Goal: Information Seeking & Learning: Learn about a topic

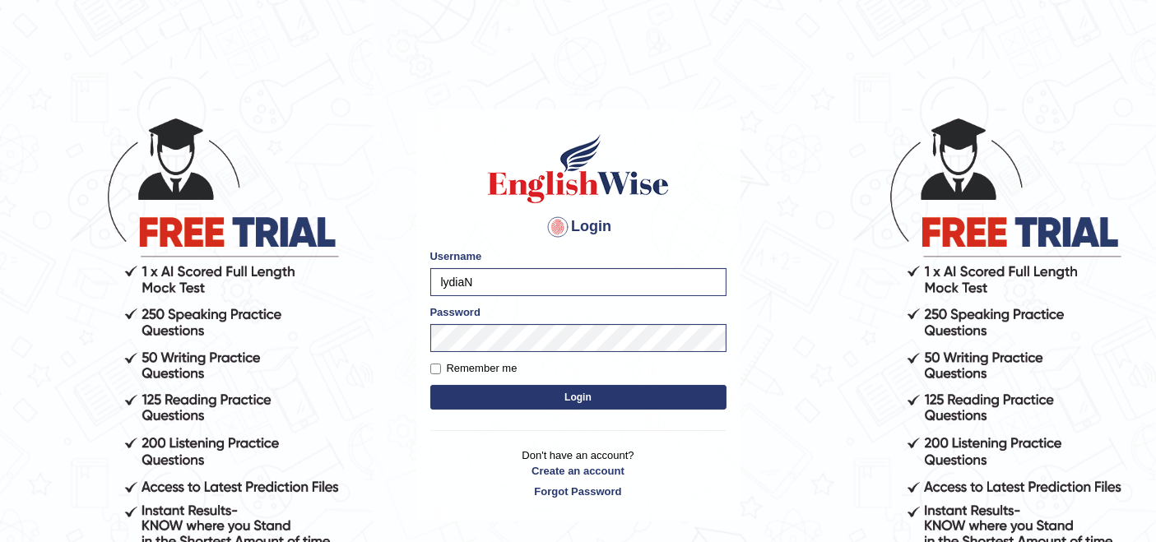
type input "IlianaOspina"
click at [513, 403] on button "Login" at bounding box center [578, 397] width 296 height 25
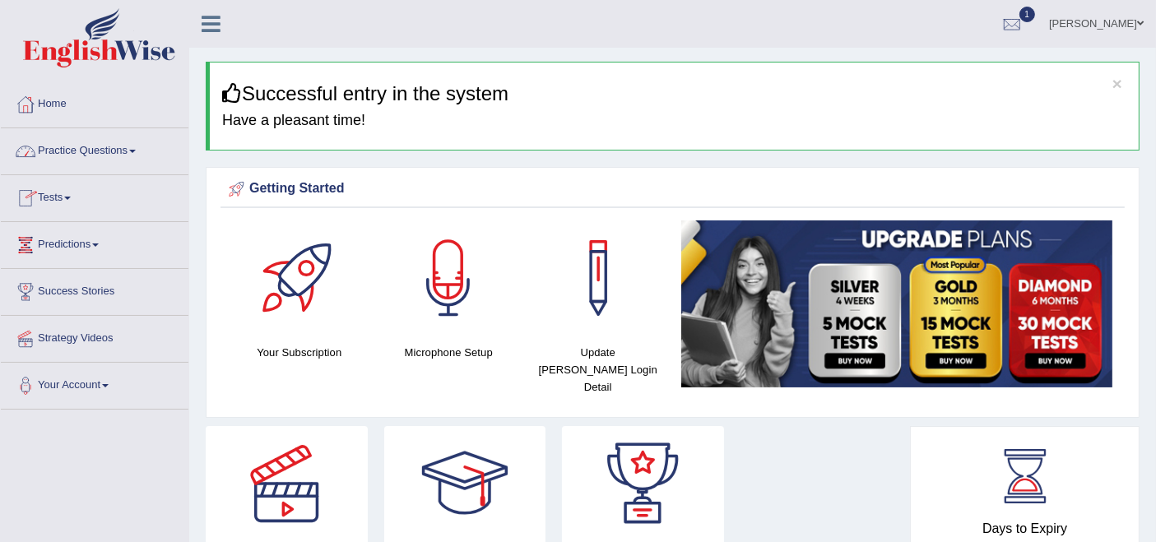
click at [48, 196] on link "Tests" at bounding box center [95, 195] width 188 height 41
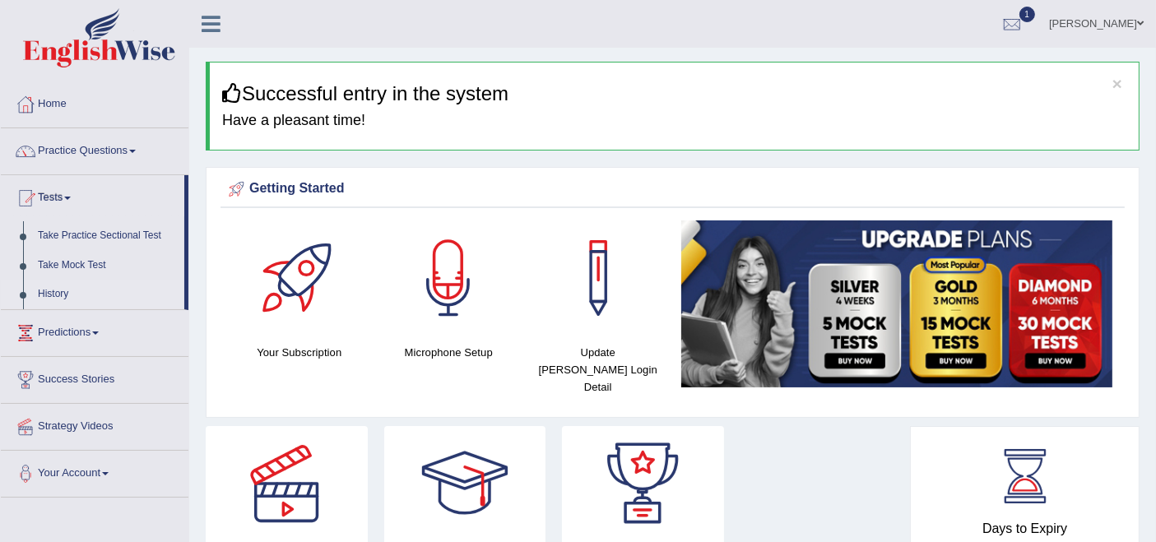
click at [61, 294] on link "History" at bounding box center [107, 295] width 154 height 30
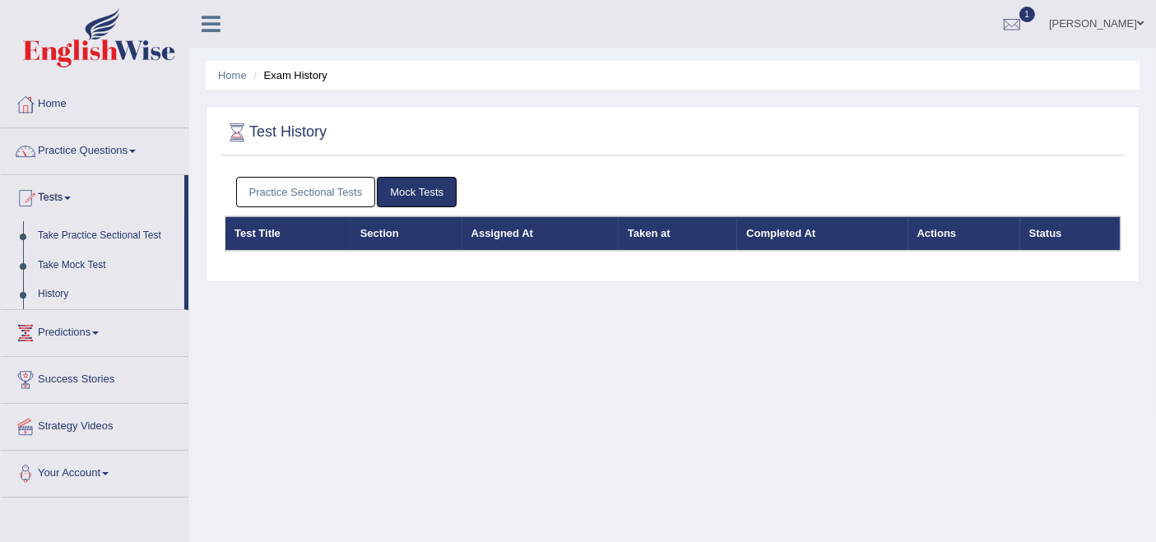
click at [318, 199] on link "Practice Sectional Tests" at bounding box center [306, 192] width 140 height 30
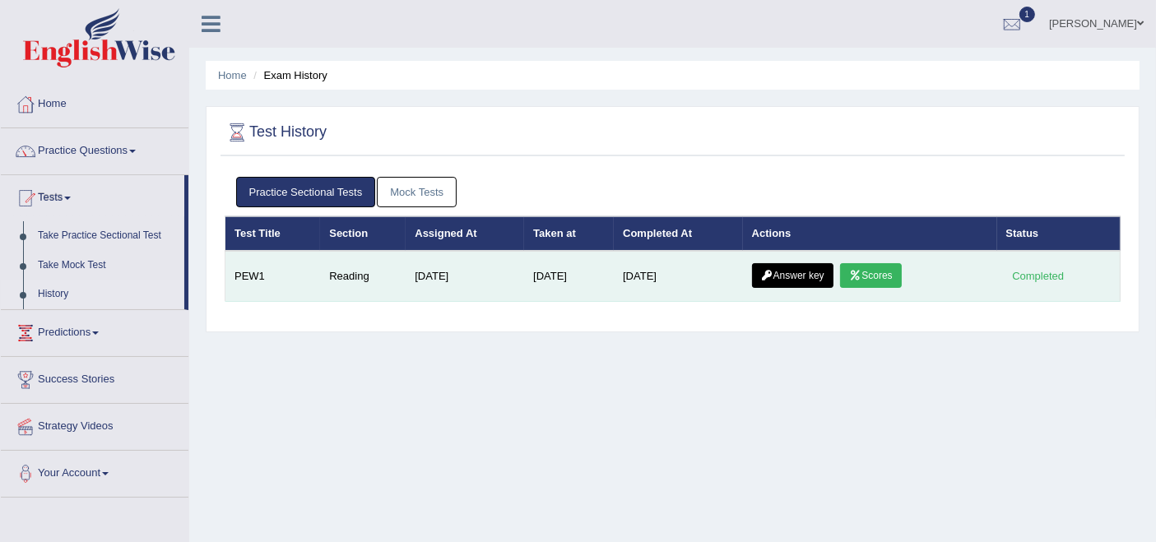
click at [889, 279] on link "Scores" at bounding box center [870, 275] width 61 height 25
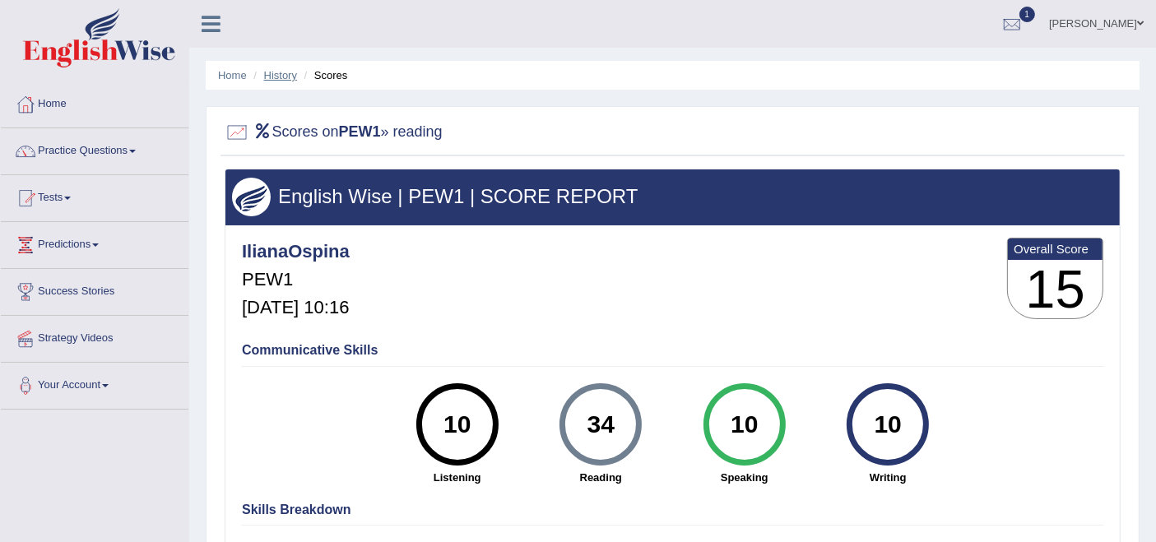
click at [281, 76] on link "History" at bounding box center [280, 75] width 33 height 12
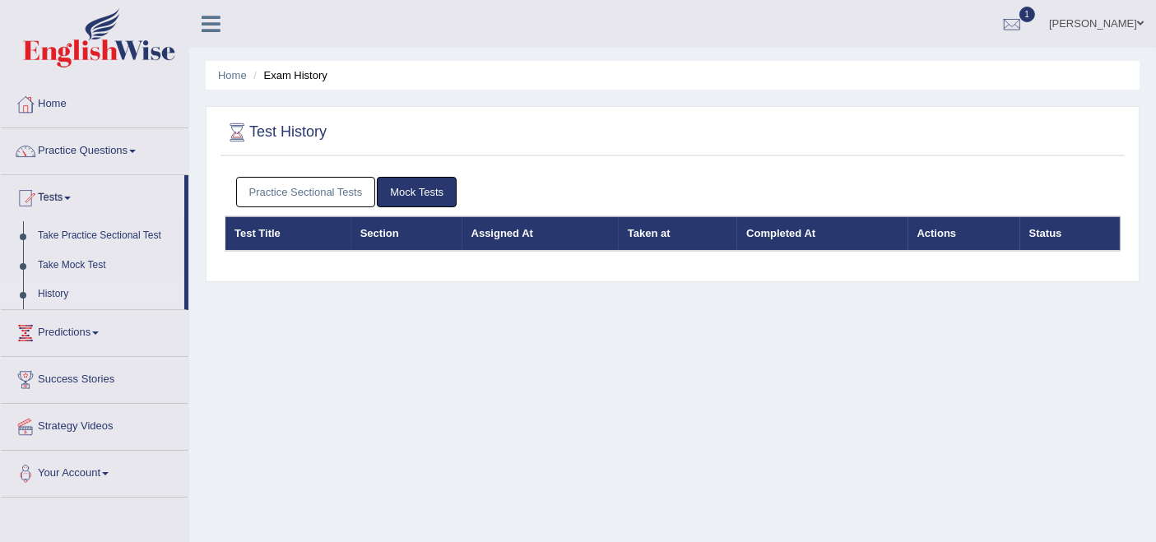
click at [334, 189] on link "Practice Sectional Tests" at bounding box center [306, 192] width 140 height 30
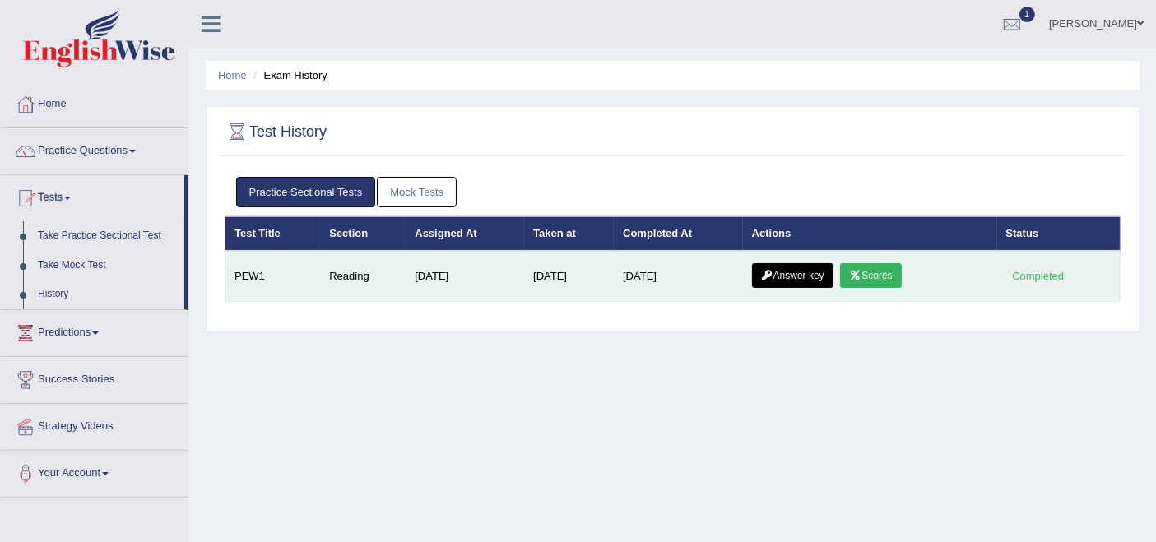
click at [787, 279] on link "Answer key" at bounding box center [792, 275] width 81 height 25
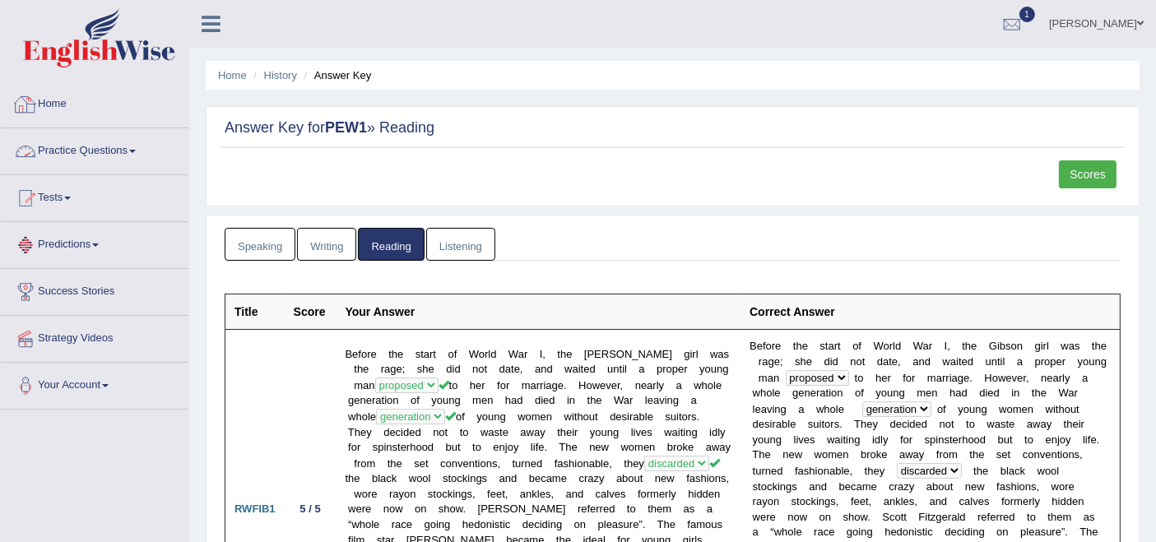
click at [86, 150] on link "Practice Questions" at bounding box center [95, 148] width 188 height 41
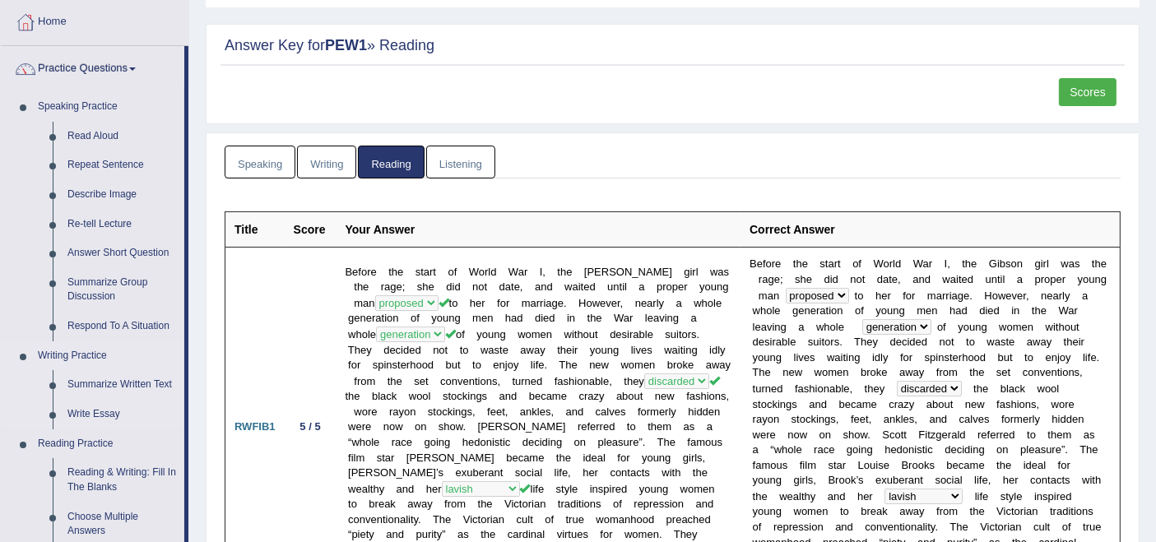
scroll to position [274, 0]
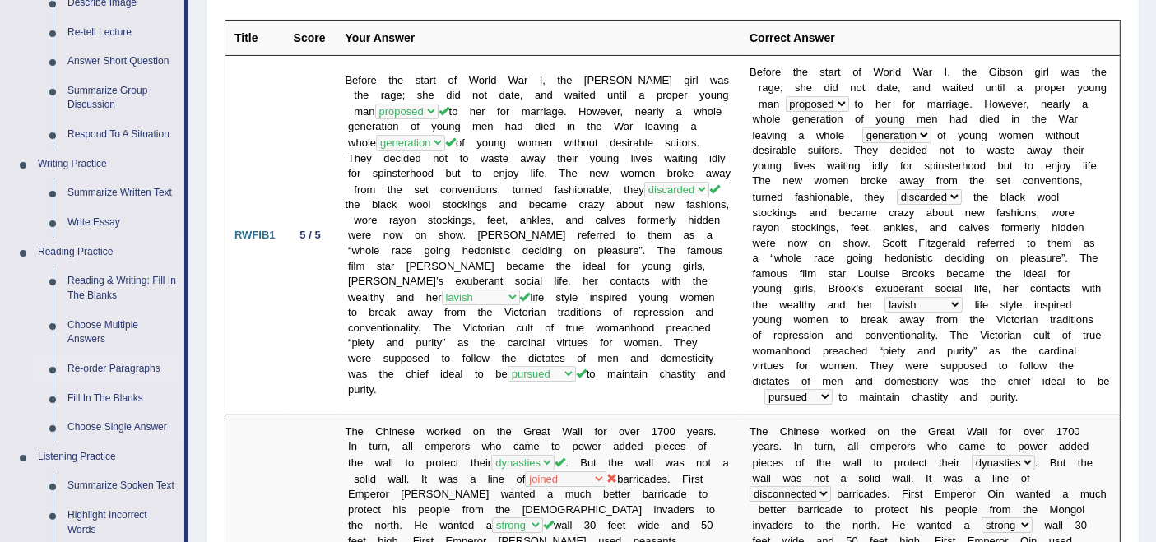
click at [109, 360] on link "Re-order Paragraphs" at bounding box center [122, 370] width 124 height 30
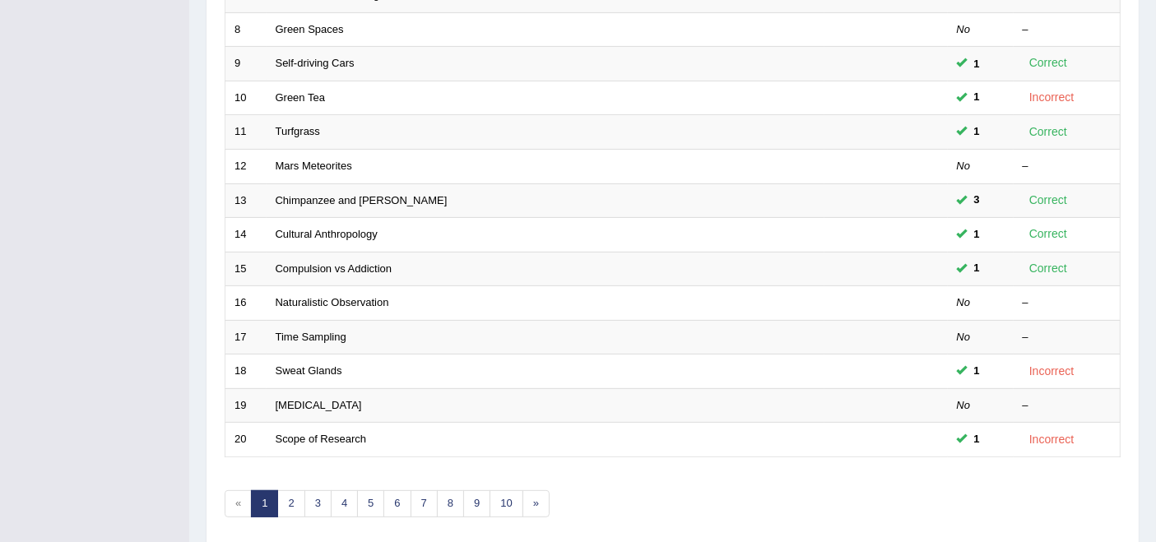
scroll to position [540, 0]
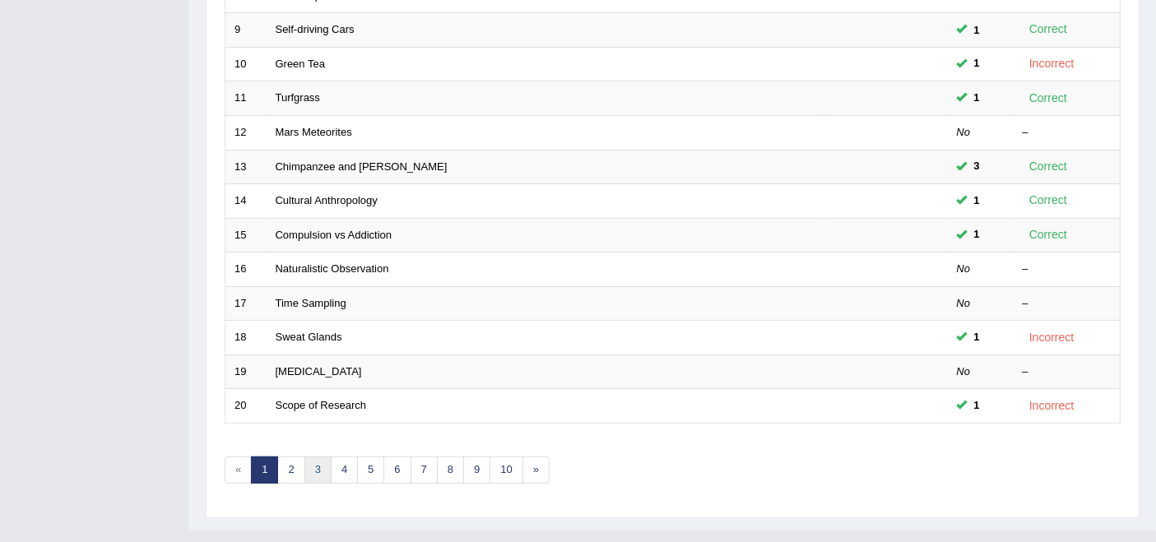
click at [304, 457] on link "3" at bounding box center [317, 470] width 27 height 27
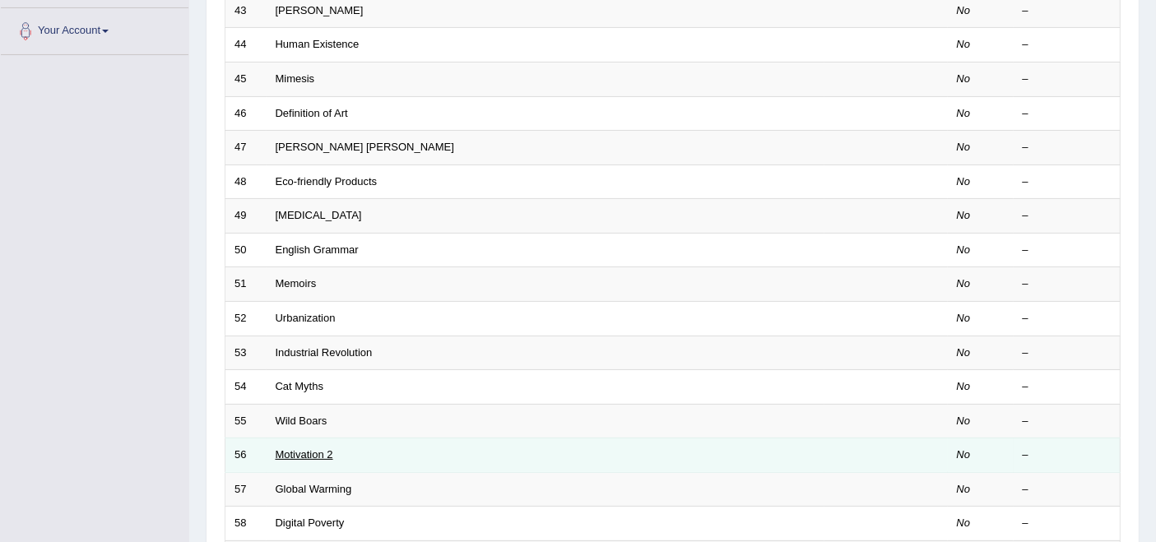
scroll to position [540, 0]
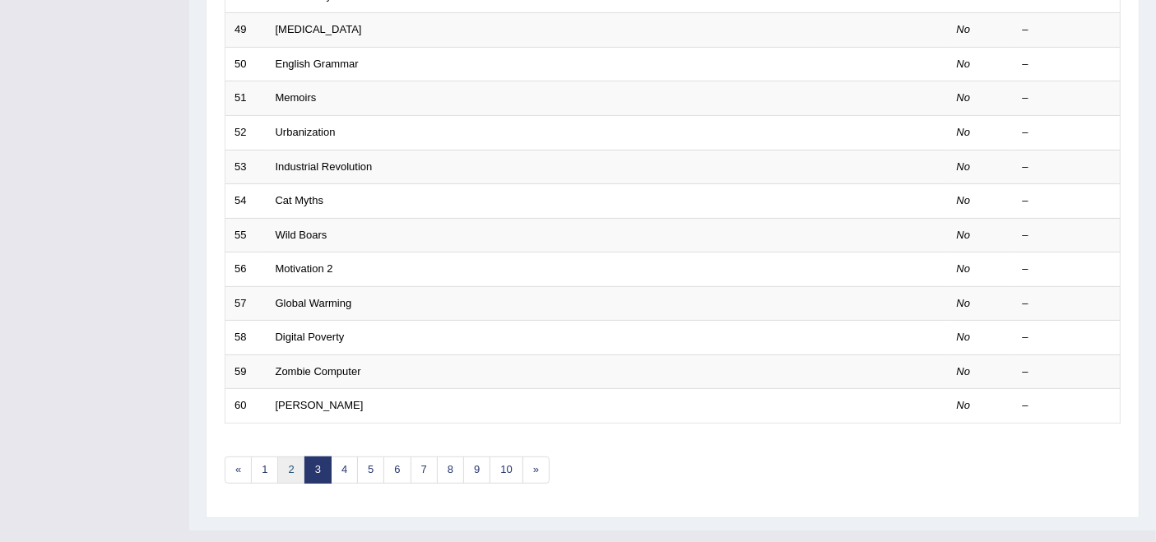
click at [281, 457] on link "2" at bounding box center [290, 470] width 27 height 27
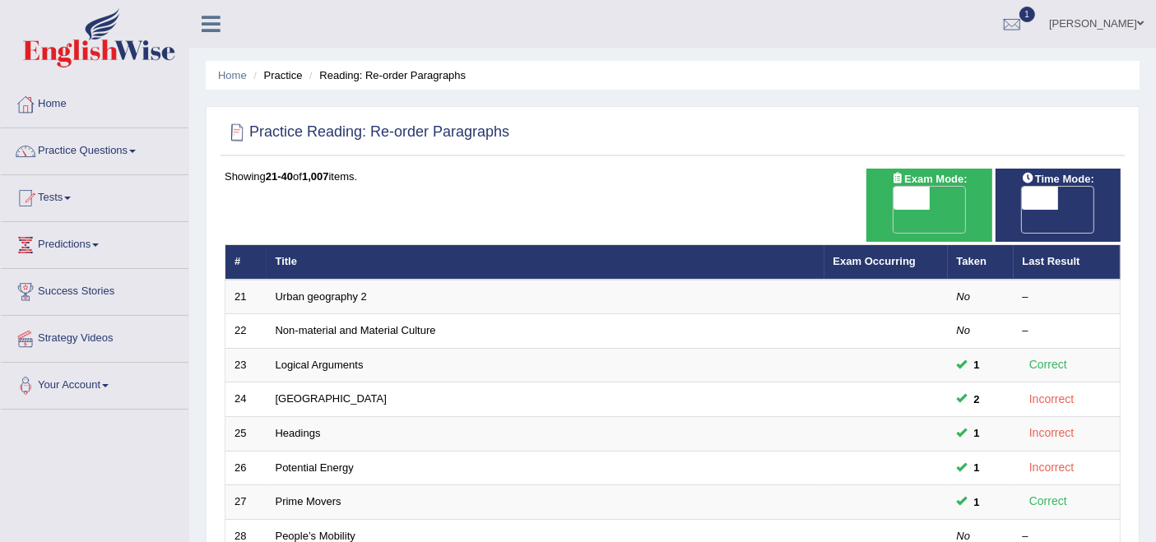
click at [110, 151] on link "Practice Questions" at bounding box center [95, 148] width 188 height 41
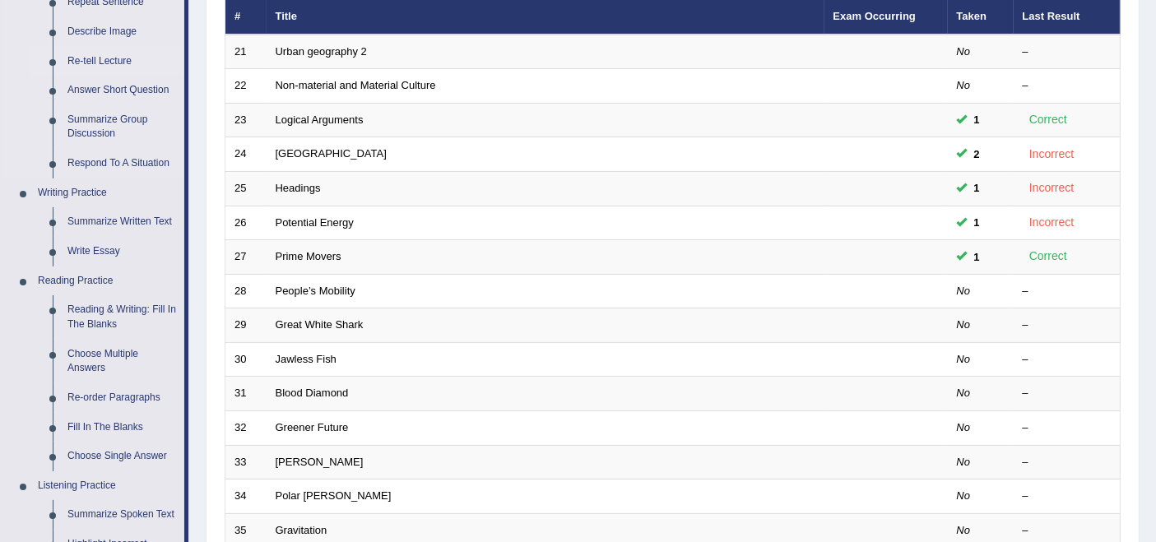
scroll to position [274, 0]
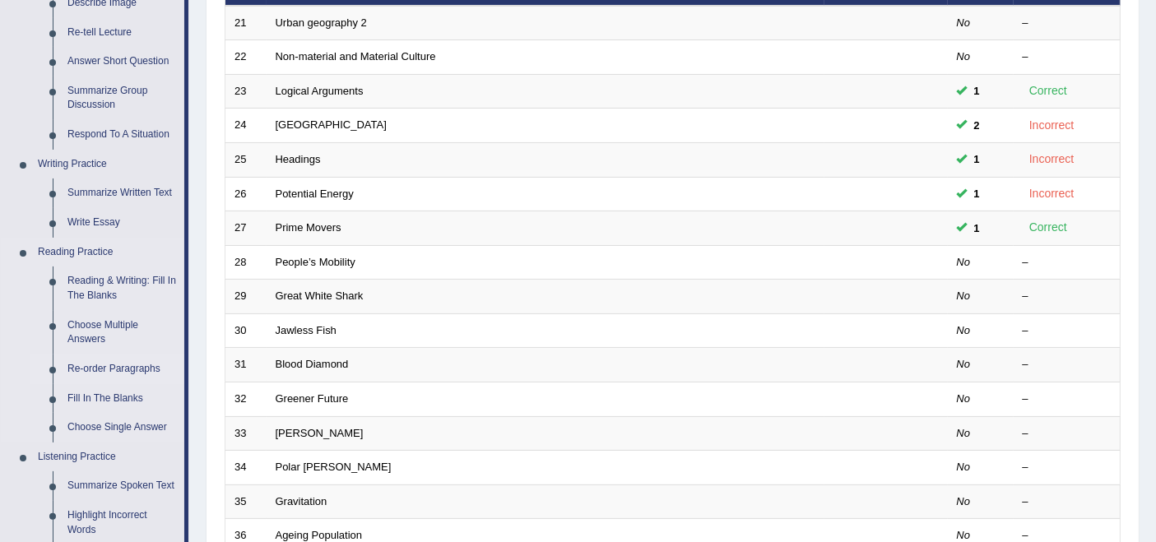
click at [106, 369] on link "Re-order Paragraphs" at bounding box center [122, 370] width 124 height 30
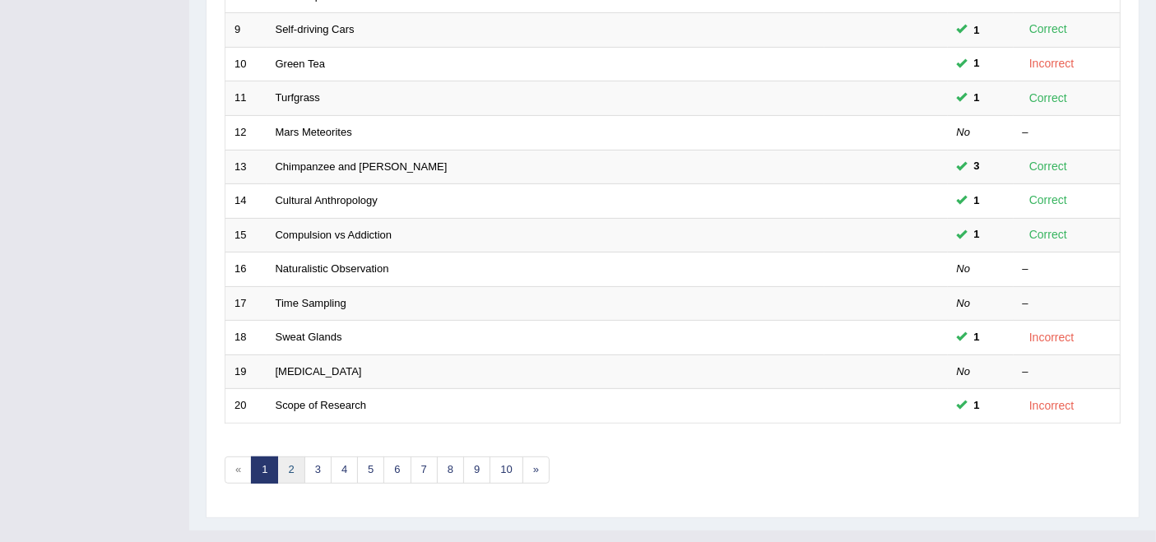
click at [284, 457] on link "2" at bounding box center [290, 470] width 27 height 27
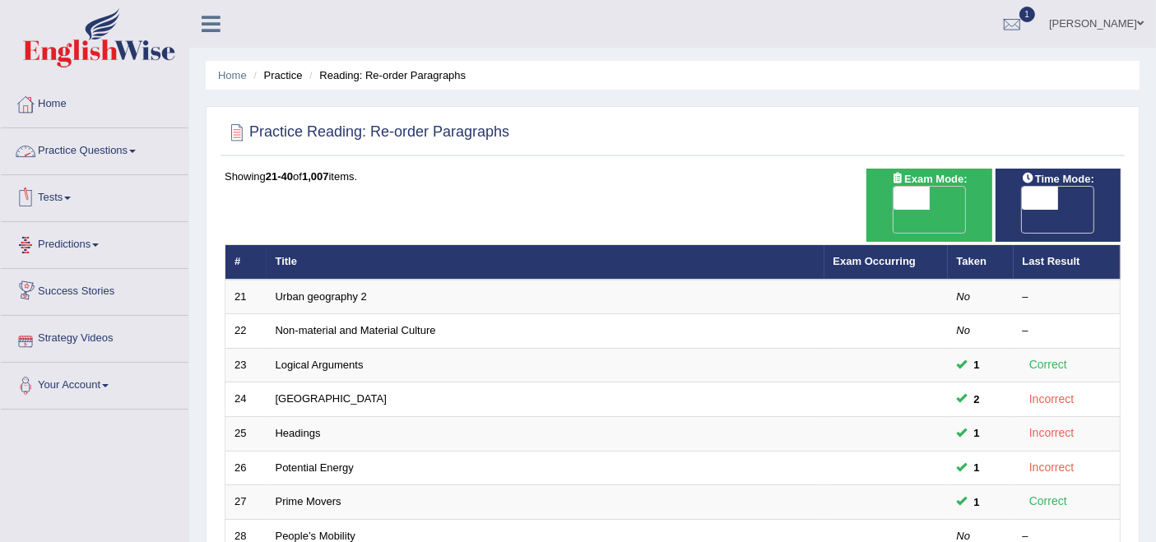
click at [108, 146] on link "Practice Questions" at bounding box center [95, 148] width 188 height 41
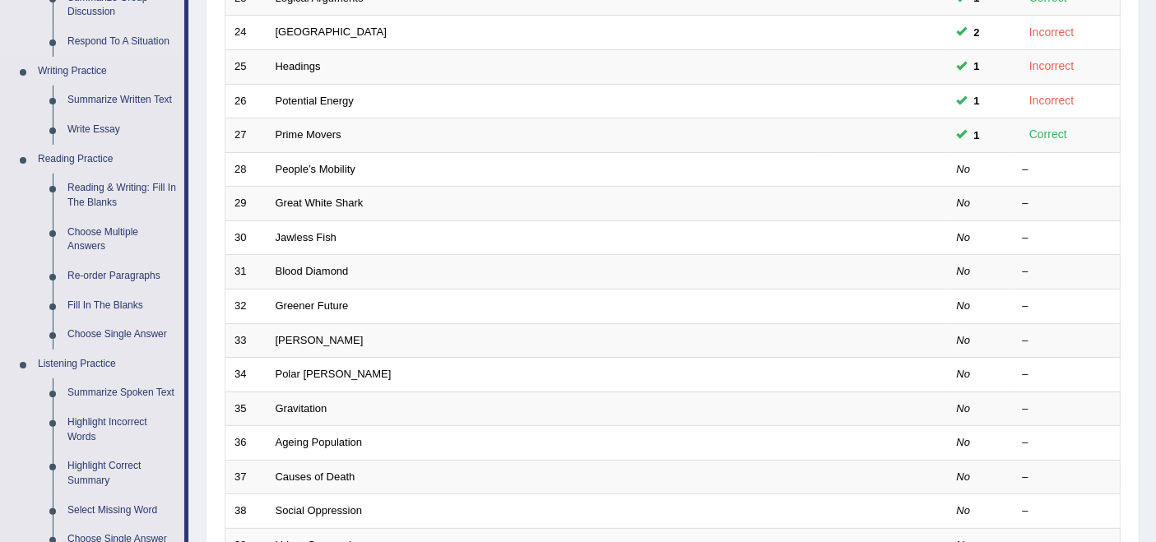
scroll to position [365, 0]
click at [95, 305] on link "Fill In The Blanks" at bounding box center [122, 308] width 124 height 30
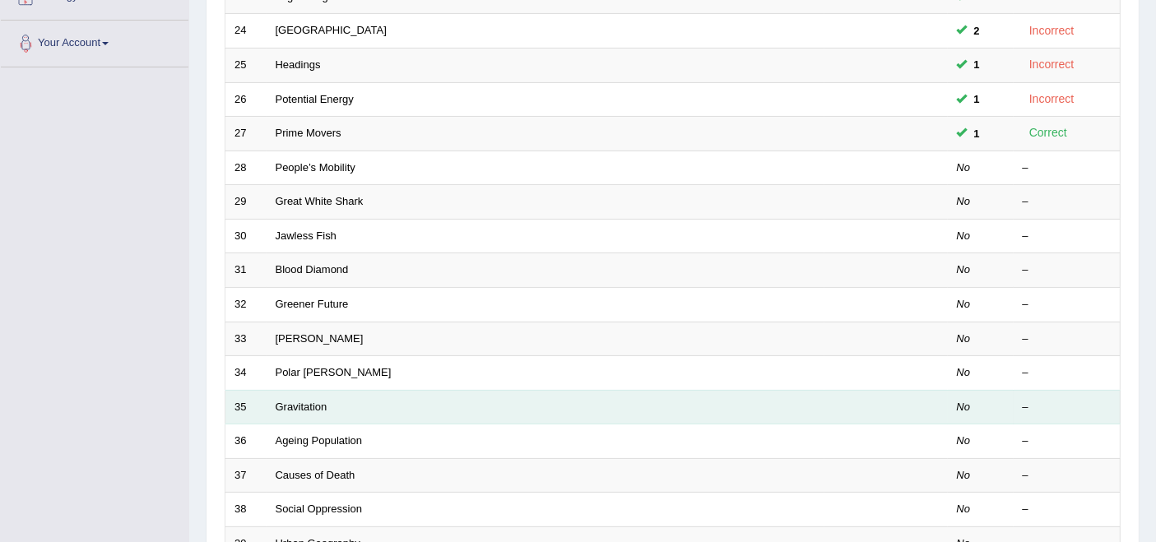
scroll to position [448, 0]
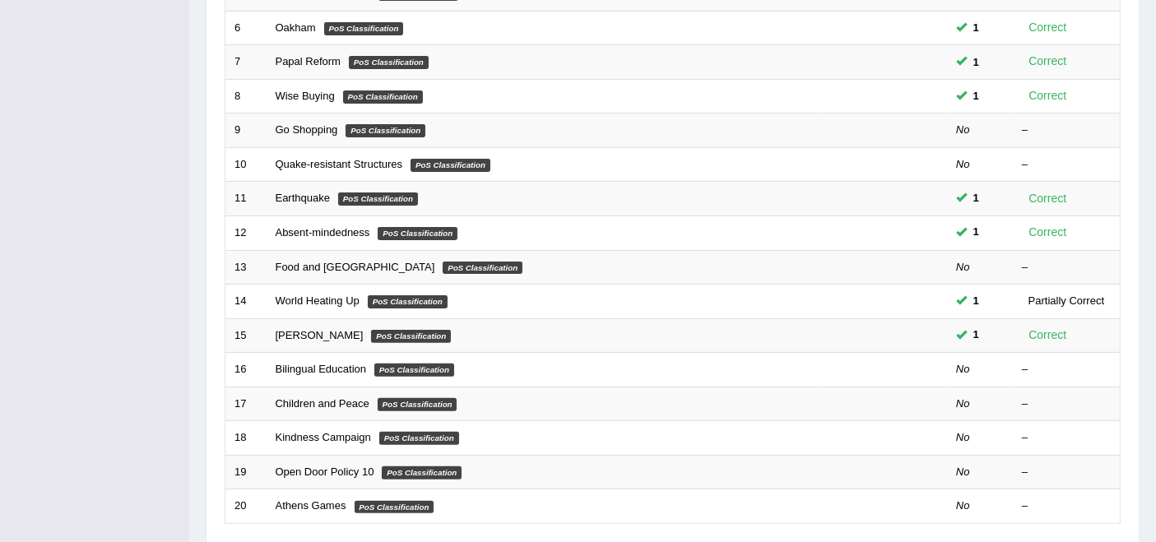
scroll to position [540, 0]
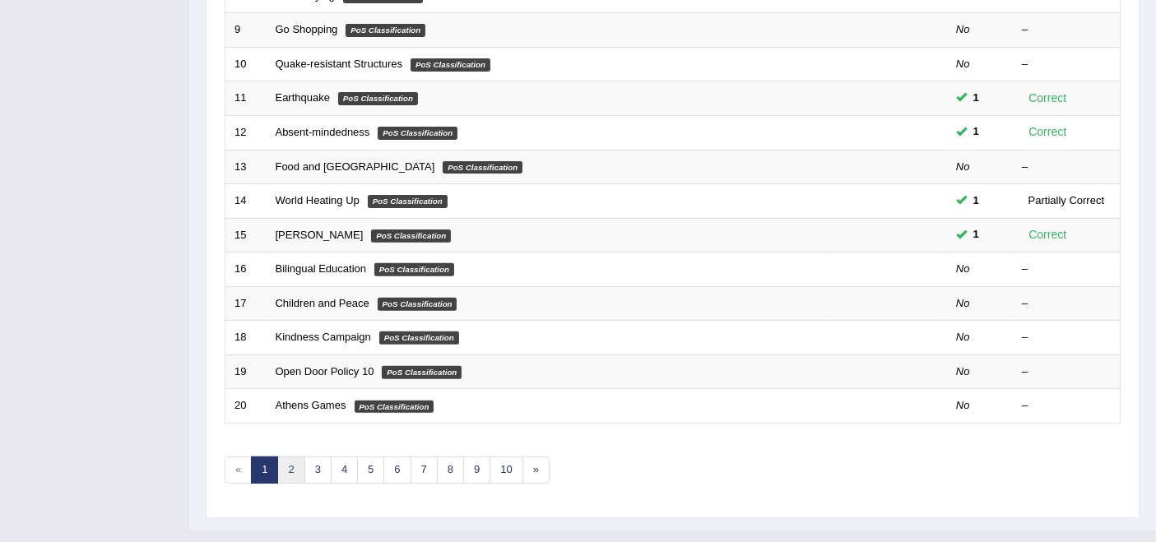
click at [287, 457] on link "2" at bounding box center [290, 470] width 27 height 27
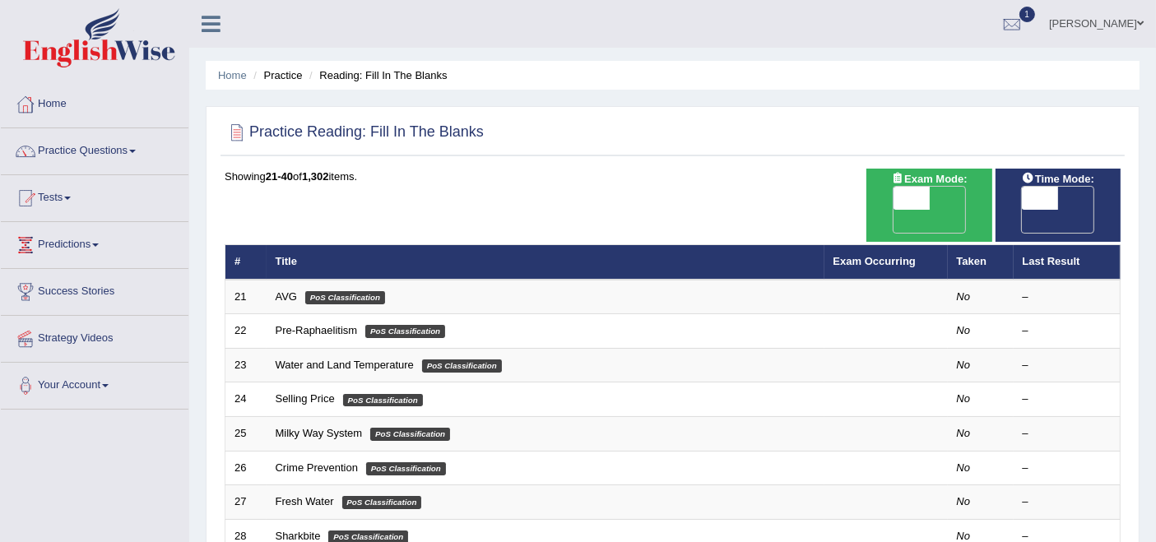
click at [267, 82] on li "Practice" at bounding box center [275, 75] width 53 height 16
click at [99, 156] on link "Practice Questions" at bounding box center [95, 148] width 188 height 41
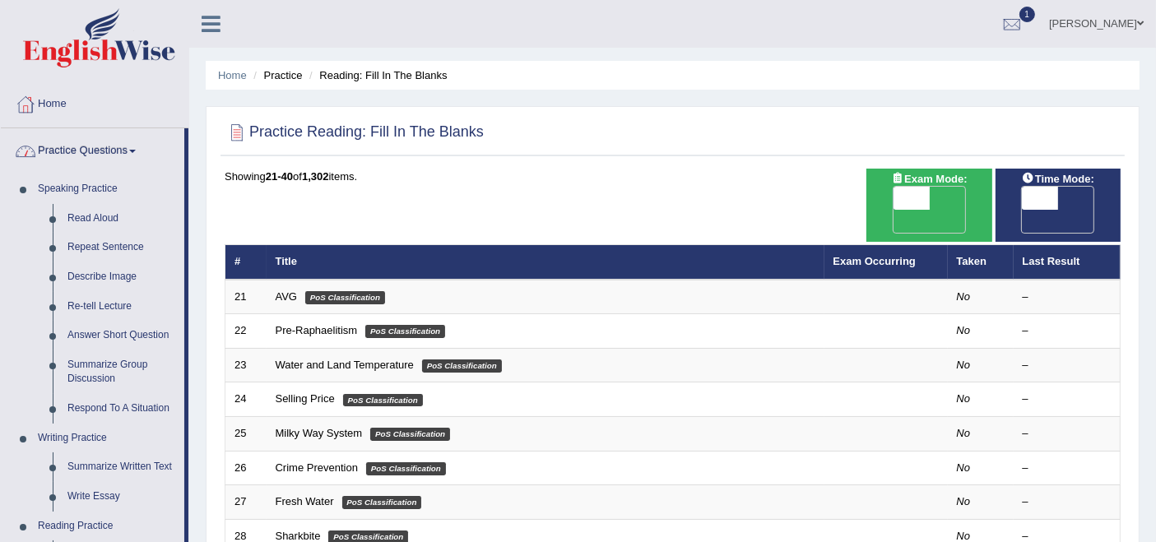
click at [99, 156] on link "Practice Questions" at bounding box center [92, 148] width 183 height 41
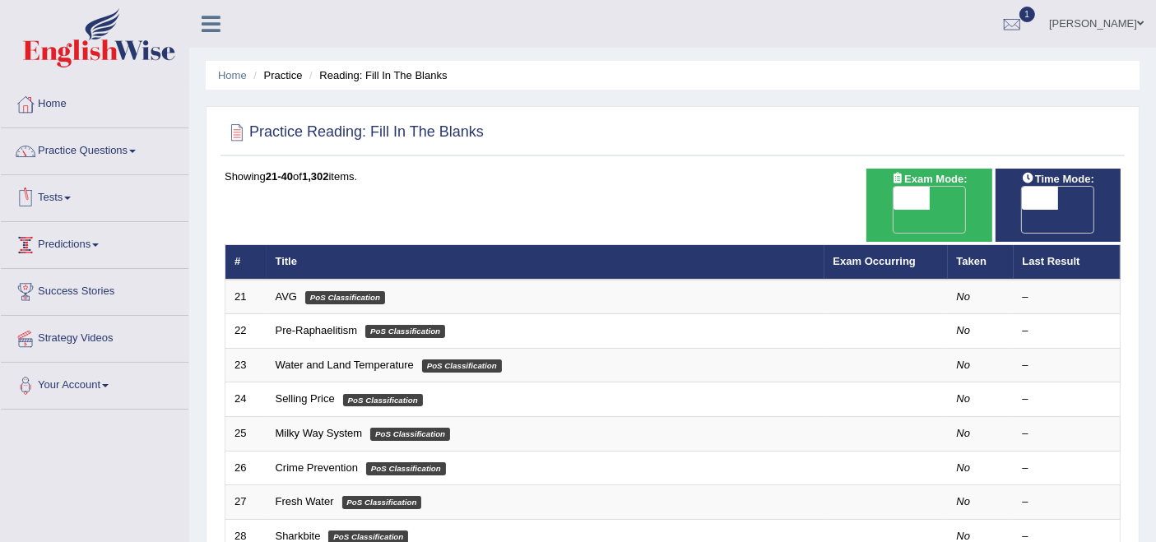
click at [67, 196] on link "Tests" at bounding box center [95, 195] width 188 height 41
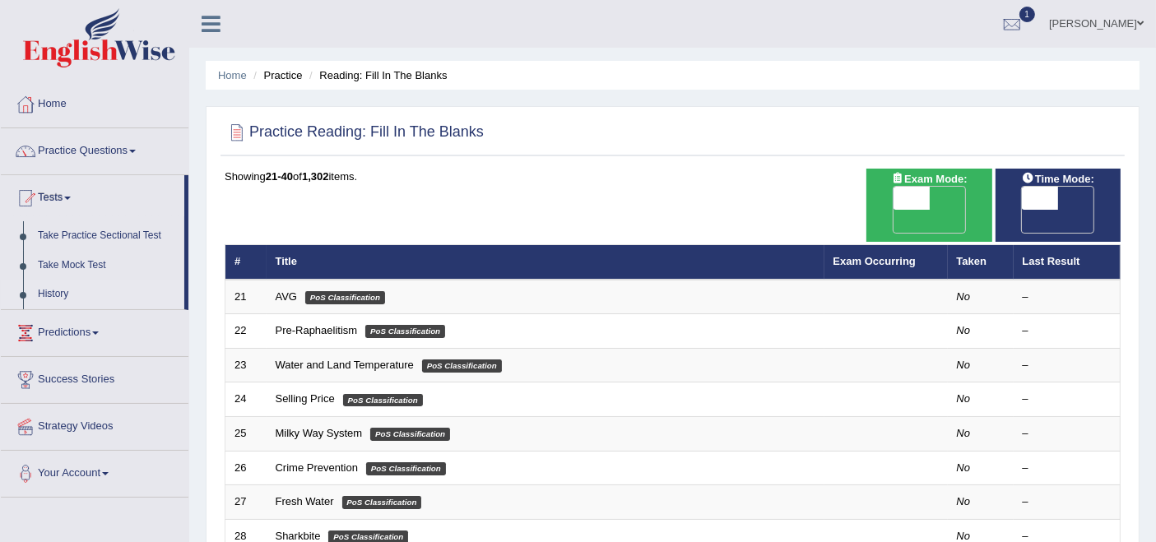
click at [62, 297] on link "History" at bounding box center [107, 295] width 154 height 30
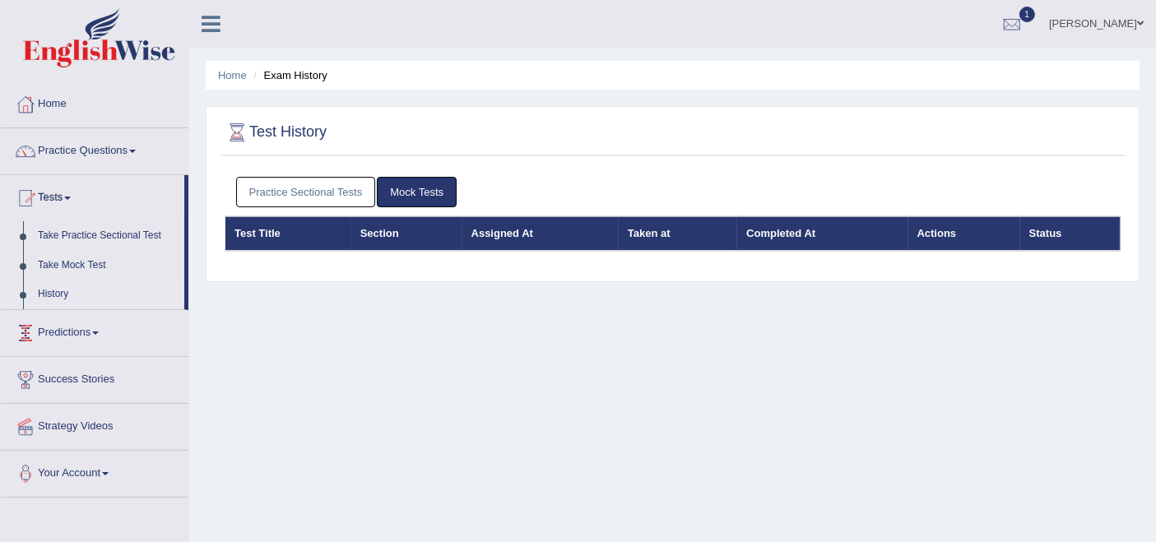
drag, startPoint x: 0, startPoint y: 0, endPoint x: 317, endPoint y: 179, distance: 363.9
click at [317, 179] on link "Practice Sectional Tests" at bounding box center [306, 192] width 140 height 30
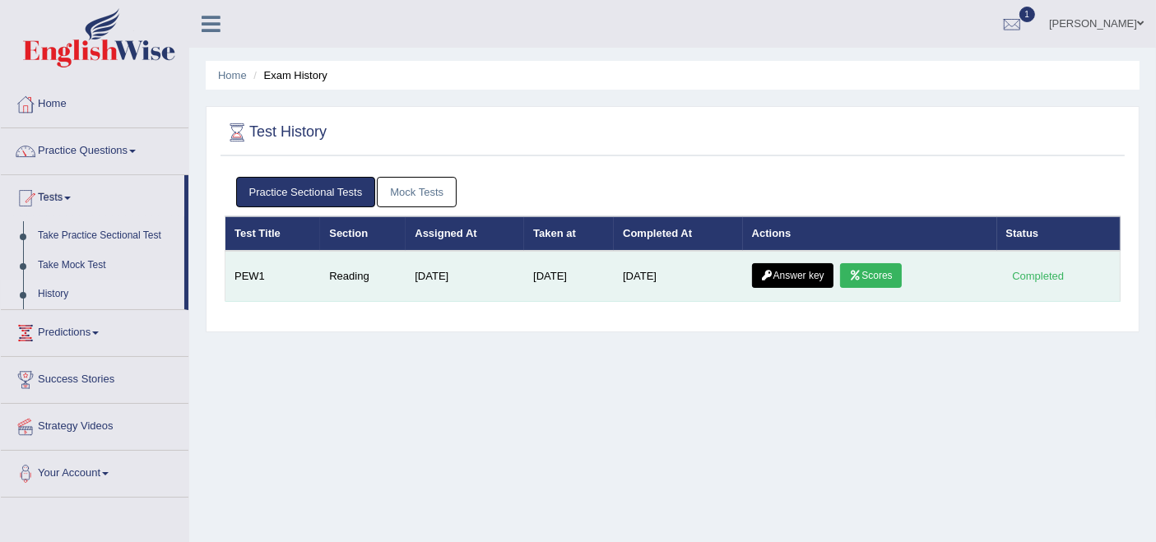
click at [879, 281] on link "Scores" at bounding box center [870, 275] width 61 height 25
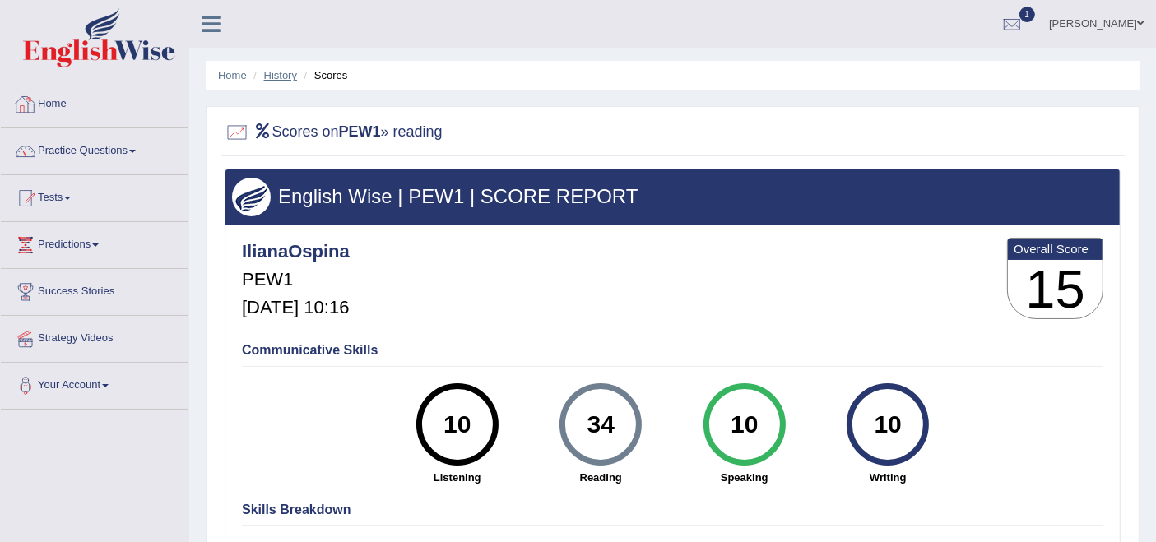
click at [284, 76] on link "History" at bounding box center [280, 75] width 33 height 12
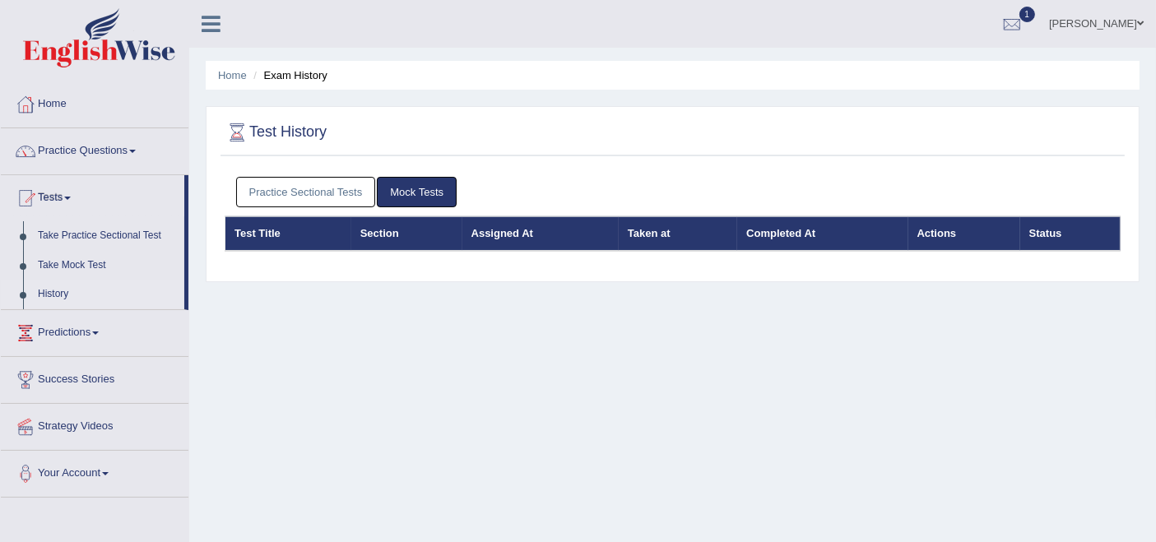
click at [305, 194] on link "Practice Sectional Tests" at bounding box center [306, 192] width 140 height 30
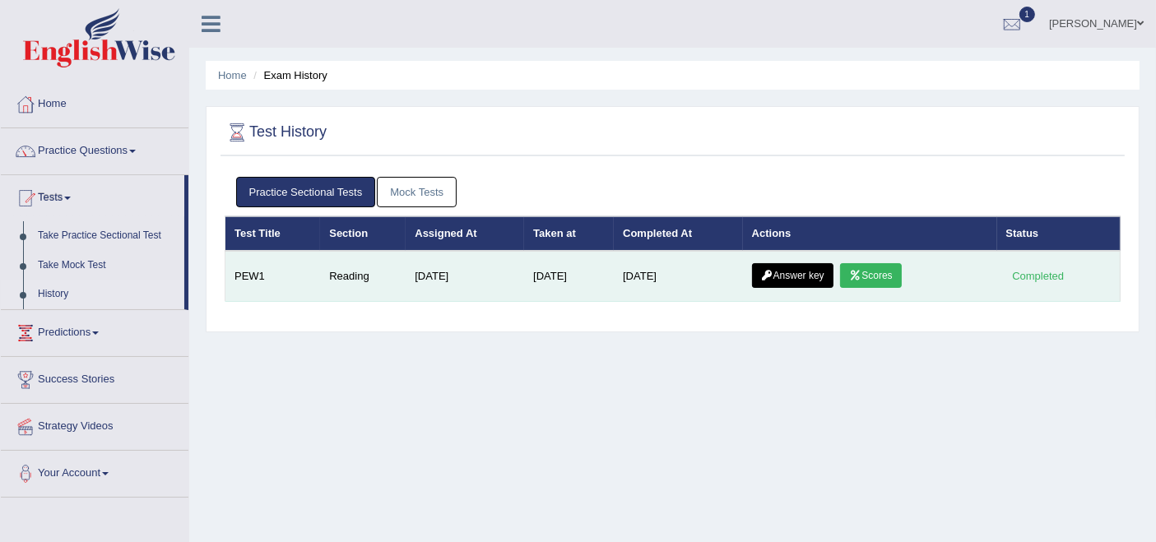
click at [803, 270] on link "Answer key" at bounding box center [792, 275] width 81 height 25
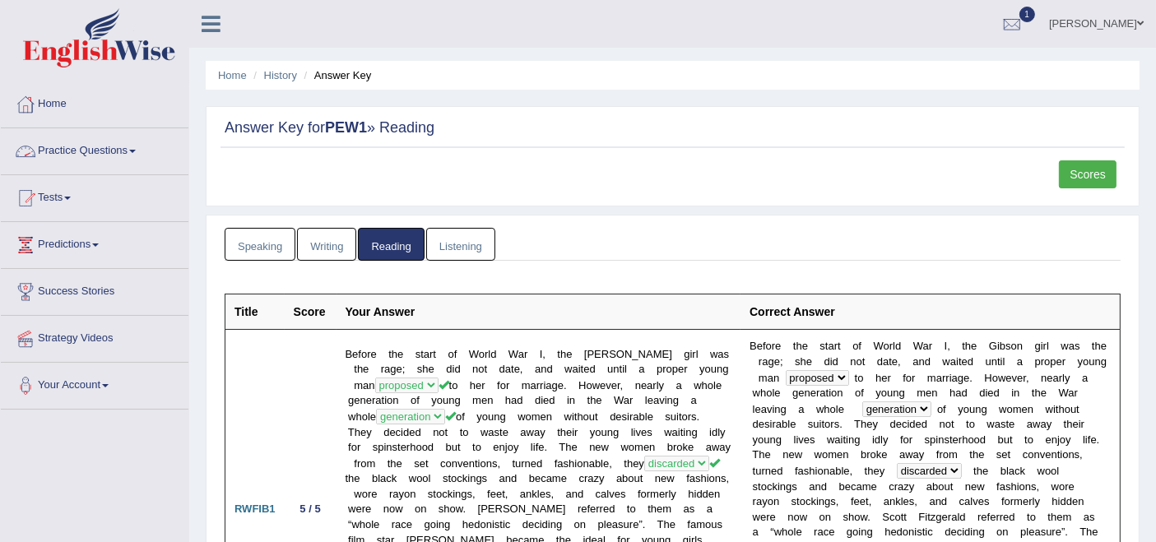
click at [114, 147] on link "Practice Questions" at bounding box center [95, 148] width 188 height 41
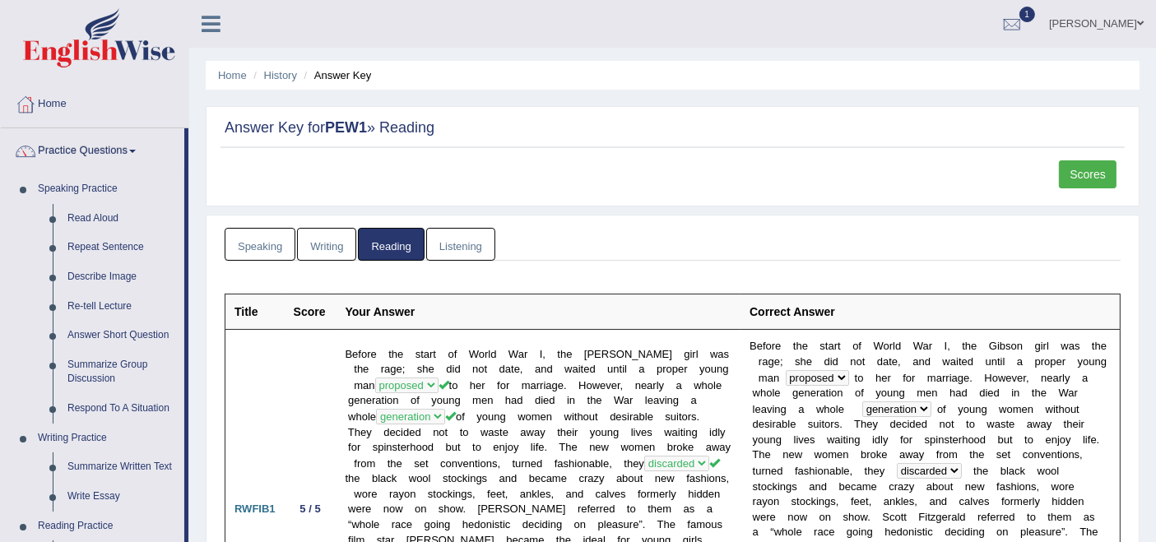
drag, startPoint x: 1088, startPoint y: 16, endPoint x: 1088, endPoint y: 91, distance: 75.7
click at [1088, 16] on link "Karen iliana Ospina" at bounding box center [1095, 21] width 119 height 43
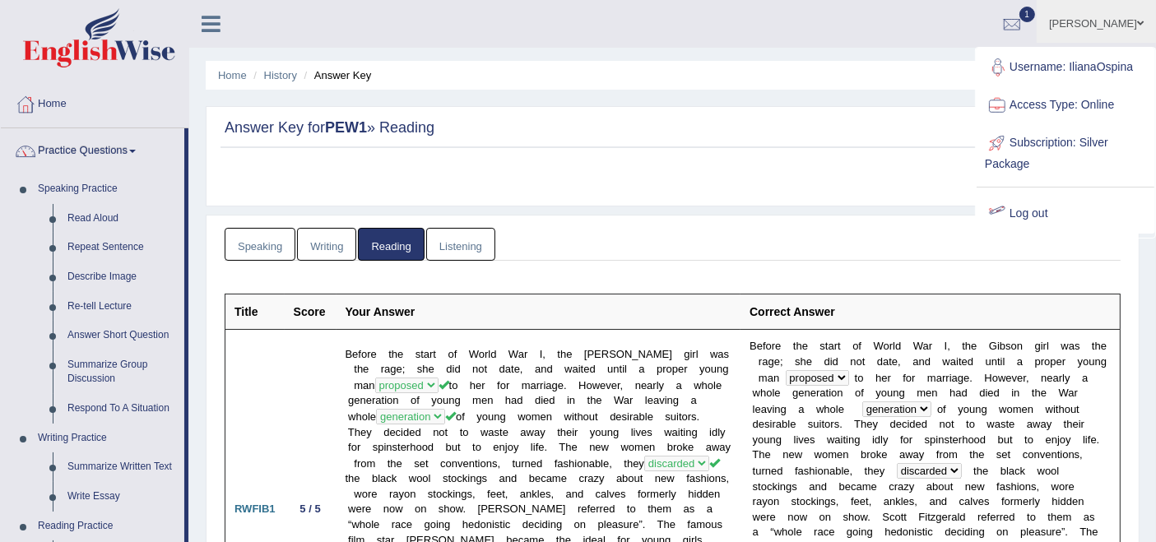
click at [1021, 201] on link "Log out" at bounding box center [1065, 214] width 178 height 38
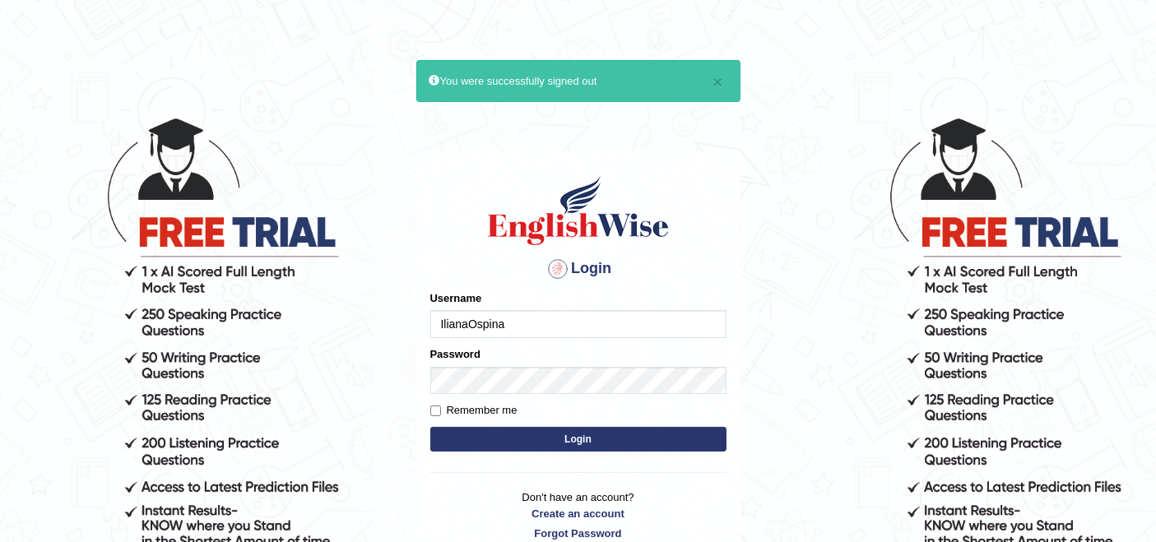
click at [543, 304] on div "Username [PERSON_NAME]" at bounding box center [578, 314] width 296 height 48
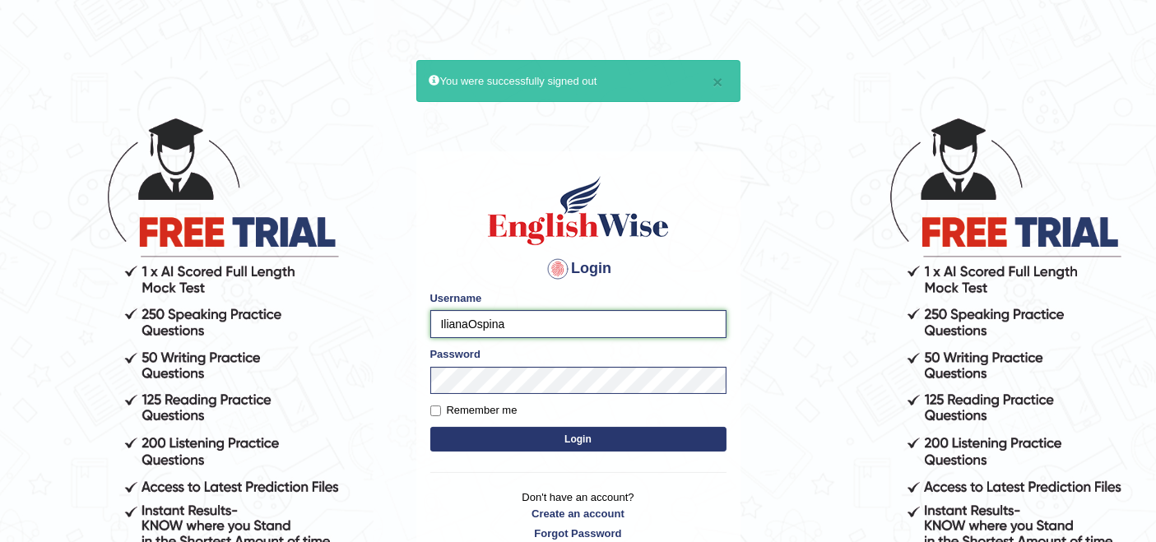
click at [540, 318] on input "IlianaOspina" at bounding box center [578, 324] width 296 height 28
type input "rupali_australia"
click at [566, 433] on button "Login" at bounding box center [578, 439] width 296 height 25
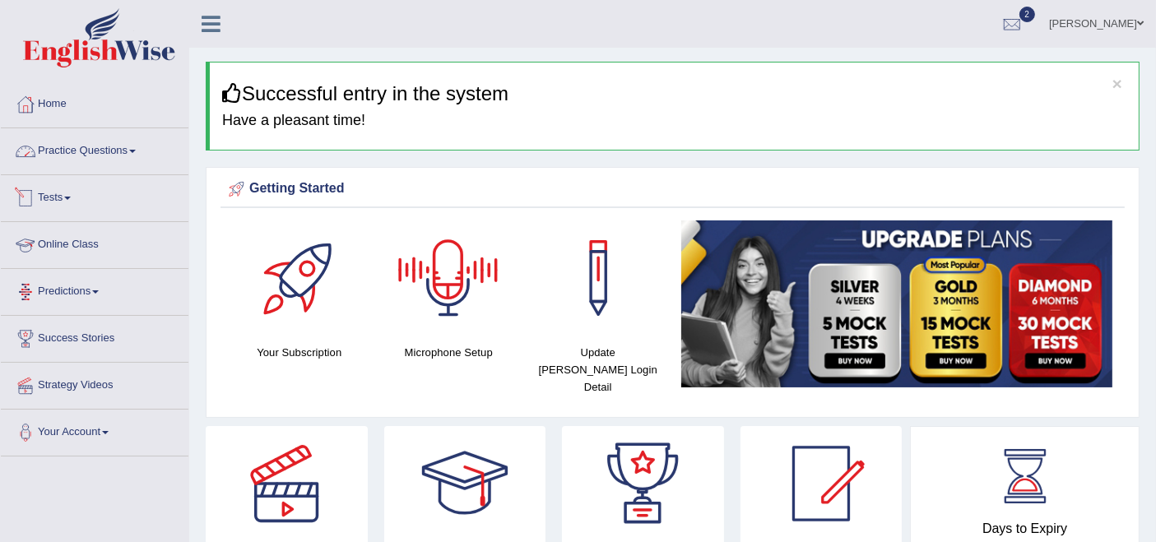
click at [75, 154] on link "Practice Questions" at bounding box center [95, 148] width 188 height 41
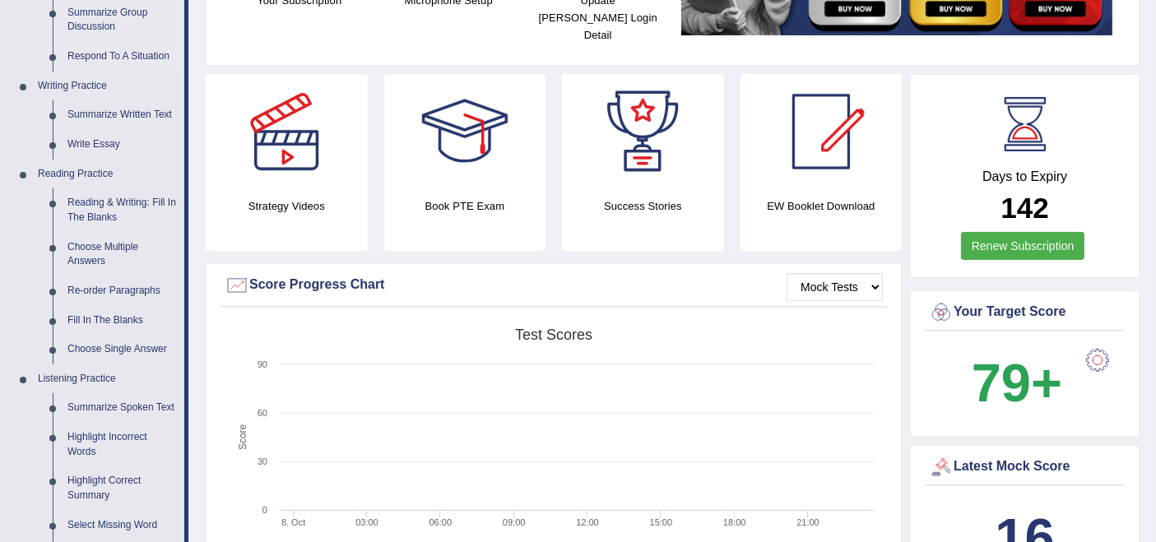
scroll to position [457, 0]
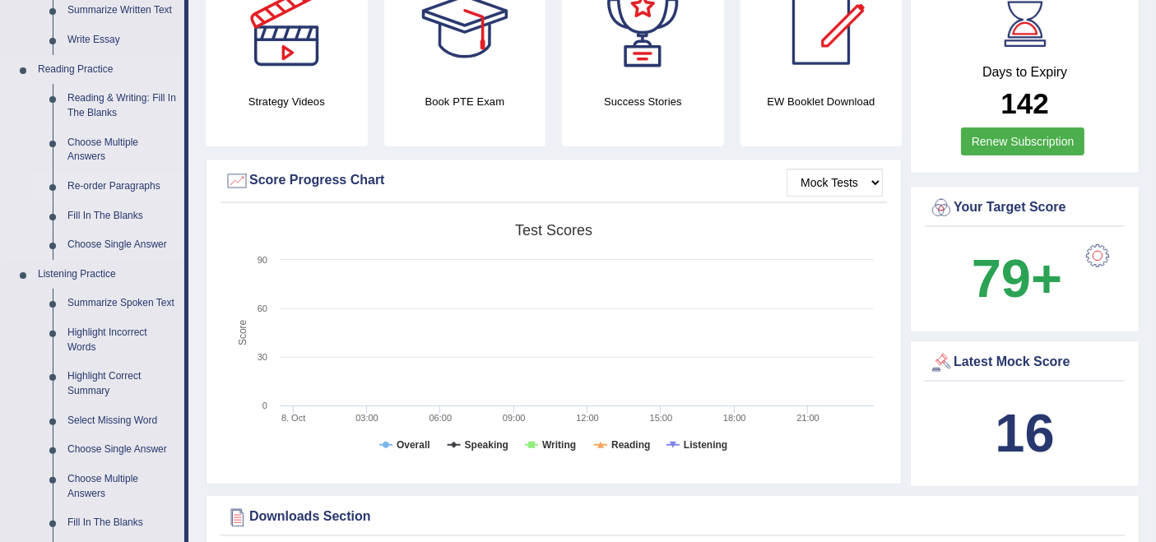
click at [123, 183] on link "Re-order Paragraphs" at bounding box center [122, 187] width 124 height 30
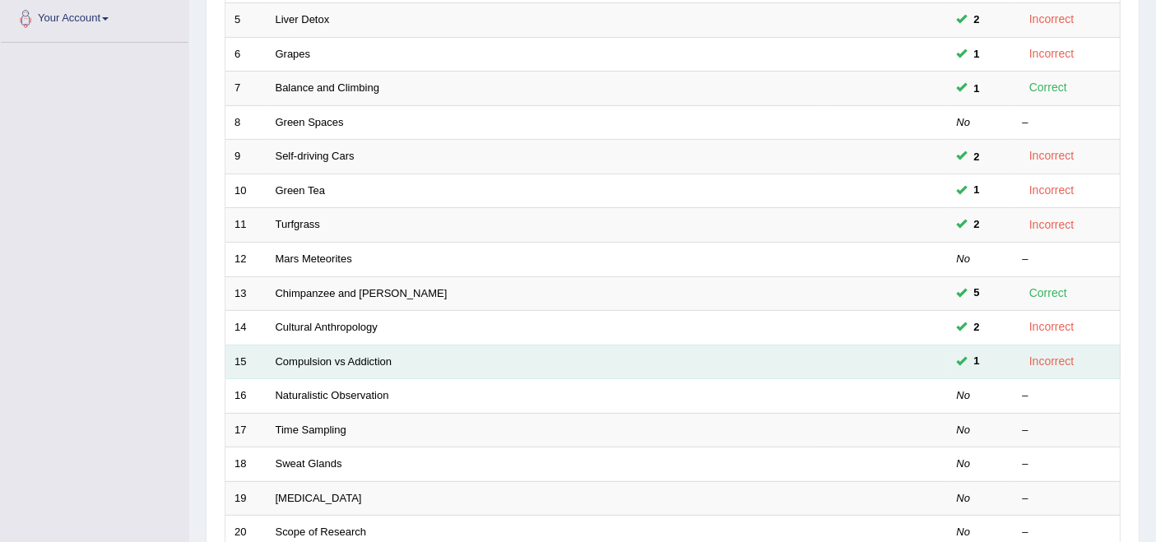
scroll to position [540, 0]
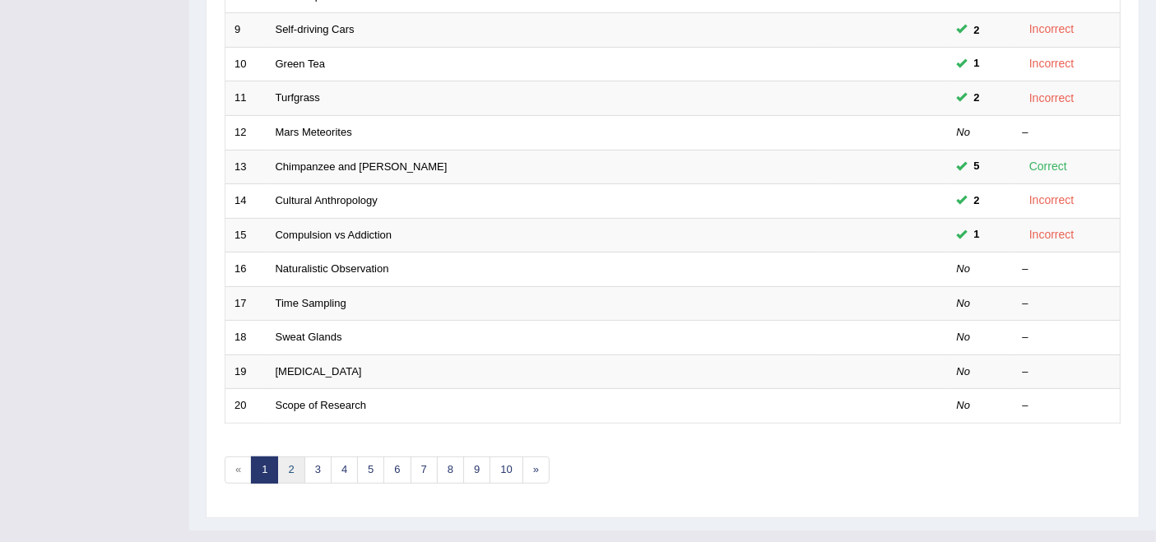
click at [283, 457] on link "2" at bounding box center [290, 470] width 27 height 27
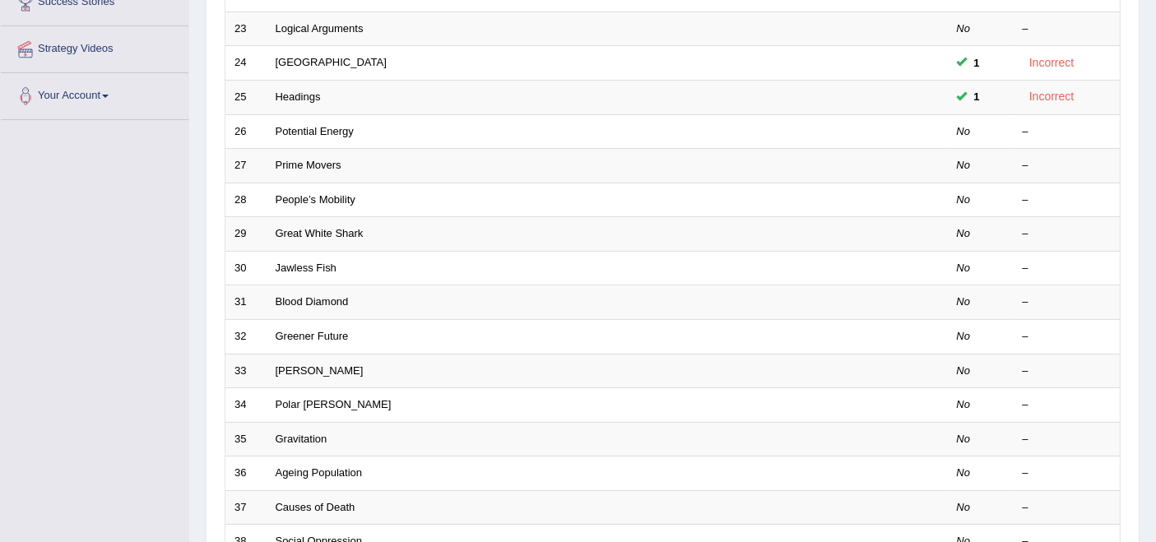
scroll to position [365, 0]
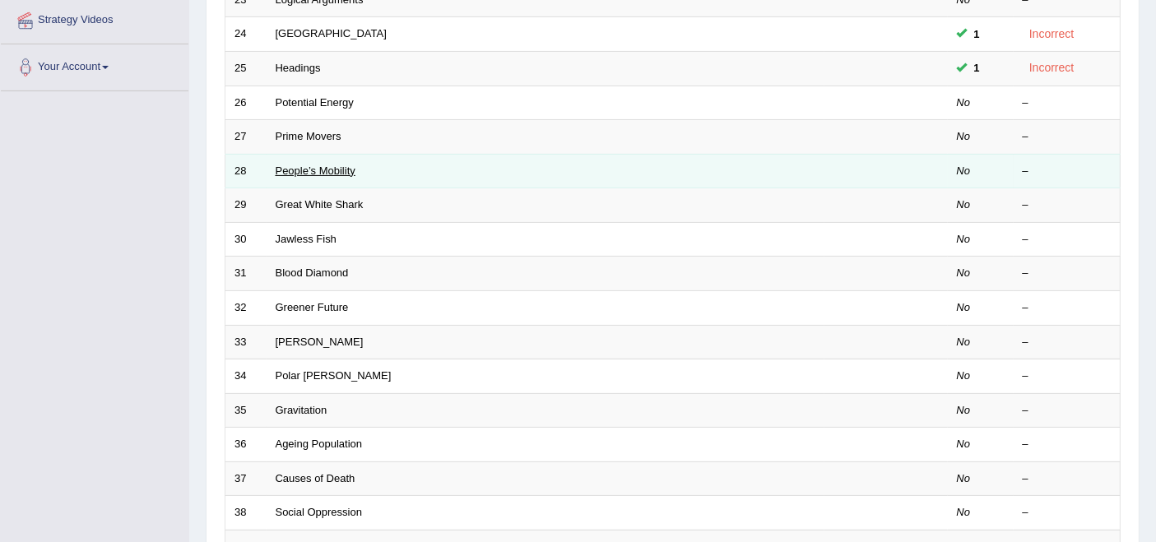
click at [305, 165] on link "People’s Mobility" at bounding box center [316, 171] width 80 height 12
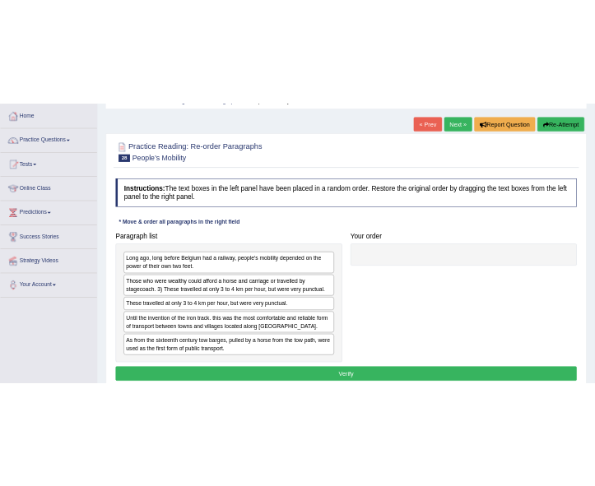
scroll to position [274, 0]
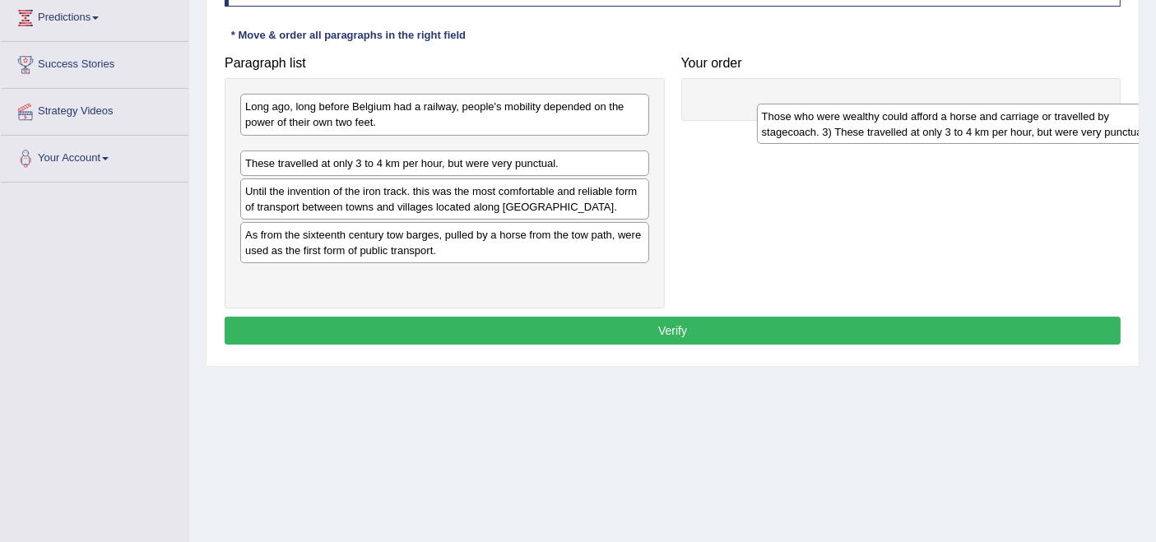
drag, startPoint x: 328, startPoint y: 155, endPoint x: 845, endPoint y: 121, distance: 517.7
click at [845, 121] on div "Those who were wealthy could afford a horse and carriage or travelled by stagec…" at bounding box center [961, 124] width 409 height 41
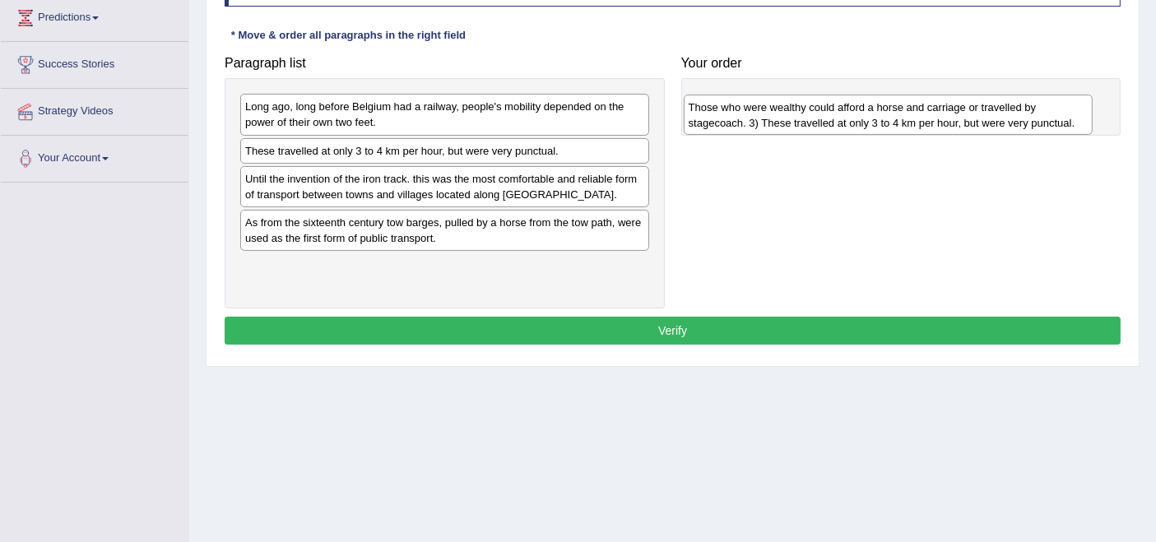
drag, startPoint x: 443, startPoint y: 160, endPoint x: 886, endPoint y: 116, distance: 445.6
click at [886, 116] on div "Those who were wealthy could afford a horse and carriage or travelled by stagec…" at bounding box center [888, 115] width 409 height 41
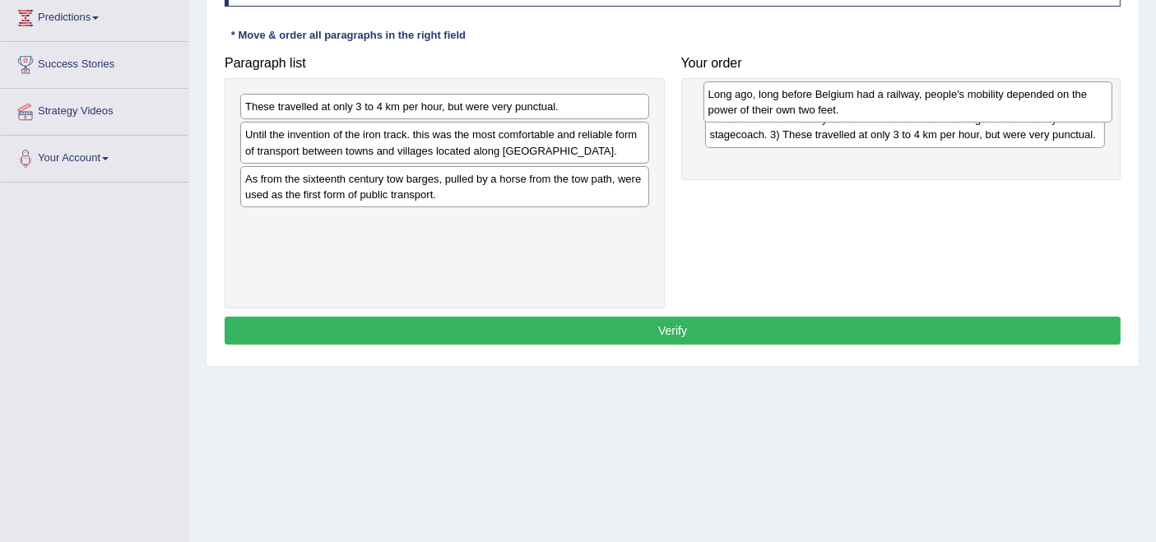
drag, startPoint x: 517, startPoint y: 113, endPoint x: 980, endPoint y: 100, distance: 463.3
click at [980, 100] on div "Long ago, long before Belgium had a railway, people's mobility depended on the …" at bounding box center [907, 101] width 409 height 41
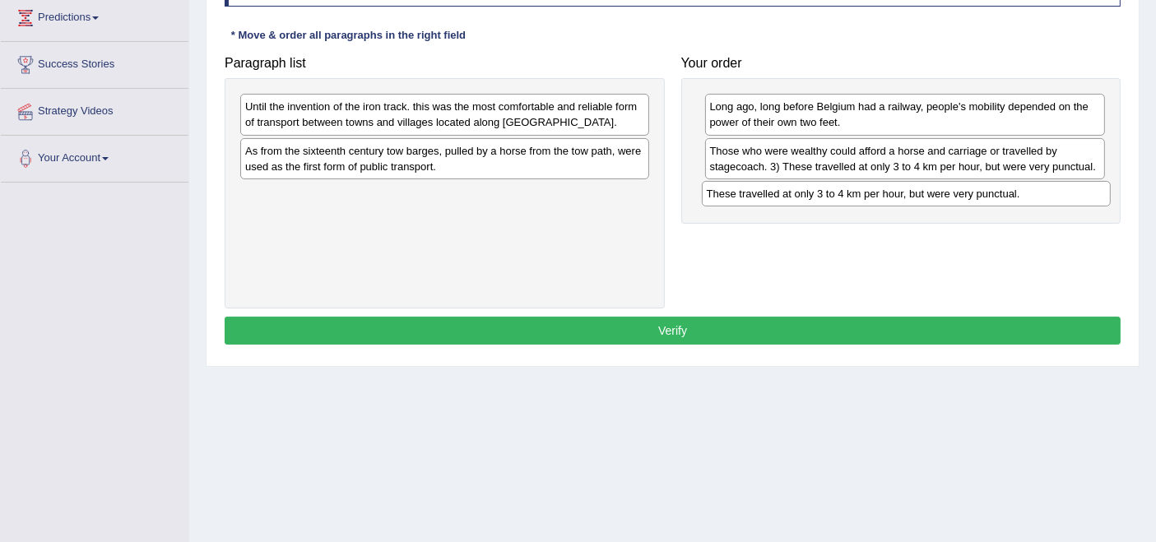
drag, startPoint x: 469, startPoint y: 102, endPoint x: 930, endPoint y: 189, distance: 469.6
click at [930, 189] on div "These travelled at only 3 to 4 km per hour, but were very punctual." at bounding box center [906, 194] width 409 height 26
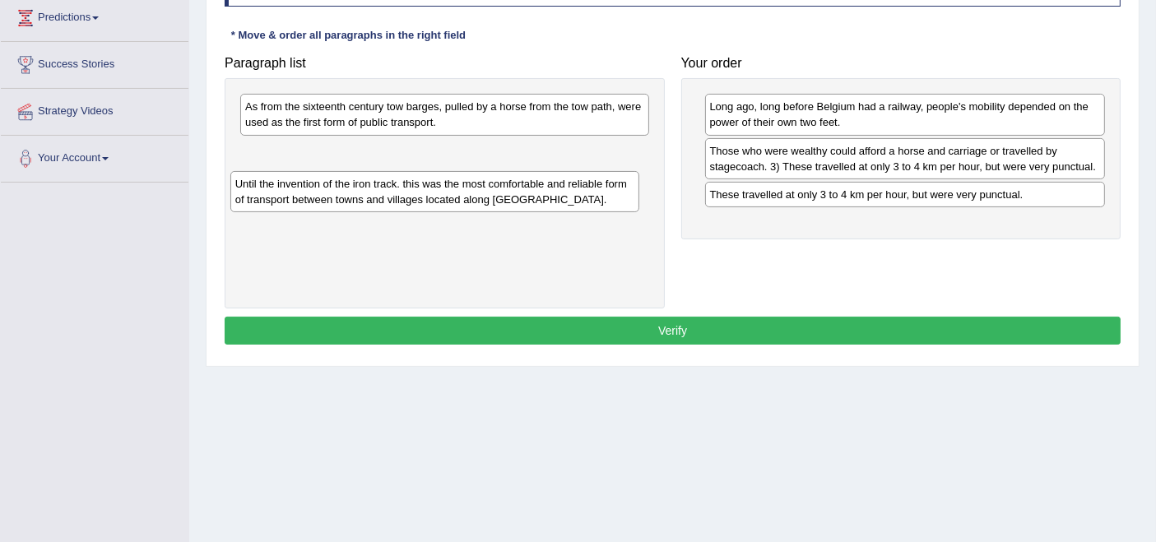
drag, startPoint x: 463, startPoint y: 122, endPoint x: 453, endPoint y: 198, distance: 77.1
click at [453, 198] on div "Until the invention of the iron track. this was the most comfortable and reliab…" at bounding box center [434, 191] width 409 height 41
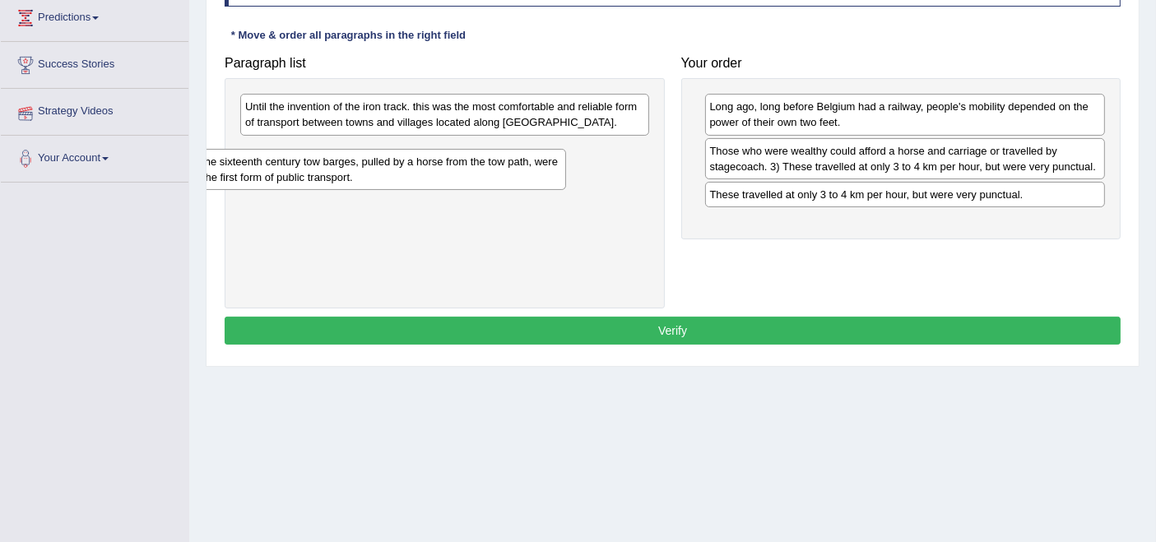
drag, startPoint x: 500, startPoint y: 116, endPoint x: 417, endPoint y: 170, distance: 99.2
click at [417, 170] on div "As from the sixteenth century tow barges, pulled by a horse from the tow path, …" at bounding box center [361, 169] width 409 height 41
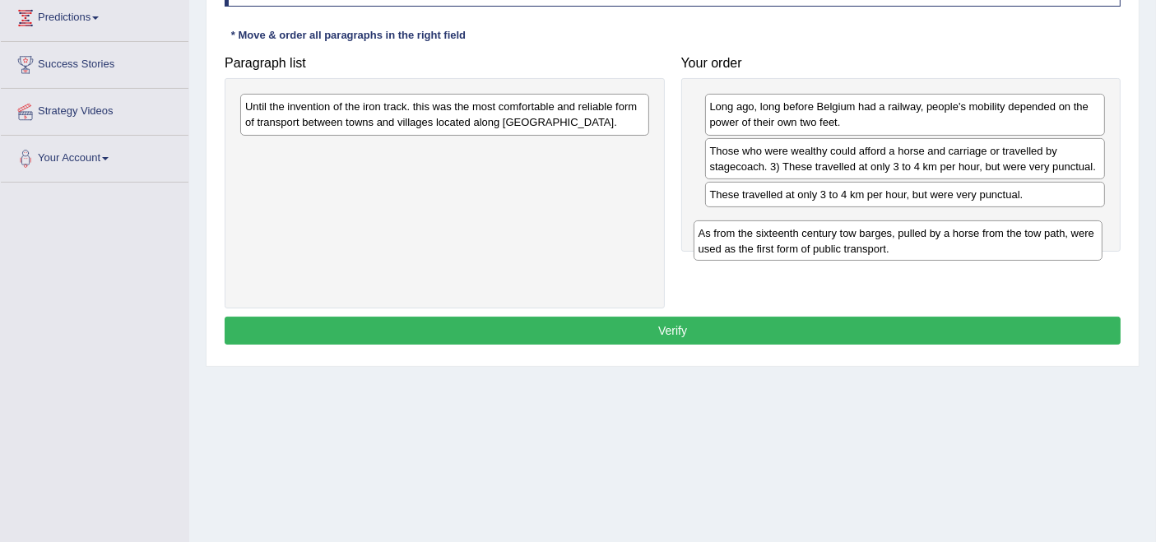
drag, startPoint x: 455, startPoint y: 154, endPoint x: 908, endPoint y: 237, distance: 460.8
click at [908, 237] on div "As from the sixteenth century tow barges, pulled by a horse from the tow path, …" at bounding box center [897, 240] width 409 height 41
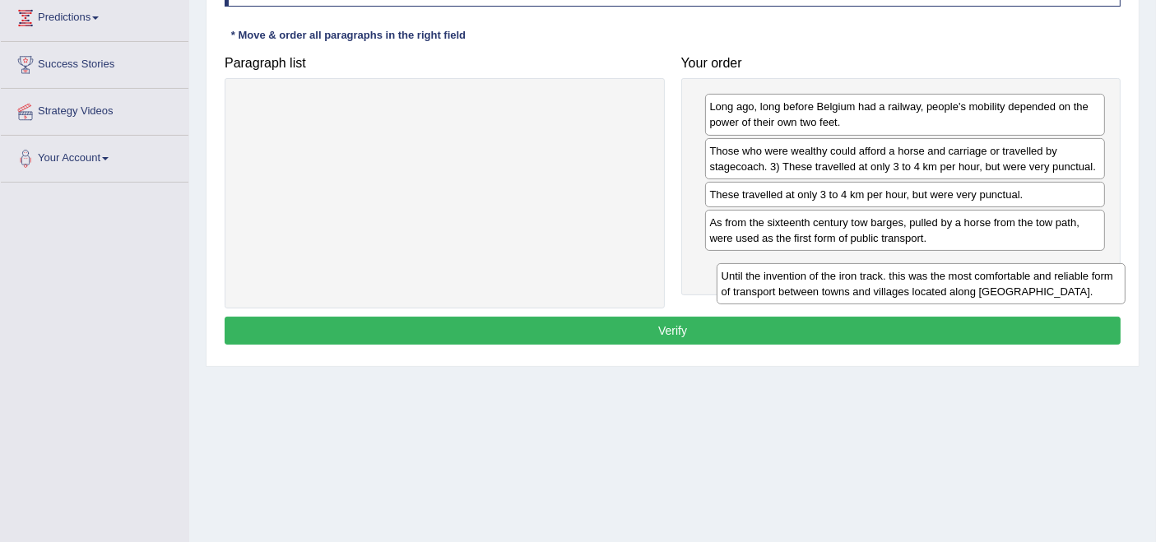
drag, startPoint x: 492, startPoint y: 114, endPoint x: 968, endPoint y: 283, distance: 505.5
click at [968, 283] on div "Until the invention of the iron track. this was the most comfortable and reliab…" at bounding box center [920, 283] width 409 height 41
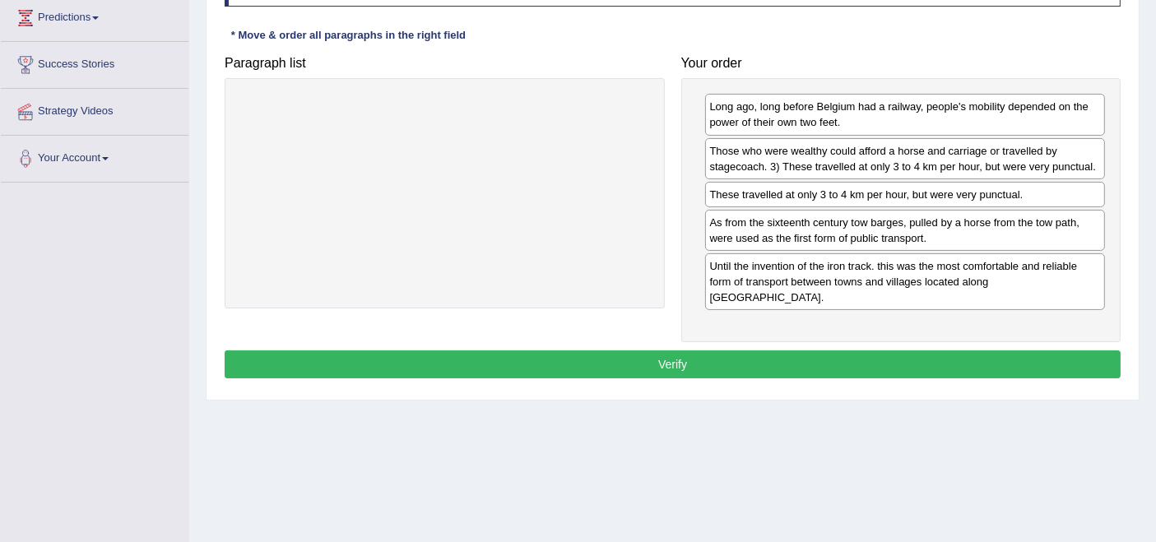
click at [718, 351] on button "Verify" at bounding box center [673, 364] width 896 height 28
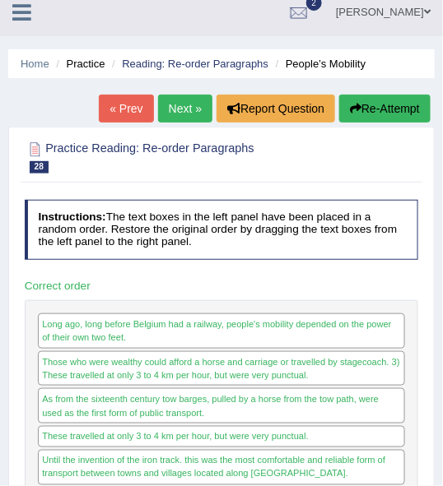
scroll to position [0, 0]
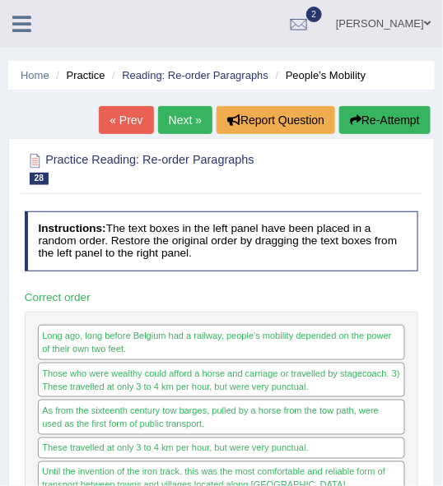
click at [172, 130] on link "Next »" at bounding box center [185, 120] width 54 height 28
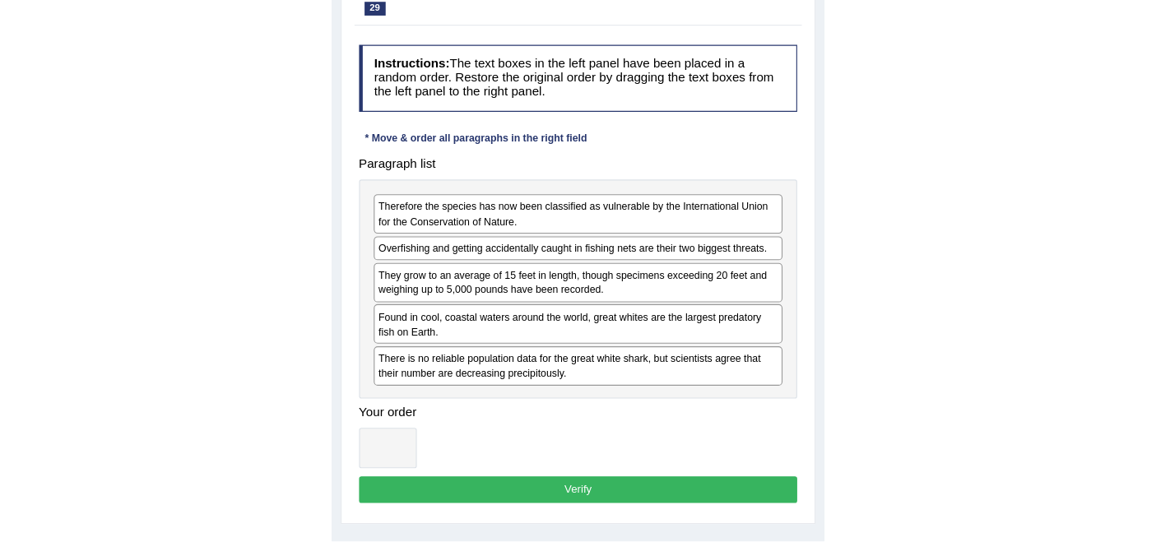
scroll to position [80, 0]
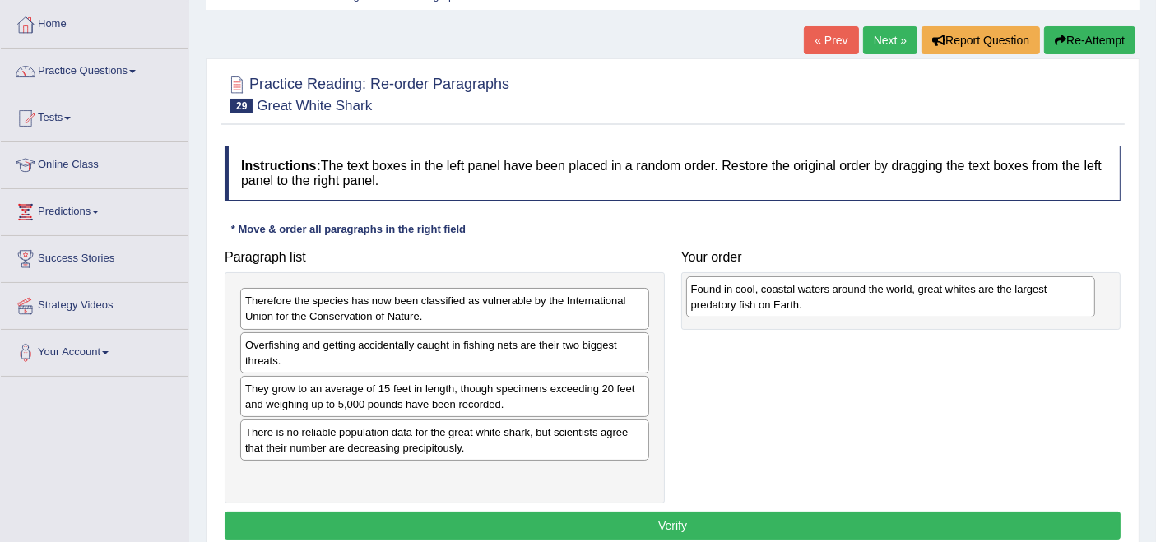
drag, startPoint x: 351, startPoint y: 434, endPoint x: 787, endPoint y: 297, distance: 456.9
click at [442, 297] on div "Found in cool, coastal waters around the world, great whites are the largest pr…" at bounding box center [890, 296] width 409 height 41
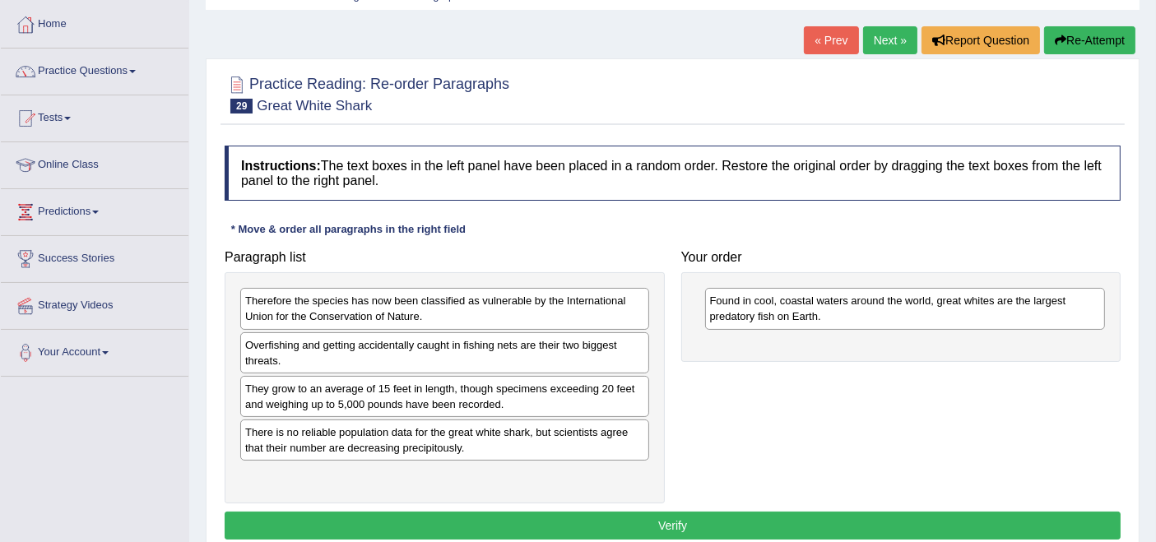
click at [350, 444] on div "There is no reliable population data for the great white shark, but scientists …" at bounding box center [444, 440] width 409 height 41
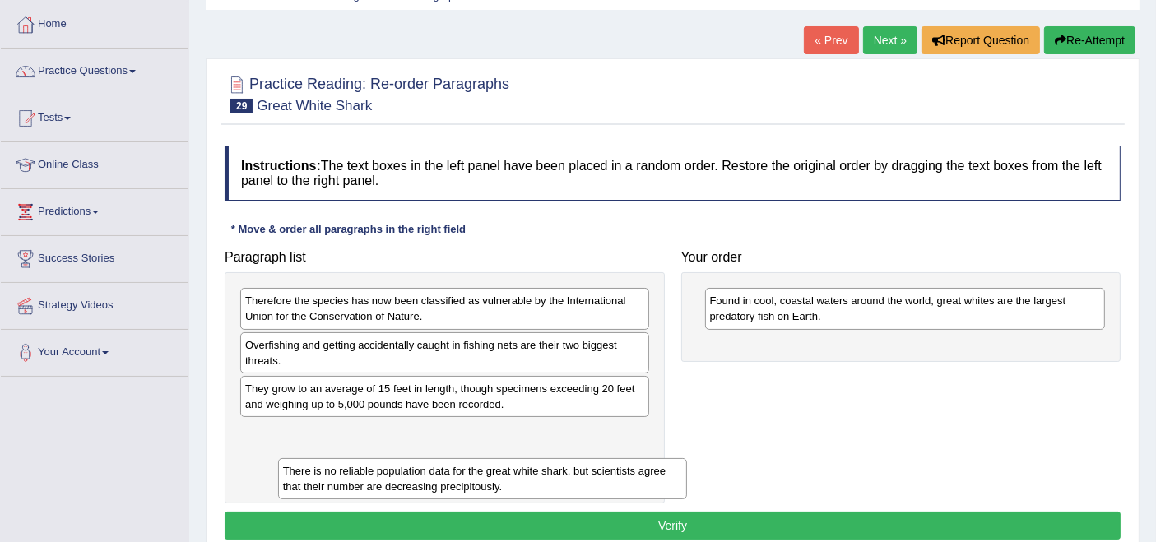
drag, startPoint x: 401, startPoint y: 447, endPoint x: 439, endPoint y: 487, distance: 54.7
click at [439, 485] on div "There is no reliable population data for the great white shark, but scientists …" at bounding box center [482, 478] width 409 height 41
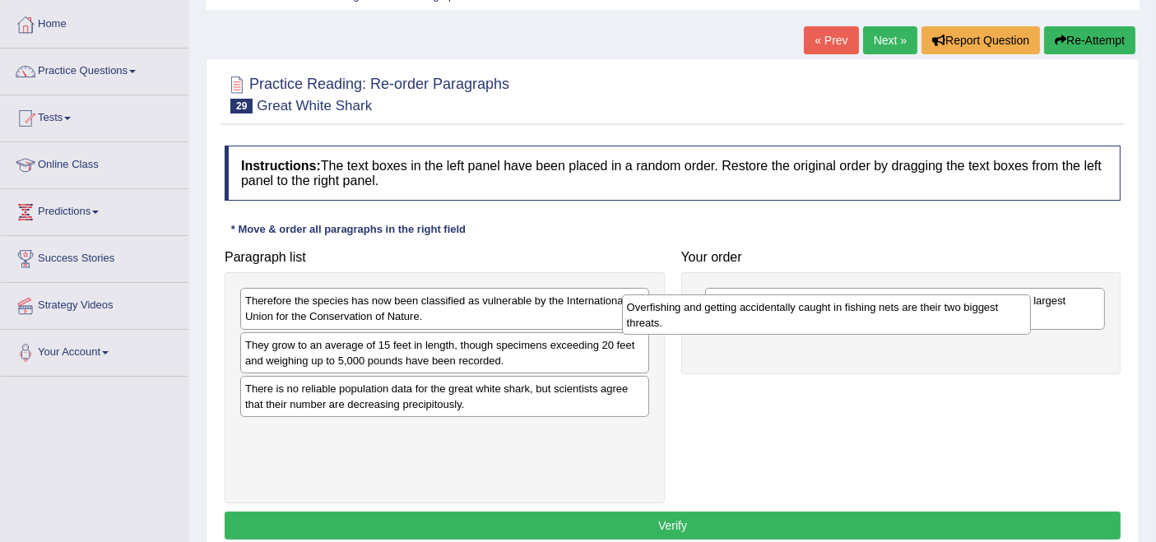
drag, startPoint x: 319, startPoint y: 346, endPoint x: 701, endPoint y: 309, distance: 383.5
click at [442, 309] on div "Overfishing and getting accidentally caught in fishing nets are their two bigge…" at bounding box center [826, 314] width 409 height 41
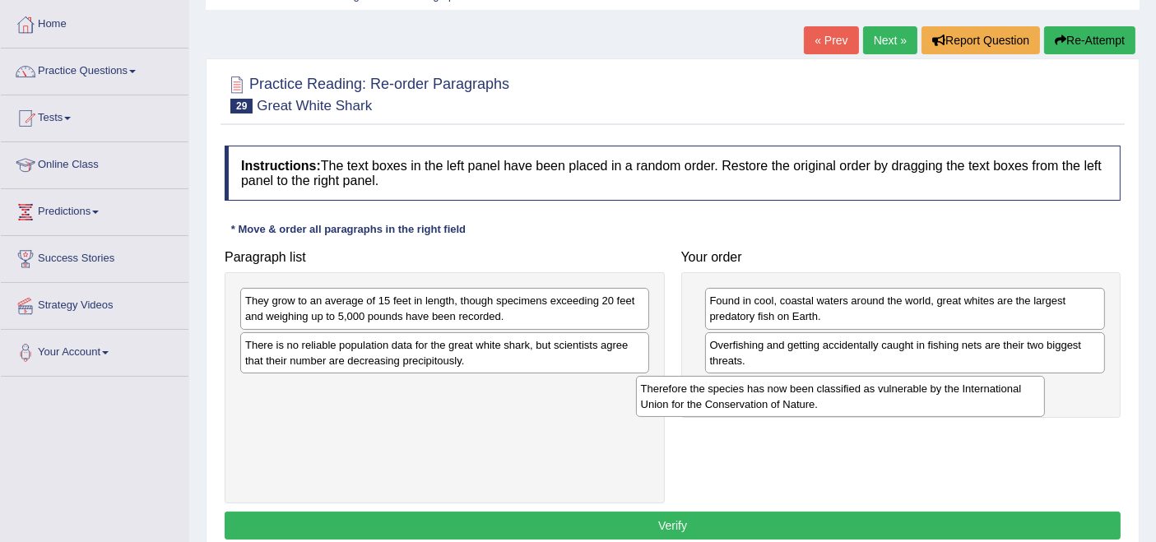
drag, startPoint x: 457, startPoint y: 308, endPoint x: 852, endPoint y: 396, distance: 404.5
click at [442, 396] on div "Therefore the species has now been classified as vulnerable by the Internationa…" at bounding box center [840, 396] width 409 height 41
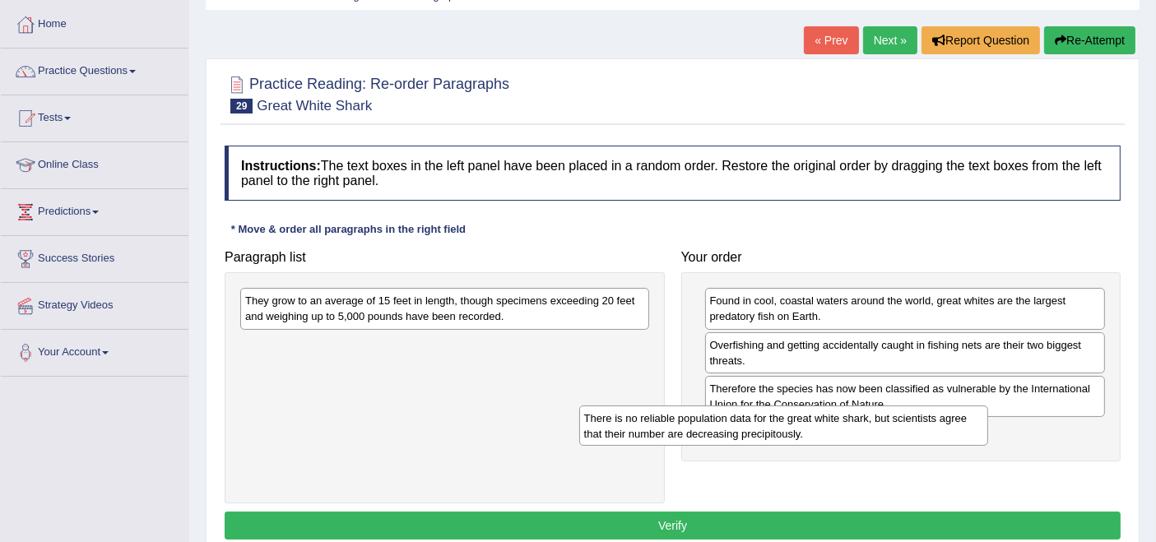
drag, startPoint x: 395, startPoint y: 350, endPoint x: 783, endPoint y: 434, distance: 397.1
click at [442, 434] on div "There is no reliable population data for the great white shark, but scientists …" at bounding box center [783, 426] width 409 height 41
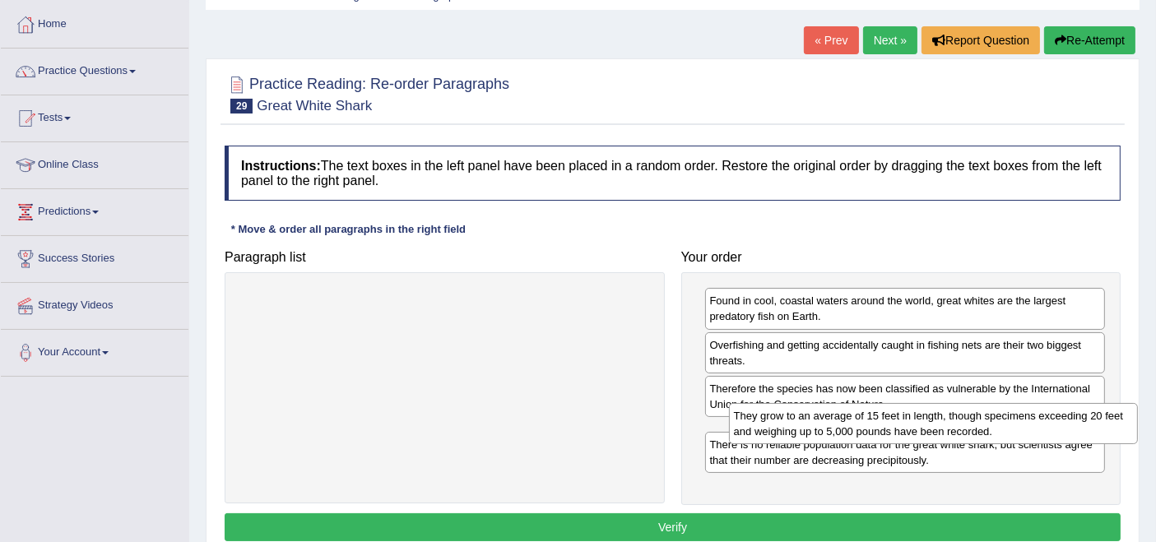
drag, startPoint x: 401, startPoint y: 299, endPoint x: 893, endPoint y: 401, distance: 501.7
click at [442, 414] on div "They grow to an average of 15 feet in length, though specimens exceeding 20 fee…" at bounding box center [933, 423] width 409 height 41
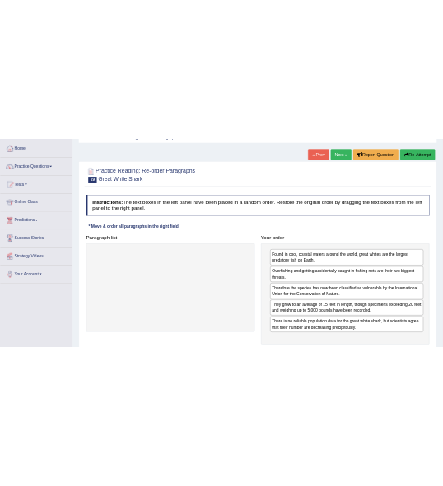
scroll to position [171, 0]
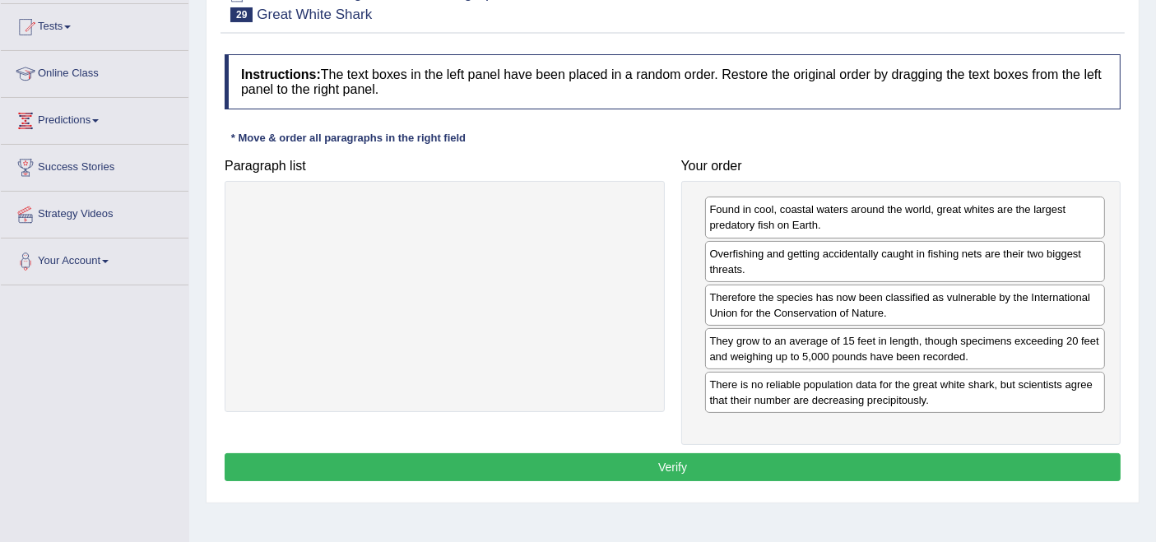
click at [442, 467] on button "Verify" at bounding box center [673, 467] width 896 height 28
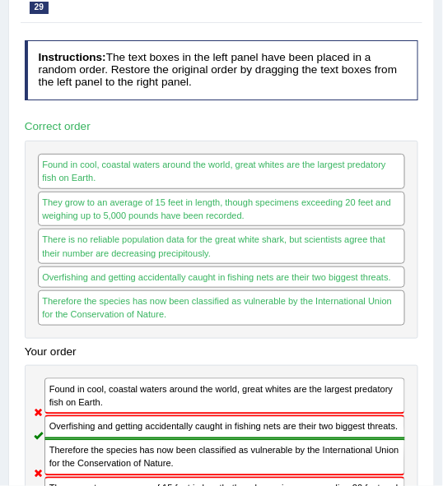
drag, startPoint x: 309, startPoint y: 135, endPoint x: 291, endPoint y: 65, distance: 72.2
click at [309, 132] on div "Correct order Found in cool, coastal waters around the world, great whites are …" at bounding box center [221, 226] width 408 height 225
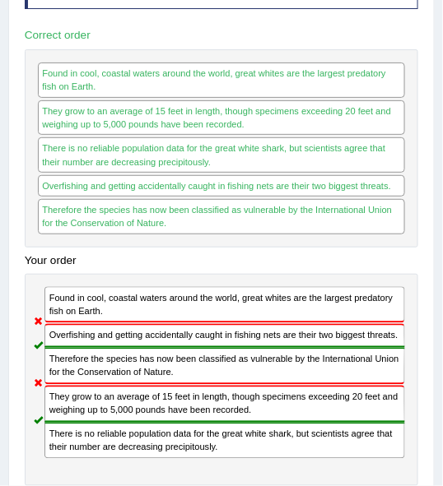
scroll to position [0, 0]
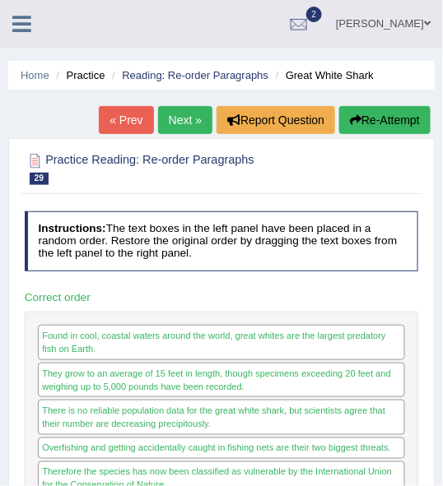
click at [174, 125] on link "Next »" at bounding box center [185, 120] width 54 height 28
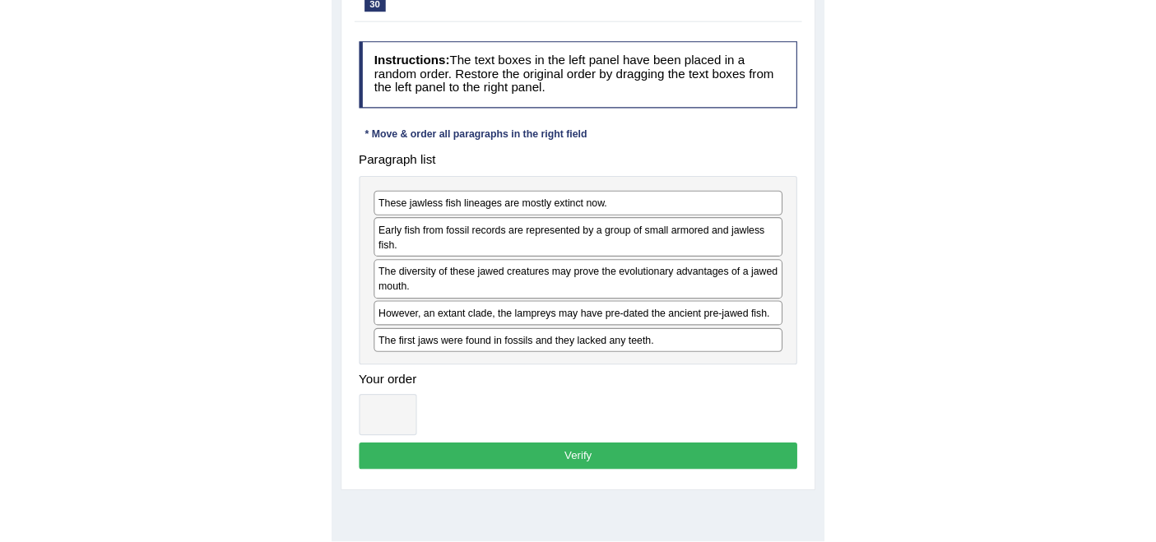
scroll to position [183, 0]
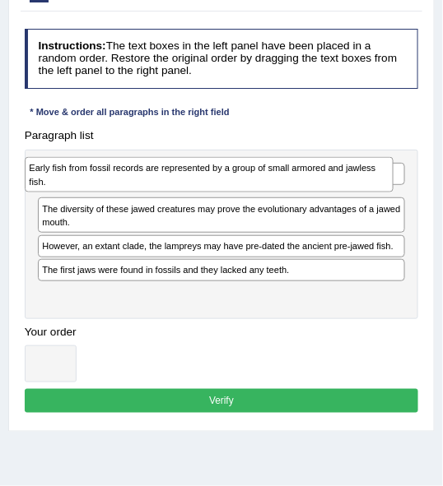
drag, startPoint x: 151, startPoint y: 206, endPoint x: 140, endPoint y: 183, distance: 25.8
click at [140, 183] on div "Early fish from fossil records are represented by a group of small armored and …" at bounding box center [209, 174] width 369 height 35
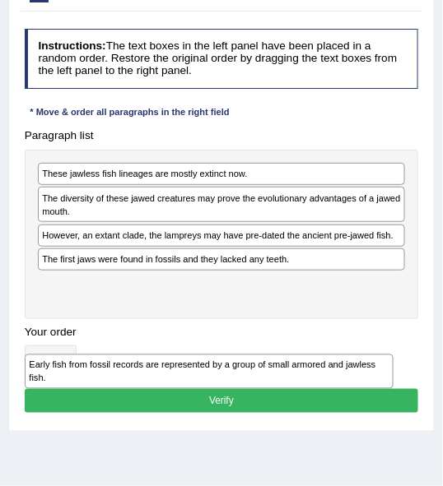
drag, startPoint x: 126, startPoint y: 202, endPoint x: 114, endPoint y: 407, distance: 205.2
click at [114, 407] on div "Instructions: The text boxes in the left panel have been placed in a random ord…" at bounding box center [221, 223] width 401 height 402
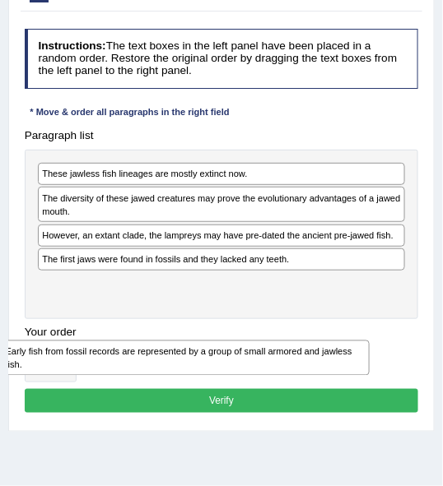
drag, startPoint x: 77, startPoint y: 274, endPoint x: 38, endPoint y: 382, distance: 114.8
click at [38, 382] on div "Instructions: The text boxes in the left panel have been placed in a random ord…" at bounding box center [221, 223] width 401 height 402
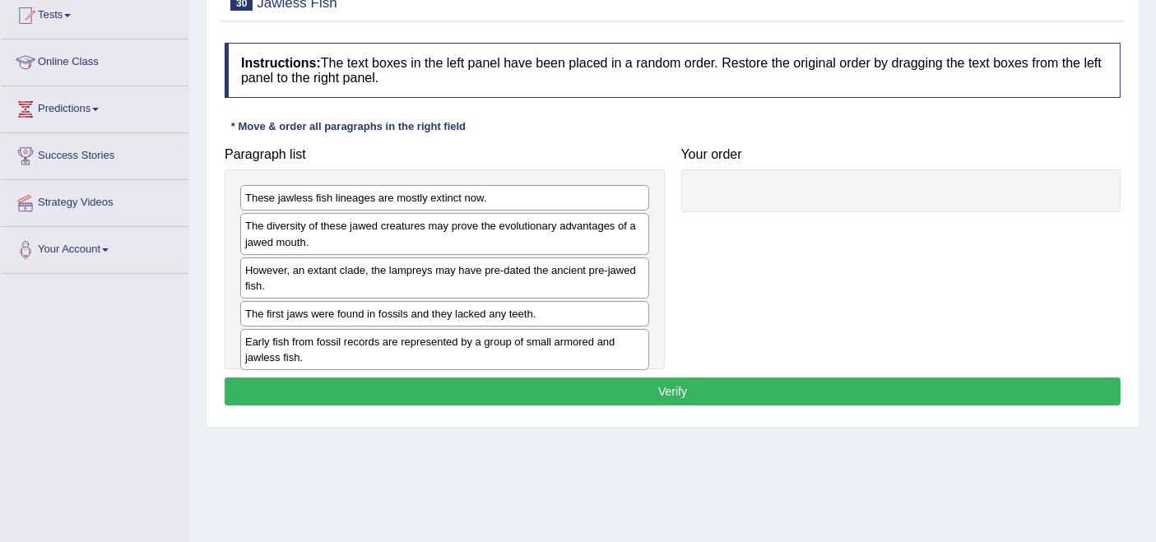
click at [434, 208] on div "These jawless fish lineages are mostly extinct now. The diversity of these jawe…" at bounding box center [445, 268] width 440 height 199
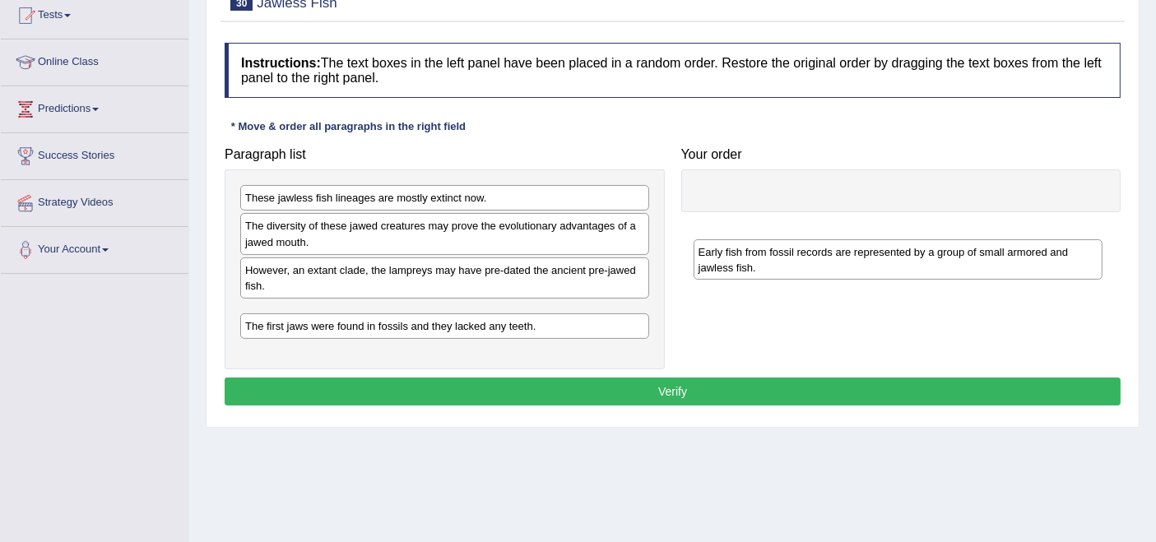
drag, startPoint x: 331, startPoint y: 350, endPoint x: 784, endPoint y: 262, distance: 461.7
click at [442, 262] on div "Early fish from fossil records are represented by a group of small armored and …" at bounding box center [897, 259] width 409 height 41
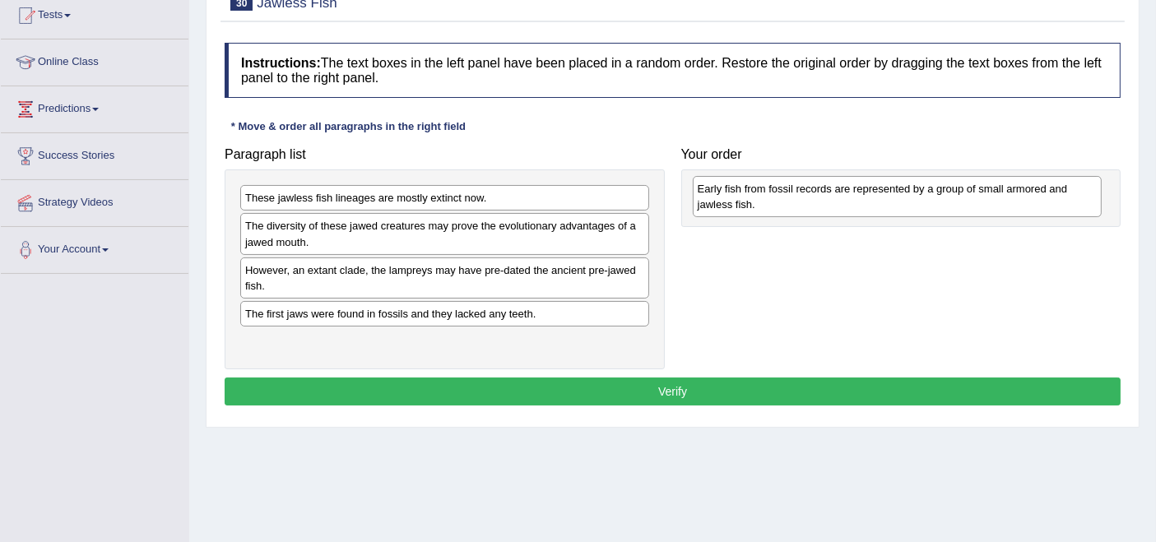
drag, startPoint x: 370, startPoint y: 325, endPoint x: 823, endPoint y: 202, distance: 468.7
click at [442, 202] on div "Early fish from fossil records are represented by a group of small armored and …" at bounding box center [897, 196] width 409 height 41
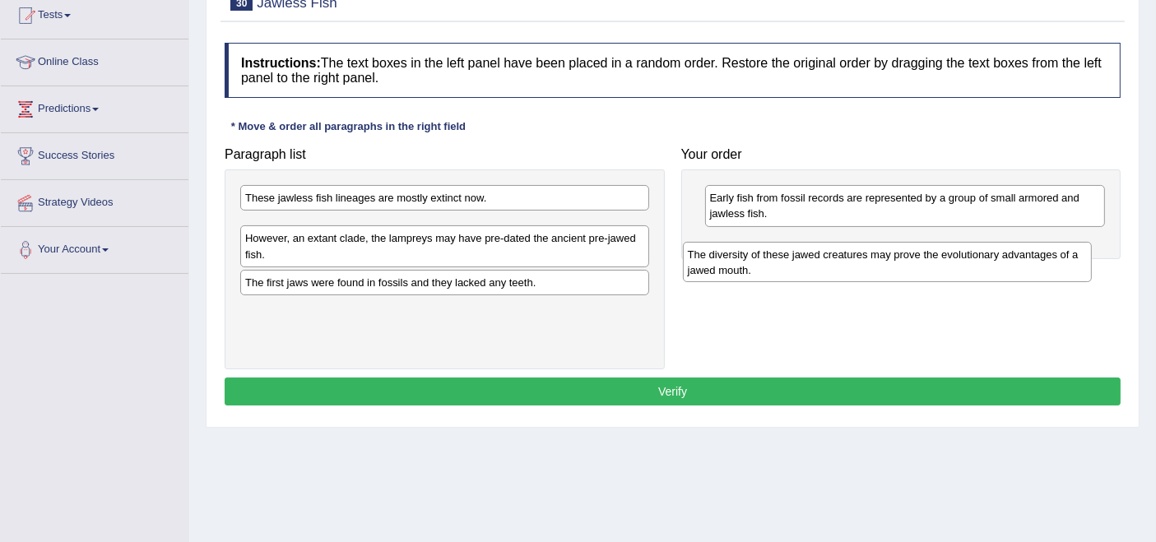
drag, startPoint x: 561, startPoint y: 217, endPoint x: 1008, endPoint y: 235, distance: 447.0
click at [442, 242] on div "The diversity of these jawed creatures may prove the evolutionary advantages of…" at bounding box center [887, 262] width 409 height 41
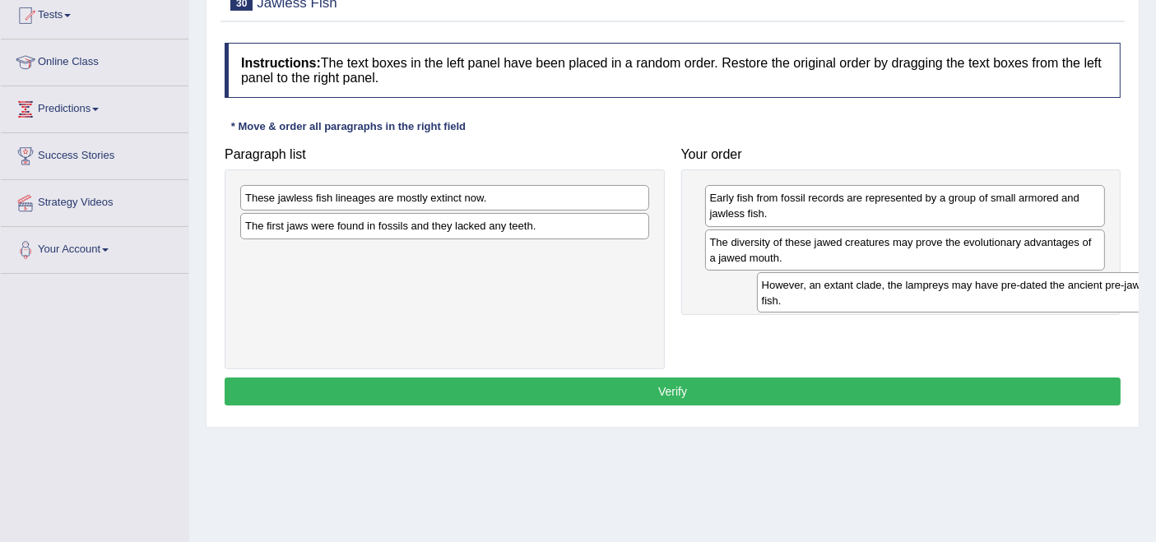
drag, startPoint x: 777, startPoint y: 311, endPoint x: 1029, endPoint y: 302, distance: 251.9
click at [442, 302] on div "However, an extant clade, the lampreys may have pre-dated the ancient pre-jawed…" at bounding box center [961, 292] width 409 height 41
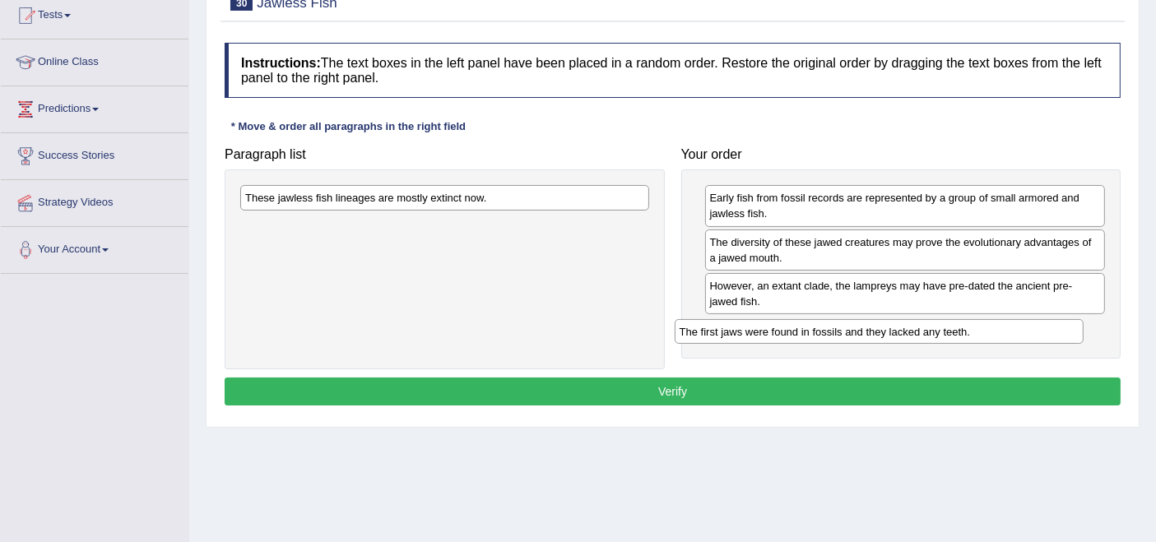
drag, startPoint x: 628, startPoint y: 288, endPoint x: 938, endPoint y: 332, distance: 313.3
click at [442, 332] on div "The first jaws were found in fossils and they lacked any teeth." at bounding box center [879, 332] width 409 height 26
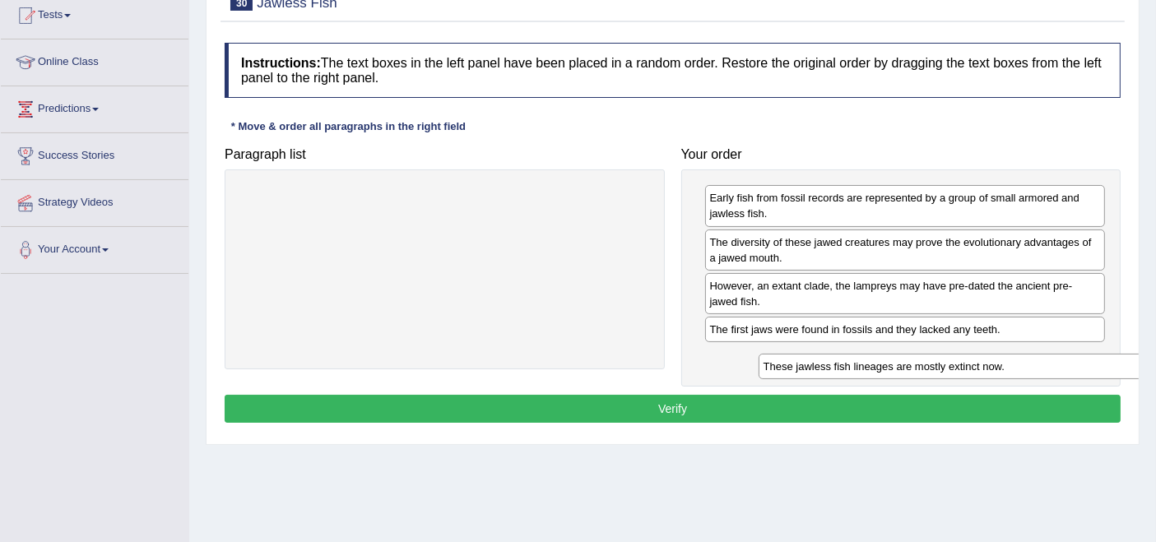
drag, startPoint x: 491, startPoint y: 187, endPoint x: 1018, endPoint y: 355, distance: 552.6
click at [442, 355] on div "These jawless fish lineages are mostly extinct now." at bounding box center [962, 367] width 409 height 26
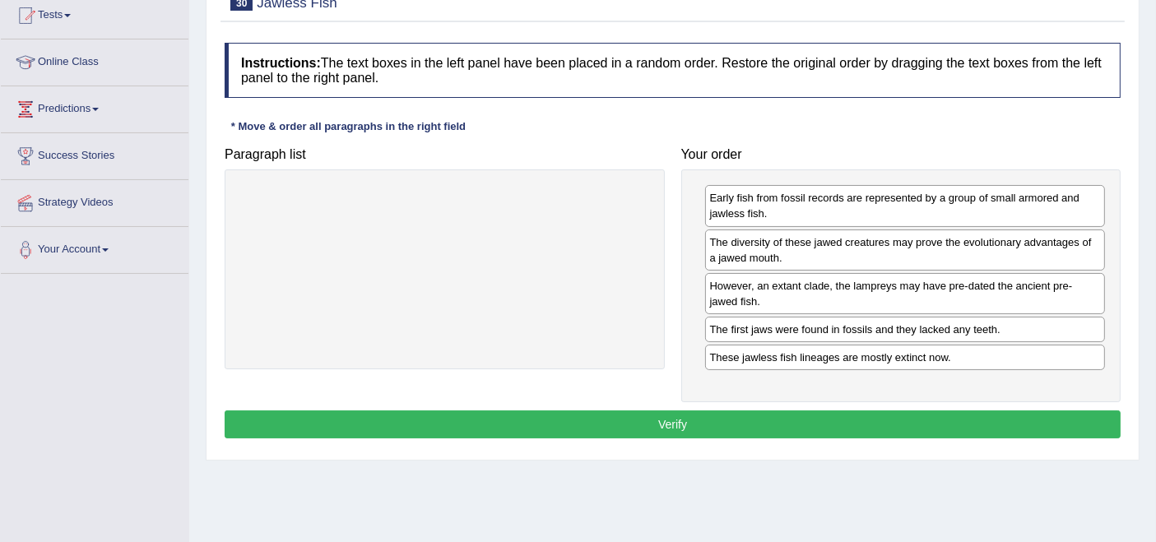
click at [442, 392] on div "Early fish from fossil records are represented by a group of small armored and …" at bounding box center [901, 285] width 440 height 233
click at [442, 420] on button "Verify" at bounding box center [673, 424] width 896 height 28
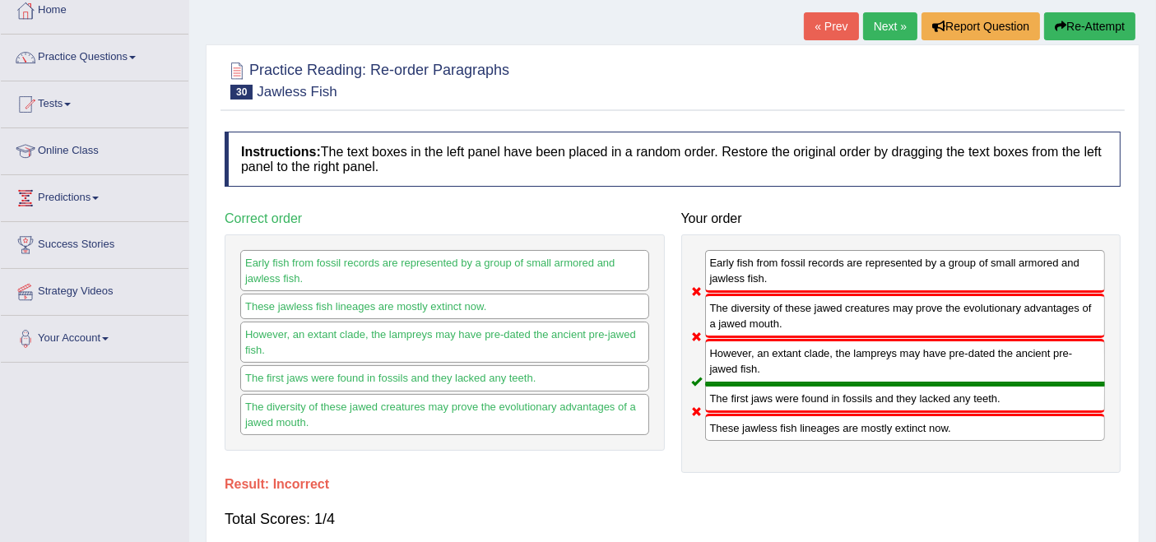
scroll to position [0, 0]
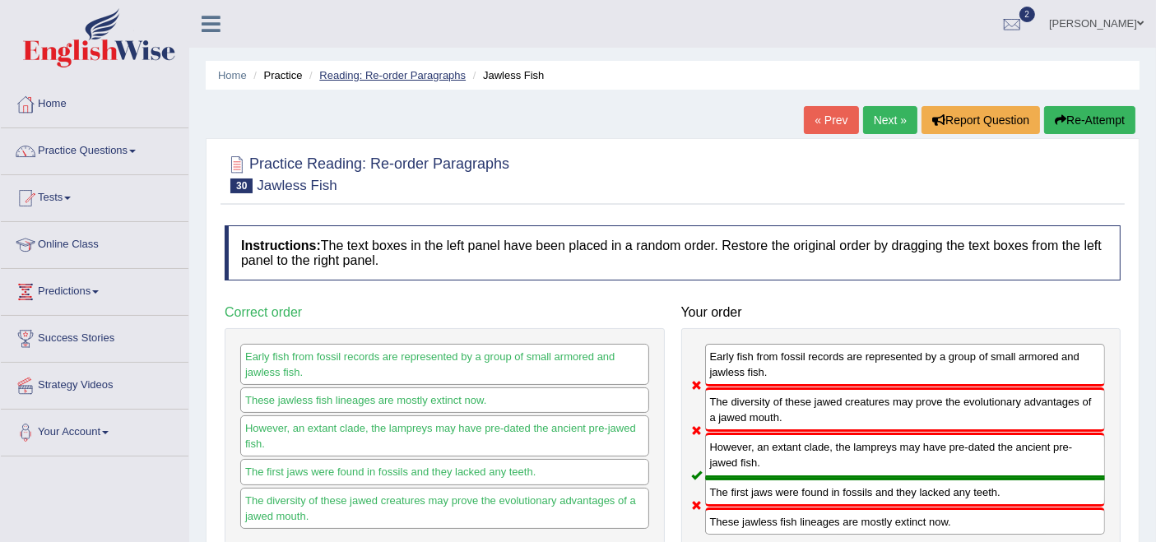
click at [412, 72] on link "Reading: Re-order Paragraphs" at bounding box center [392, 75] width 146 height 12
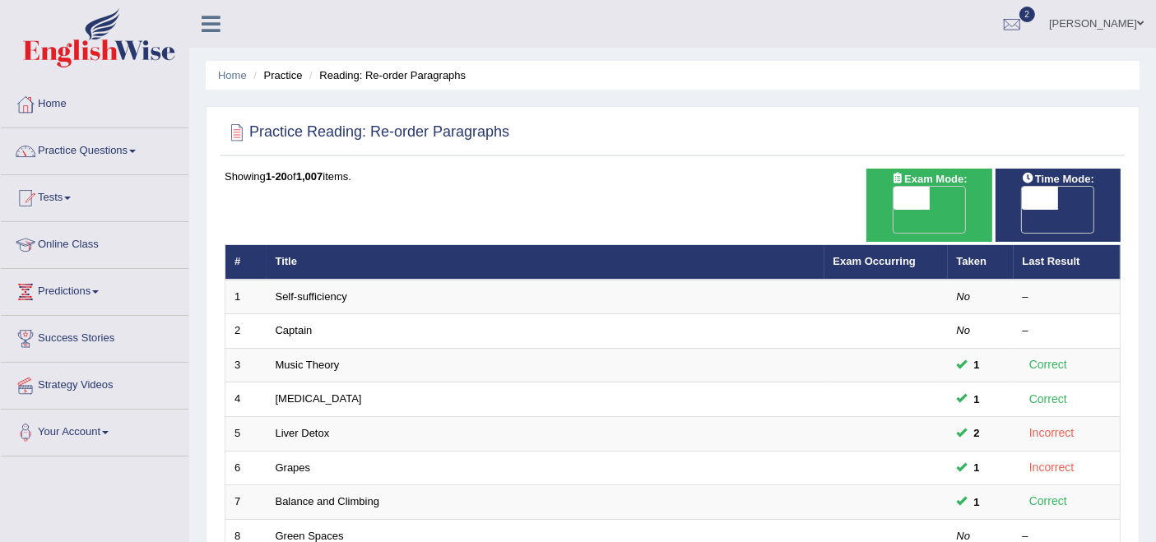
click at [893, 210] on span "OFF" at bounding box center [875, 221] width 36 height 23
checkbox input "true"
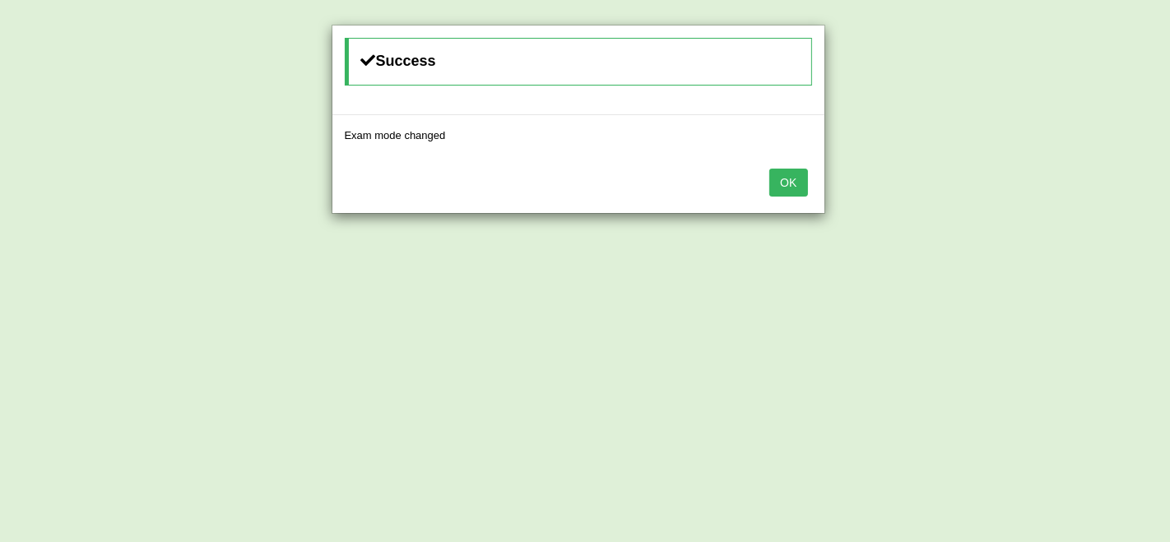
click at [803, 197] on div "OK" at bounding box center [578, 184] width 492 height 58
click at [786, 180] on button "OK" at bounding box center [788, 183] width 38 height 28
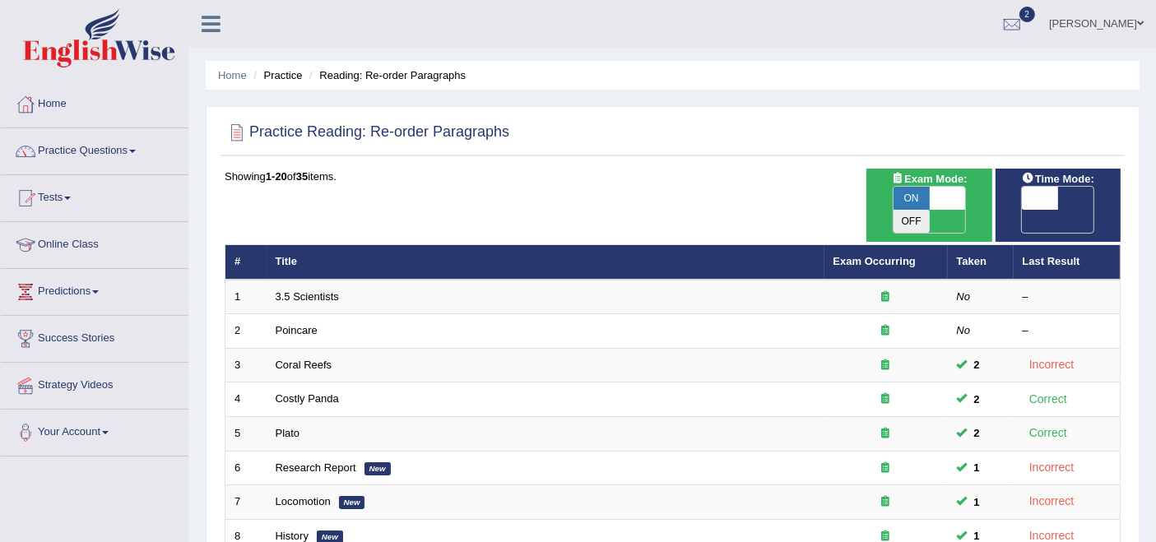
click at [1022, 210] on span "OFF" at bounding box center [1003, 221] width 36 height 23
checkbox input "true"
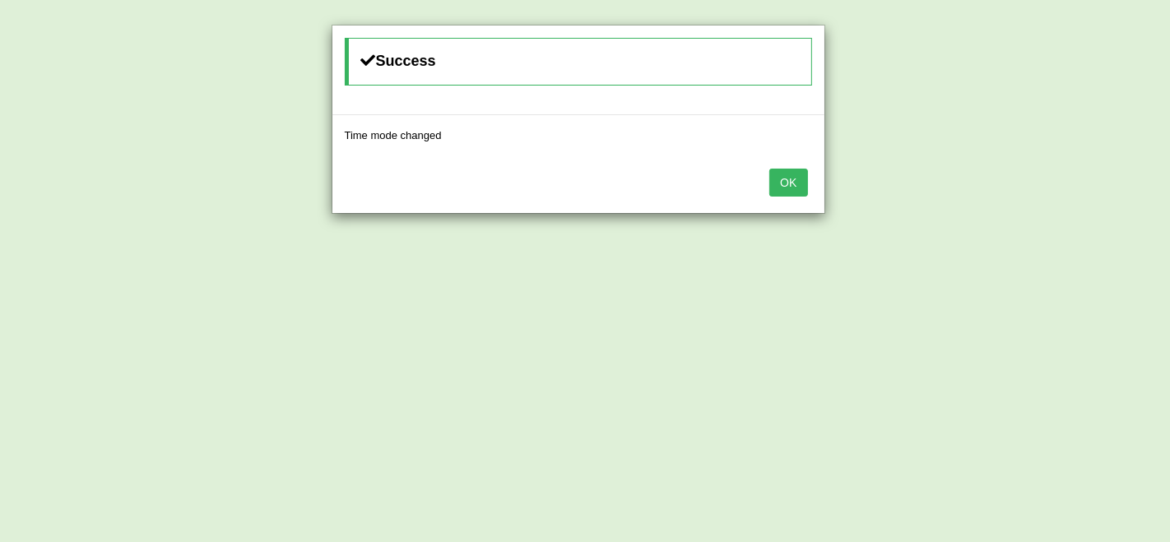
click at [786, 184] on button "OK" at bounding box center [788, 183] width 38 height 28
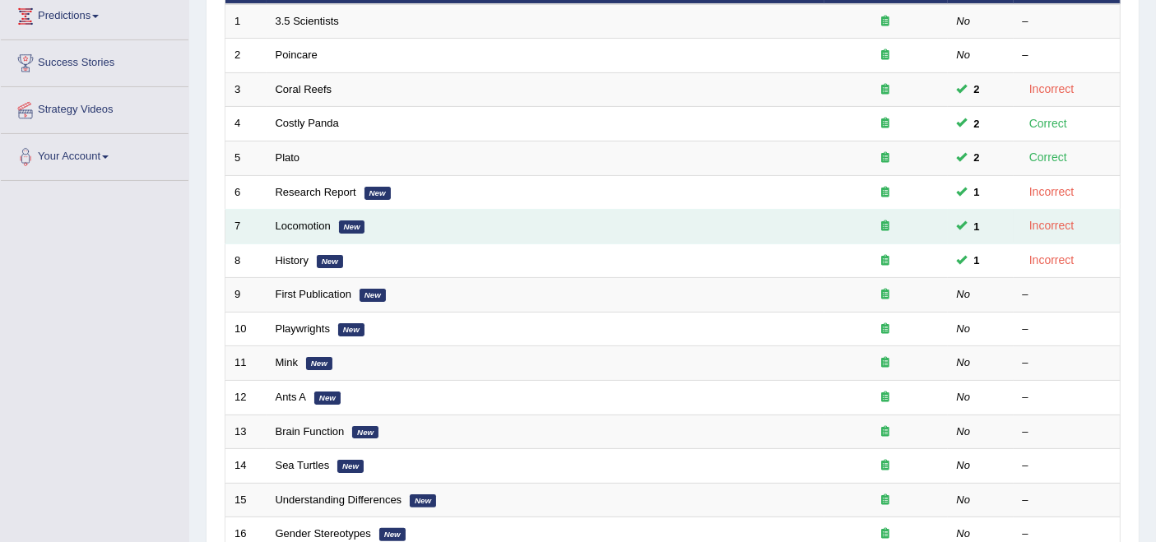
scroll to position [365, 0]
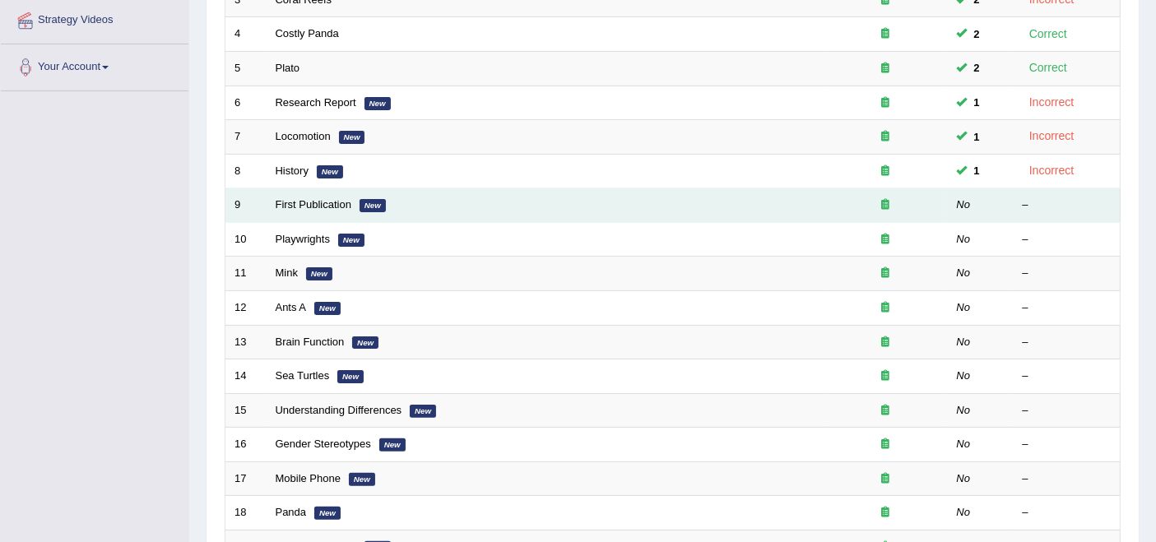
click at [291, 188] on td "First Publication New" at bounding box center [546, 205] width 558 height 35
click at [308, 198] on link "First Publication" at bounding box center [314, 204] width 76 height 12
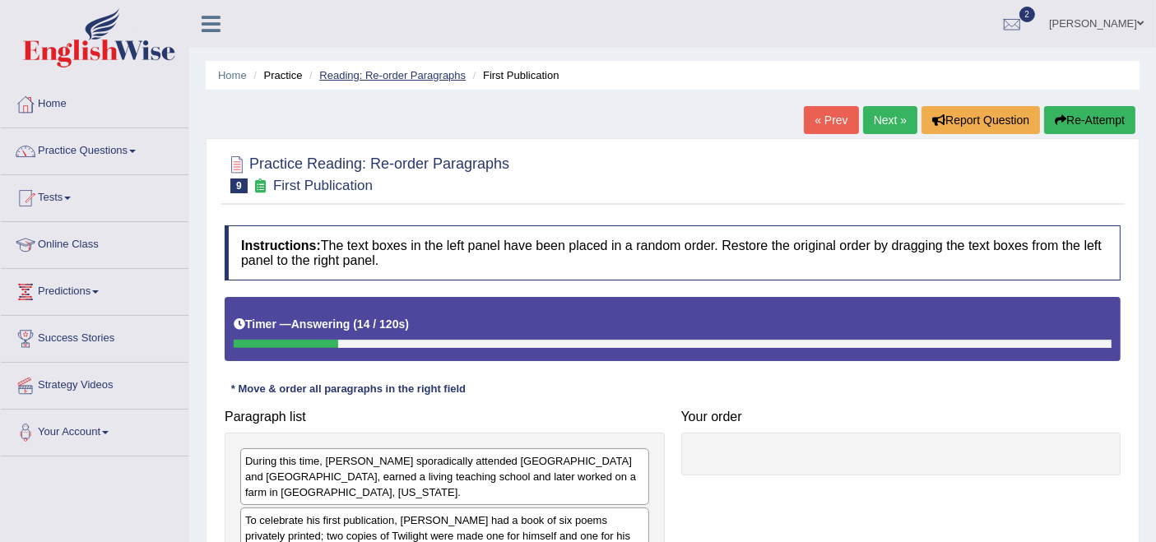
click at [362, 72] on link "Reading: Re-order Paragraphs" at bounding box center [392, 75] width 146 height 12
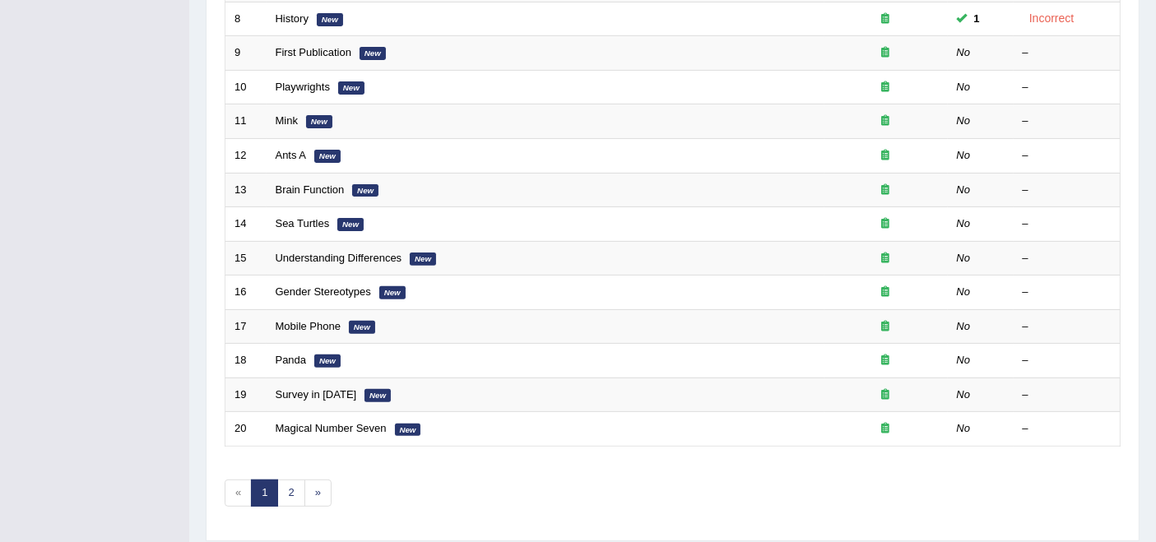
scroll to position [540, 0]
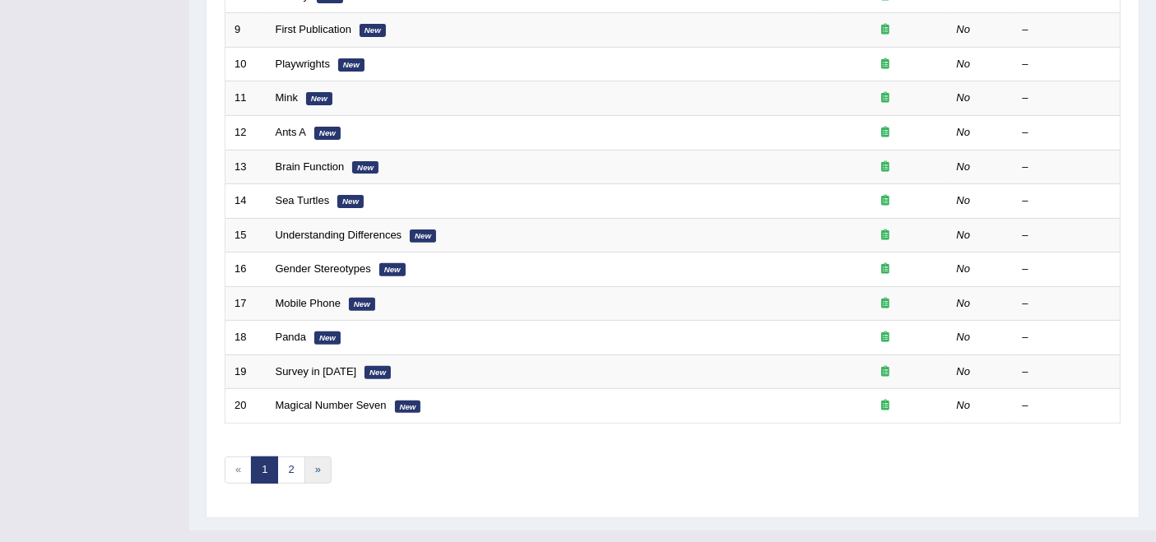
click at [306, 457] on link "»" at bounding box center [317, 470] width 27 height 27
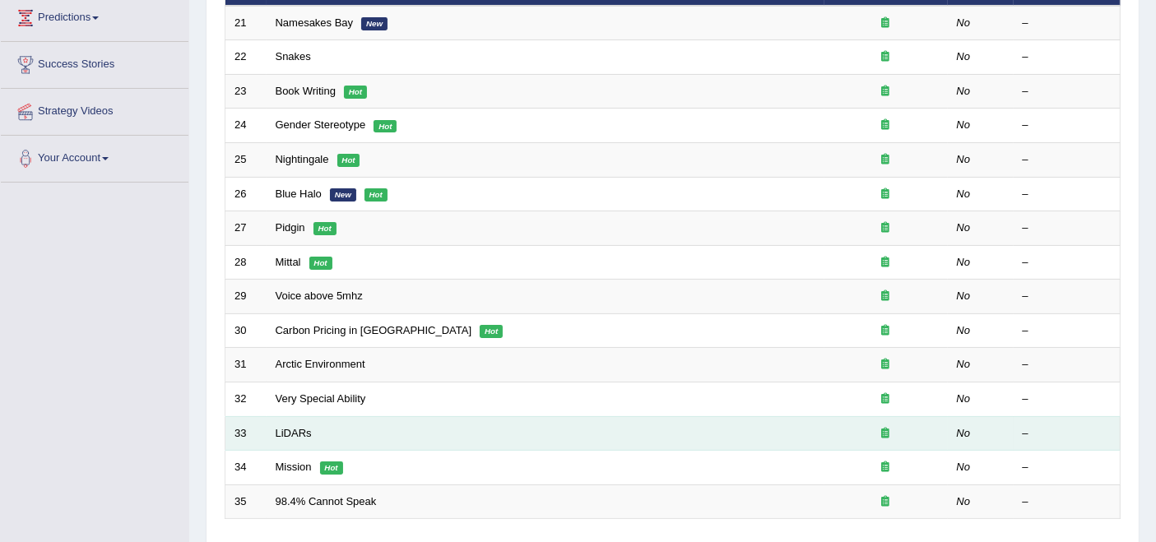
scroll to position [183, 0]
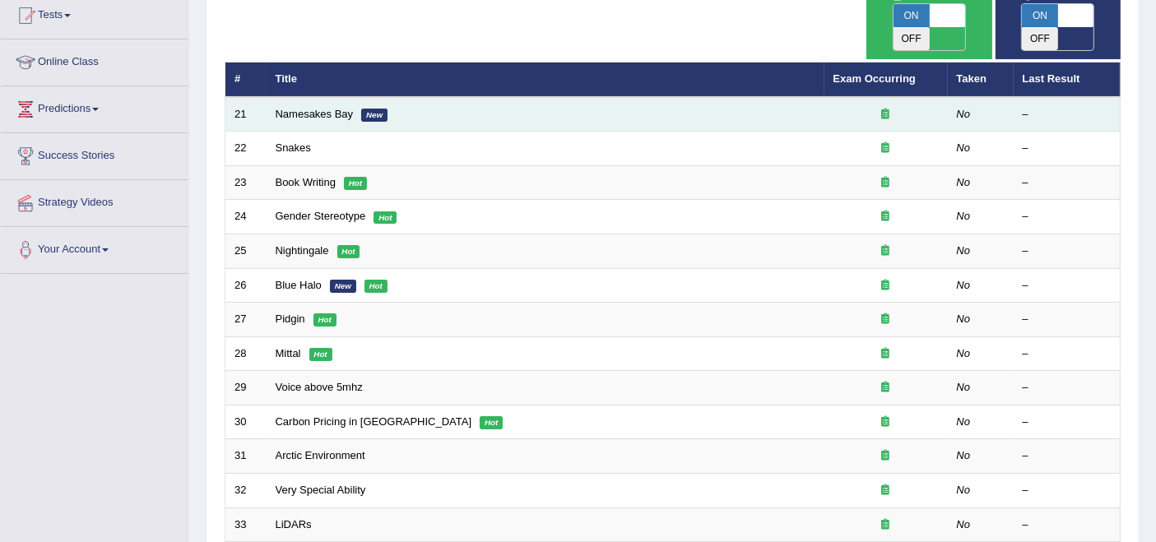
click at [342, 97] on td "Namesakes Bay New" at bounding box center [546, 114] width 558 height 35
click at [338, 108] on link "Namesakes Bay" at bounding box center [315, 114] width 78 height 12
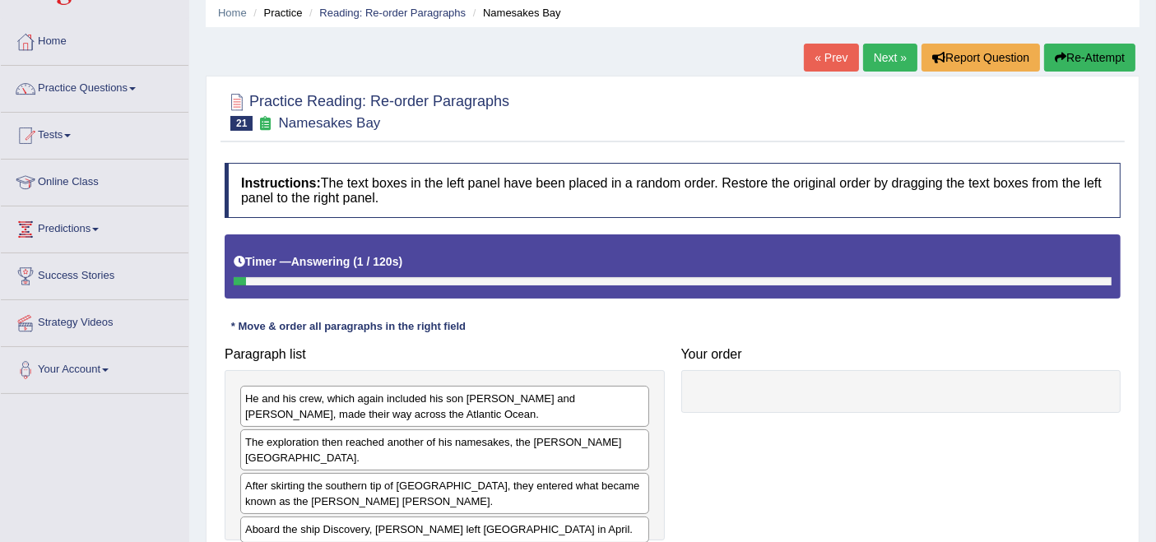
scroll to position [91, 0]
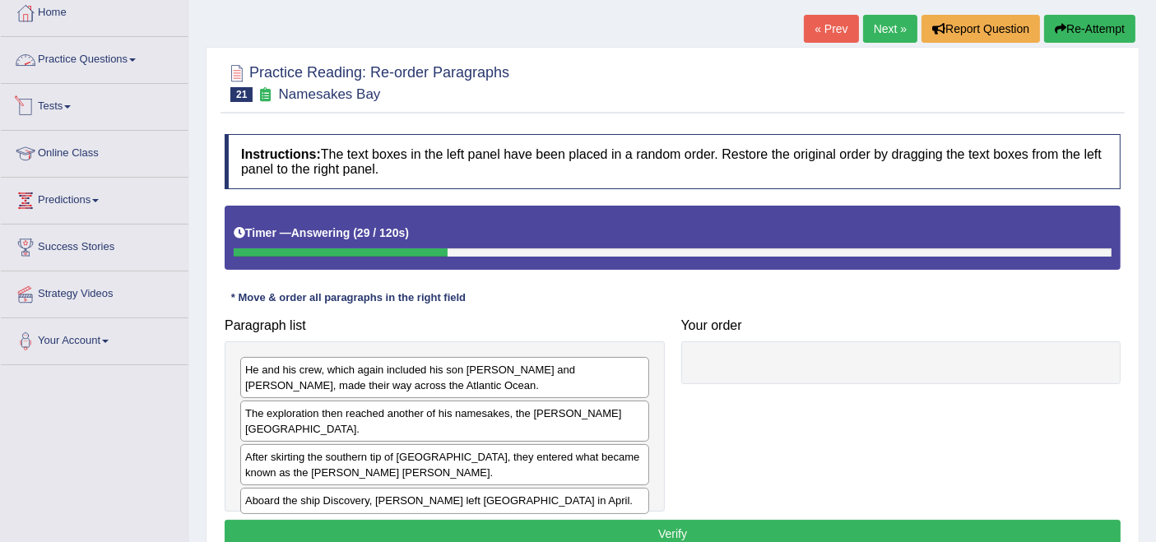
click at [119, 67] on link "Practice Questions" at bounding box center [95, 57] width 188 height 41
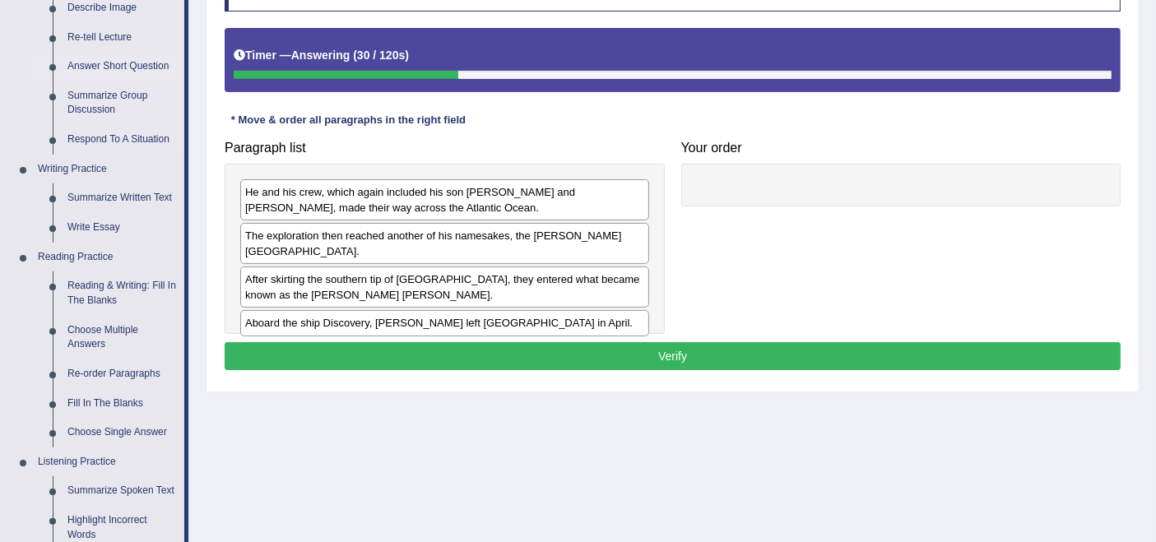
scroll to position [274, 0]
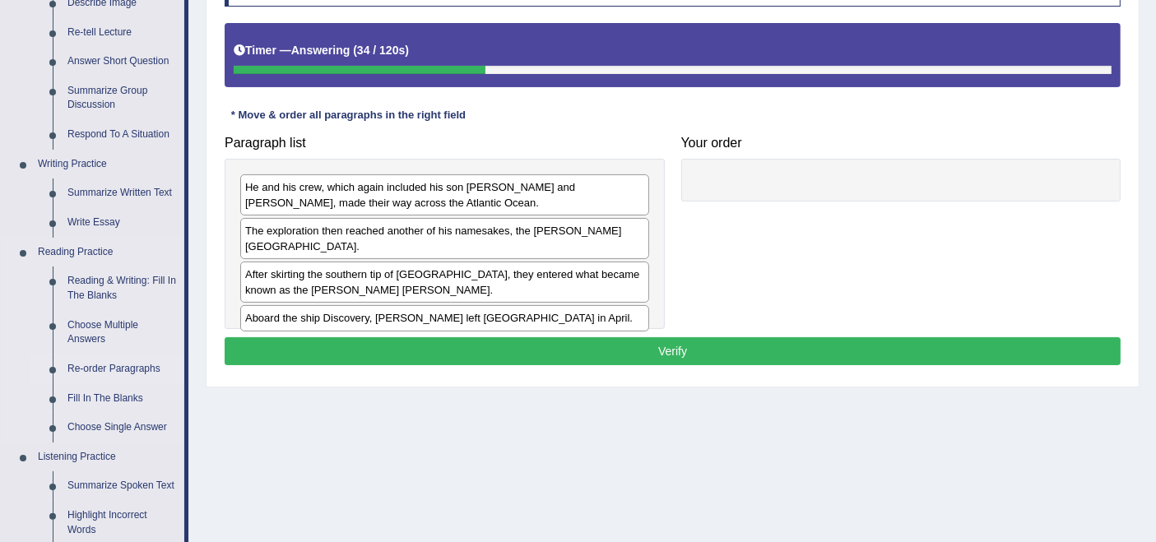
click at [103, 363] on link "Re-order Paragraphs" at bounding box center [122, 370] width 124 height 30
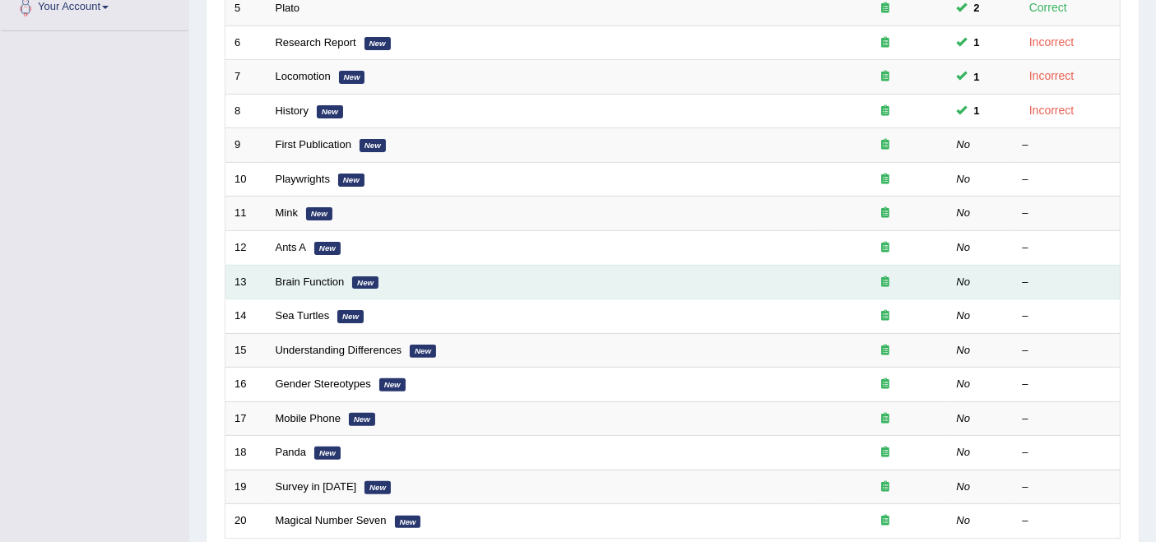
scroll to position [540, 0]
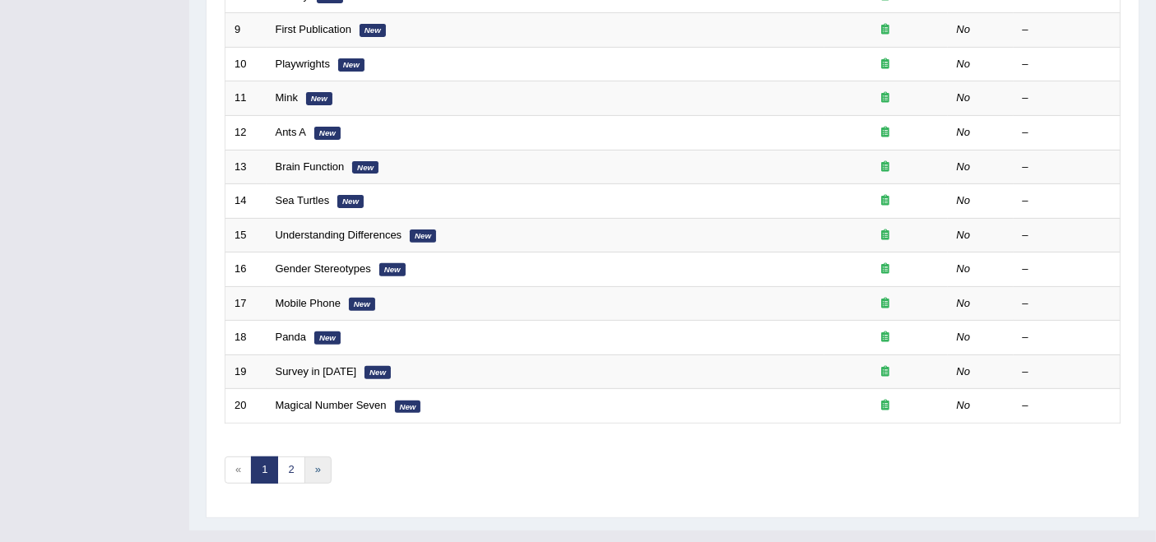
click at [304, 457] on link "»" at bounding box center [317, 470] width 27 height 27
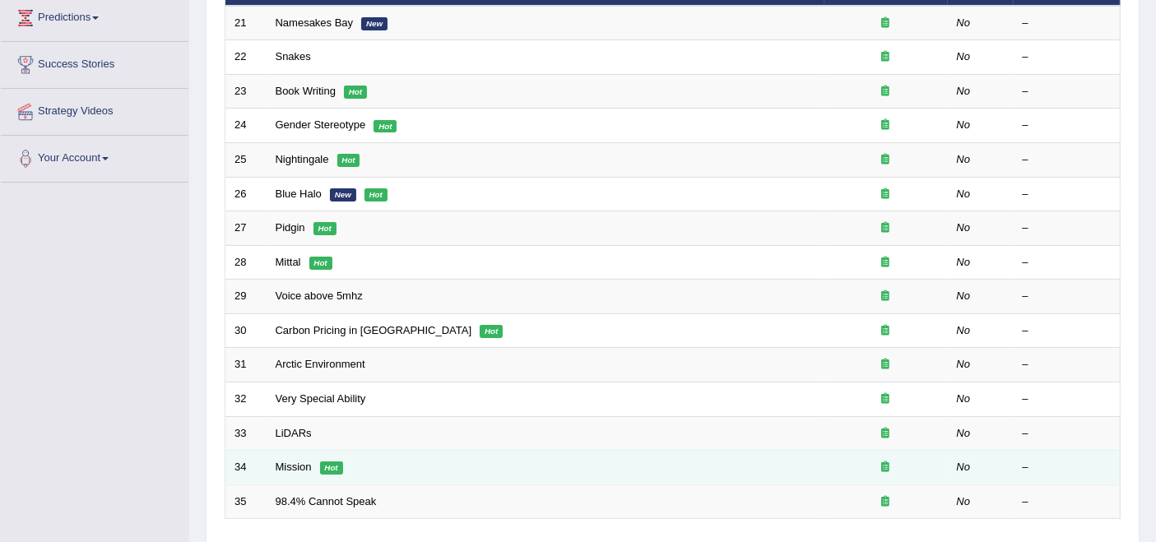
scroll to position [371, 0]
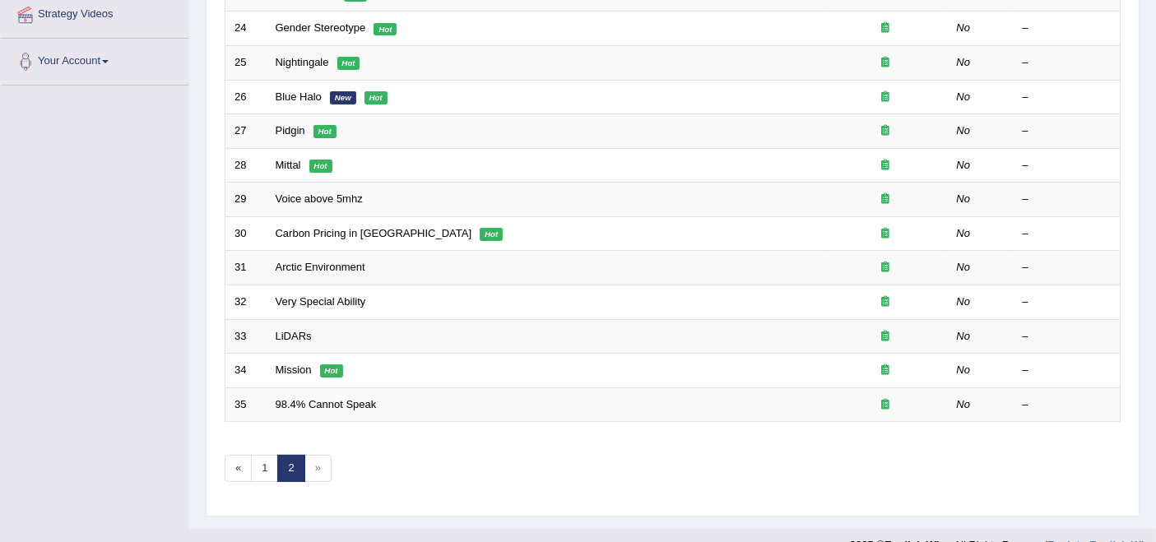
click at [308, 455] on span "»" at bounding box center [317, 468] width 27 height 27
click at [314, 455] on span "»" at bounding box center [317, 468] width 27 height 27
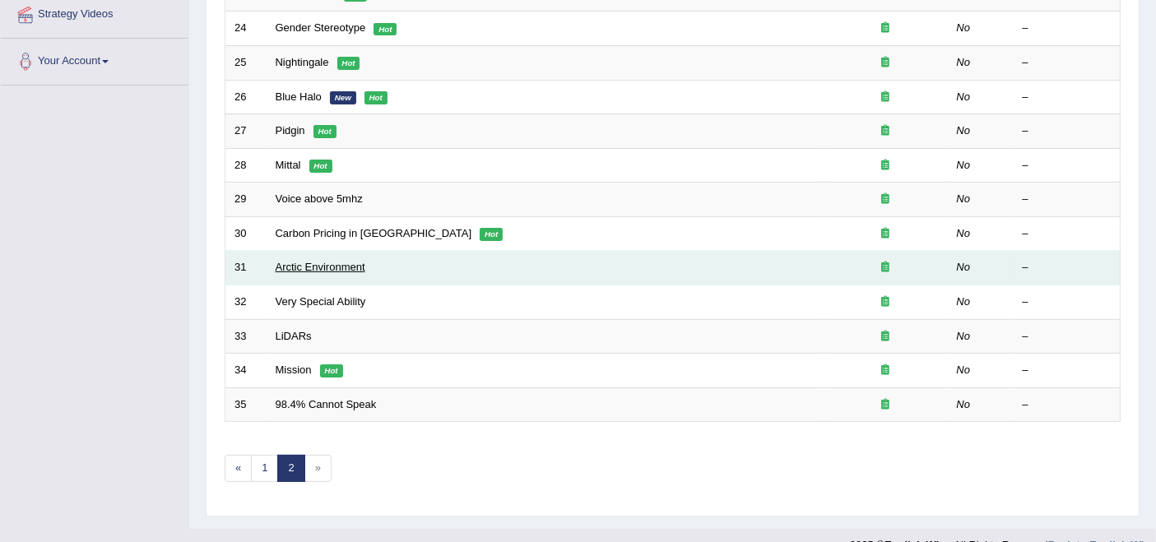
click at [319, 261] on link "Arctic Environment" at bounding box center [321, 267] width 90 height 12
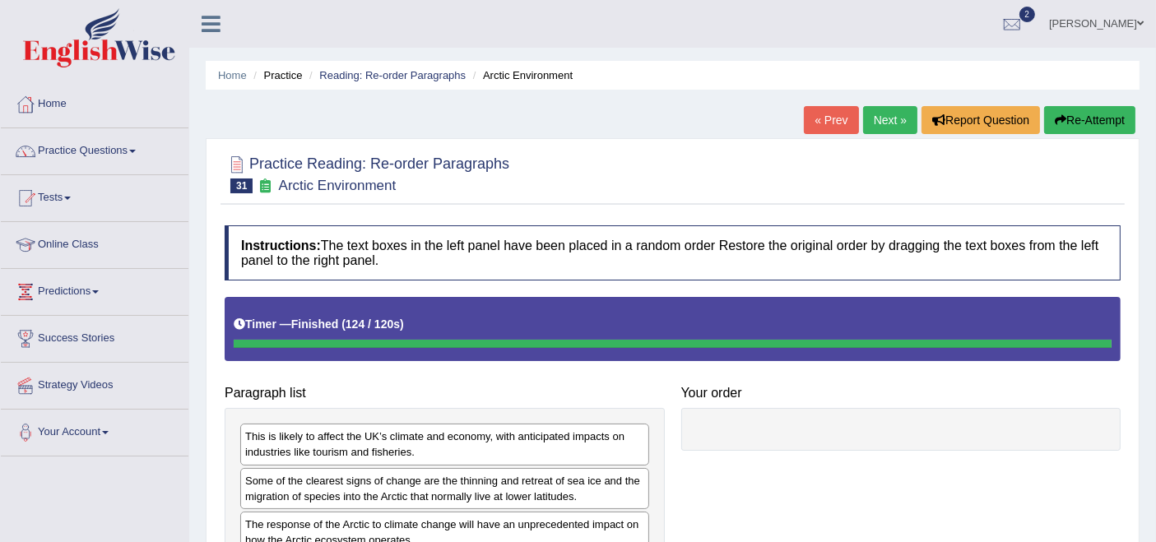
click at [1112, 19] on link "Rupali Selly" at bounding box center [1095, 21] width 119 height 43
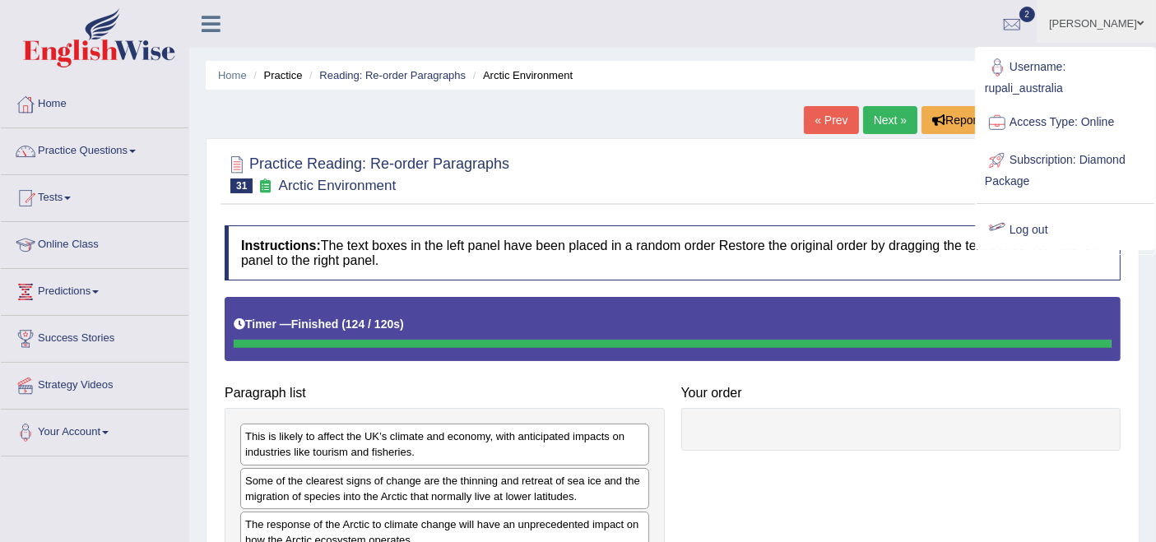
click at [1030, 222] on link "Log out" at bounding box center [1065, 230] width 178 height 38
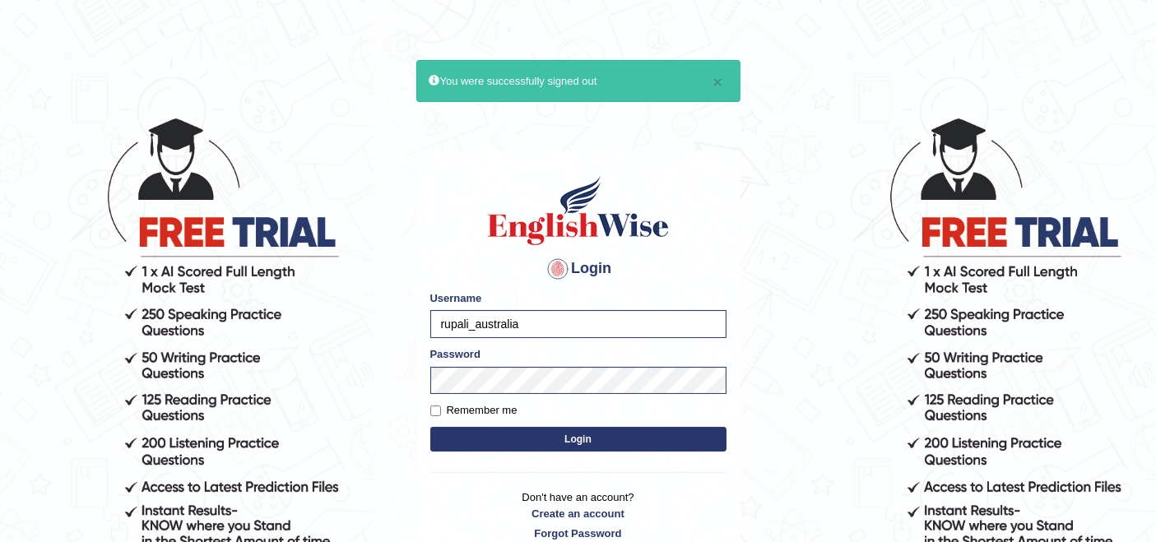
type input "rizwinriyas5"
click at [494, 434] on button "Login" at bounding box center [578, 439] width 296 height 25
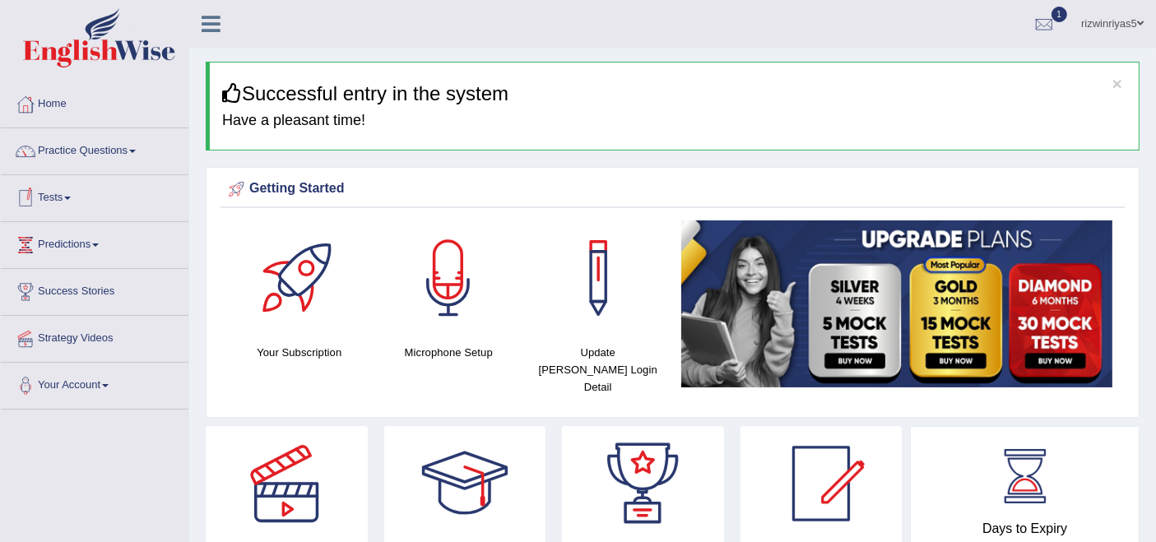
click at [51, 189] on link "Tests" at bounding box center [95, 195] width 188 height 41
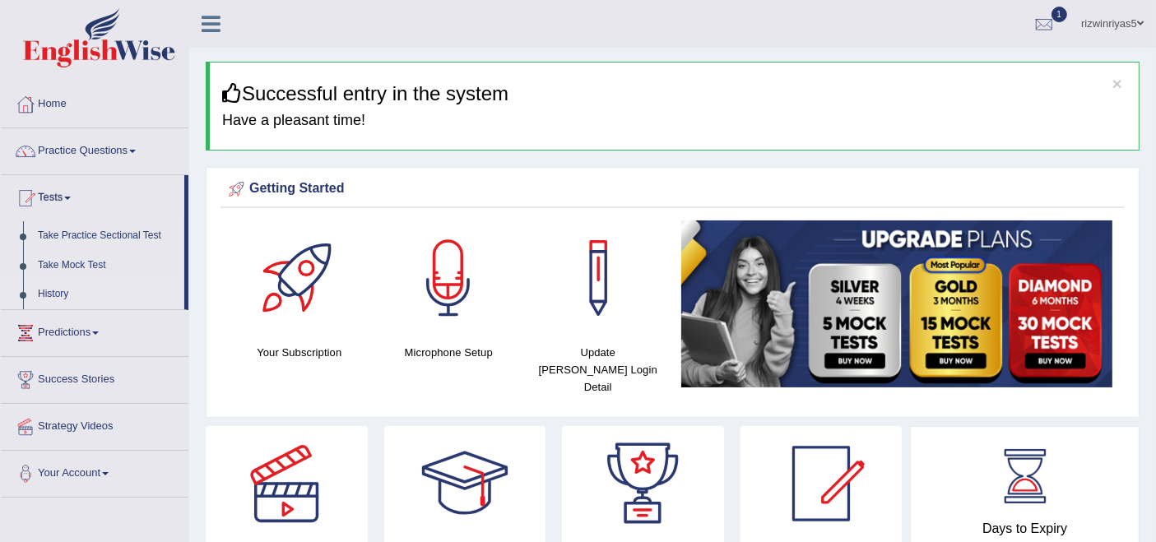
click at [40, 293] on link "History" at bounding box center [107, 295] width 154 height 30
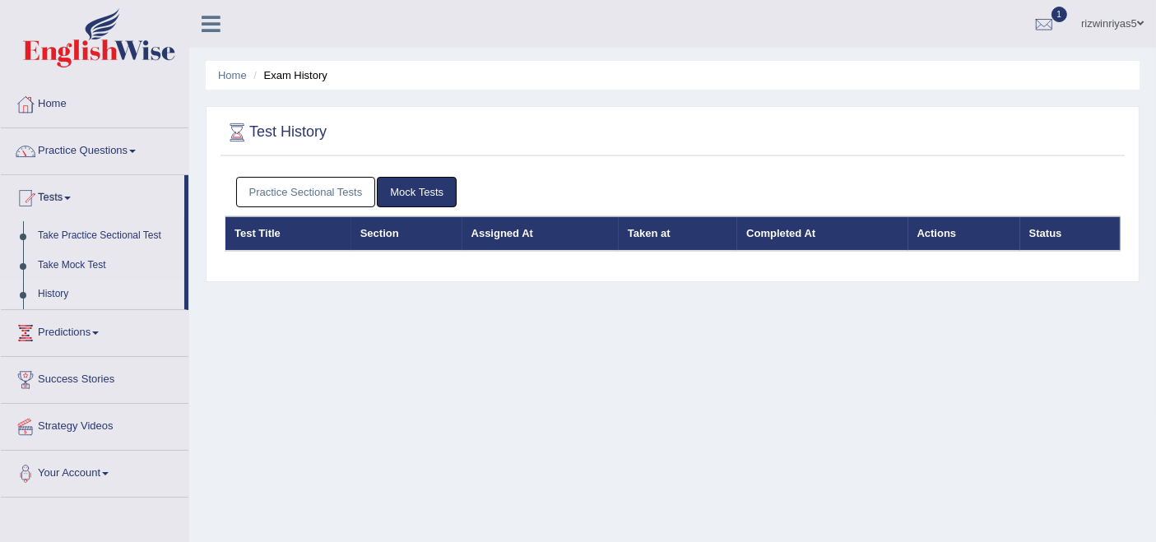
click at [281, 196] on link "Practice Sectional Tests" at bounding box center [306, 192] width 140 height 30
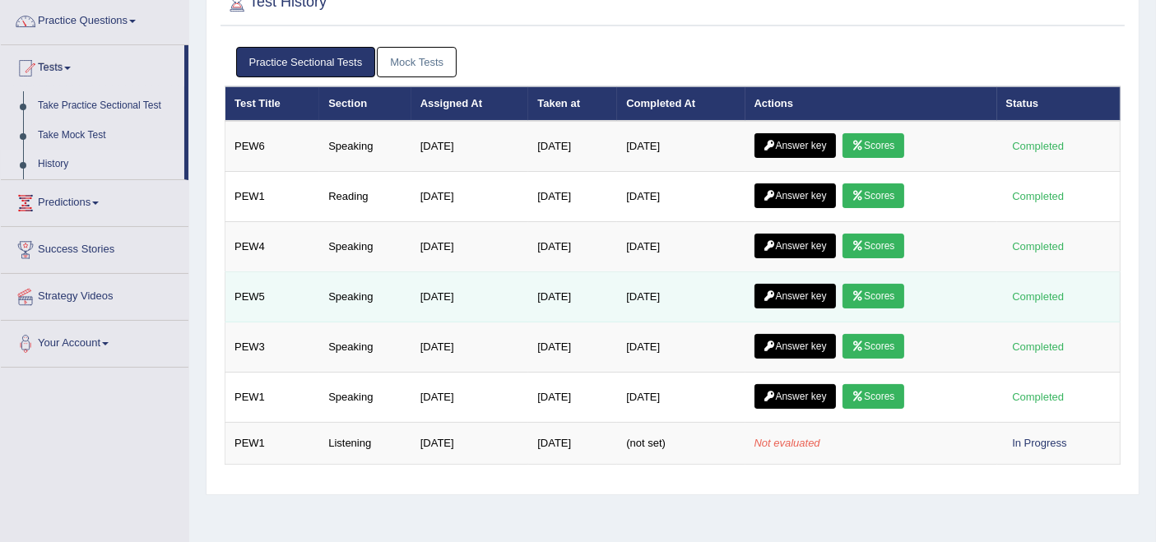
scroll to position [91, 0]
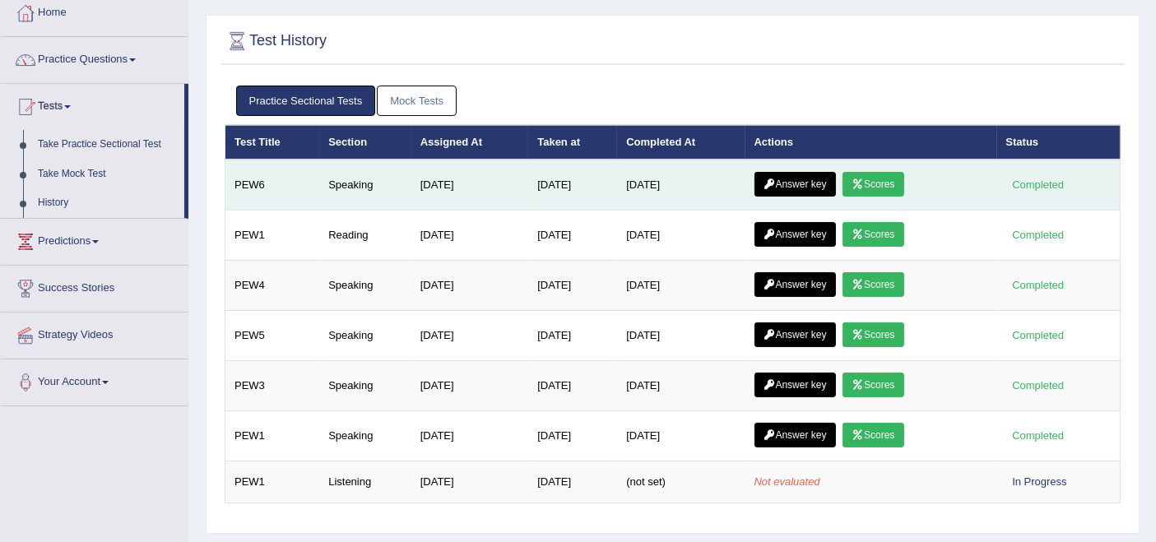
click at [872, 179] on link "Scores" at bounding box center [872, 184] width 61 height 25
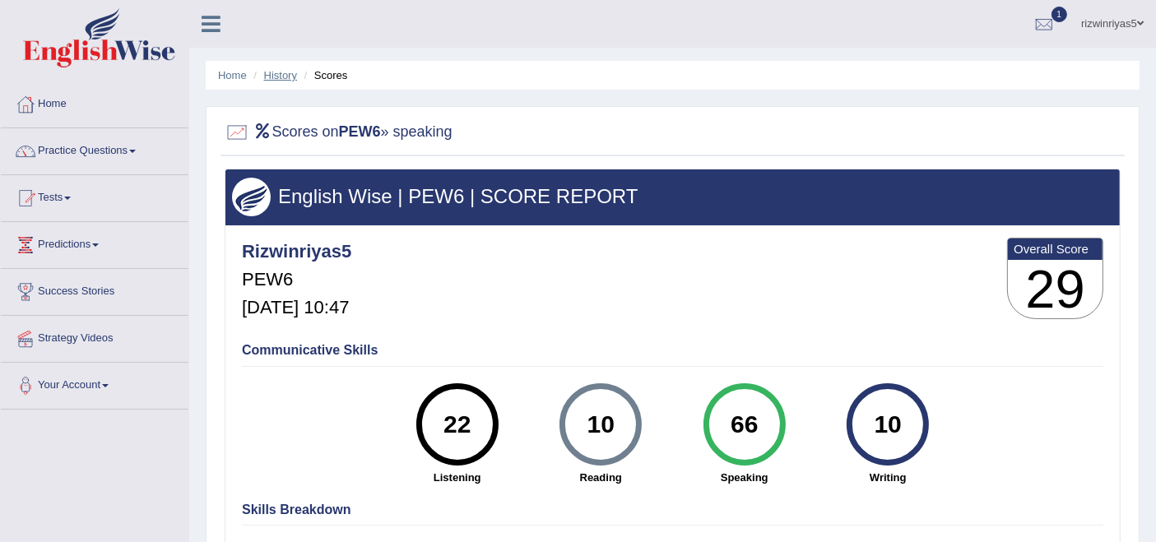
click at [266, 75] on link "History" at bounding box center [280, 75] width 33 height 12
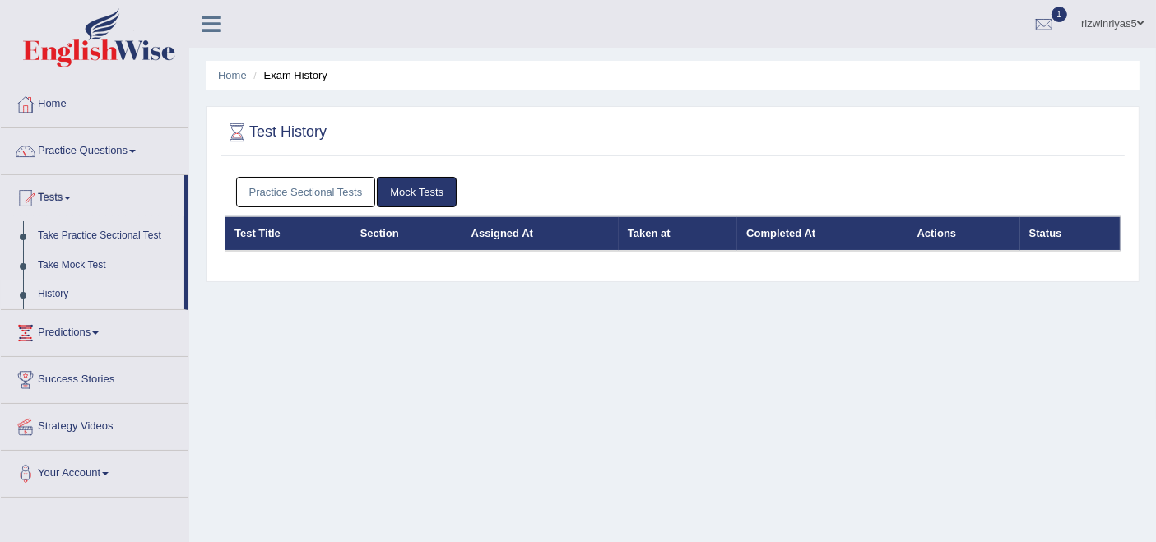
click at [286, 182] on link "Practice Sectional Tests" at bounding box center [306, 192] width 140 height 30
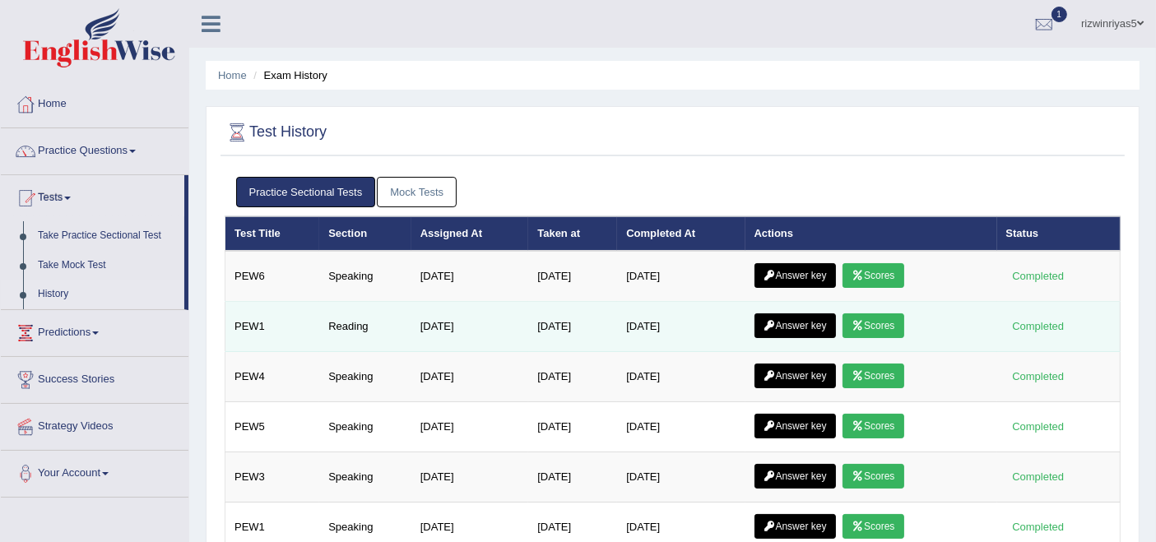
click at [864, 322] on icon at bounding box center [857, 326] width 12 height 10
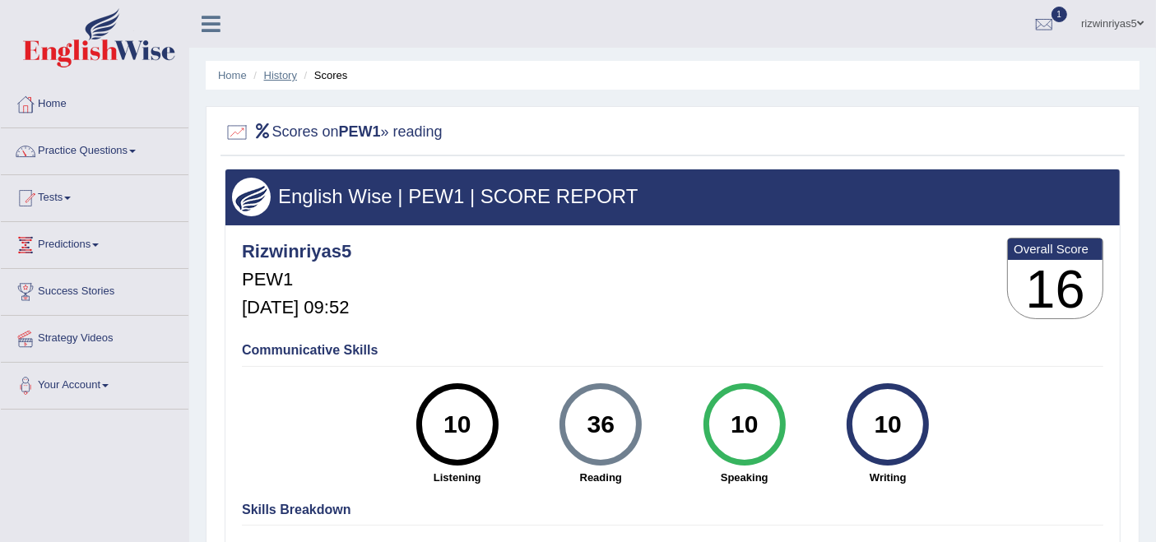
click at [276, 69] on link "History" at bounding box center [280, 75] width 33 height 12
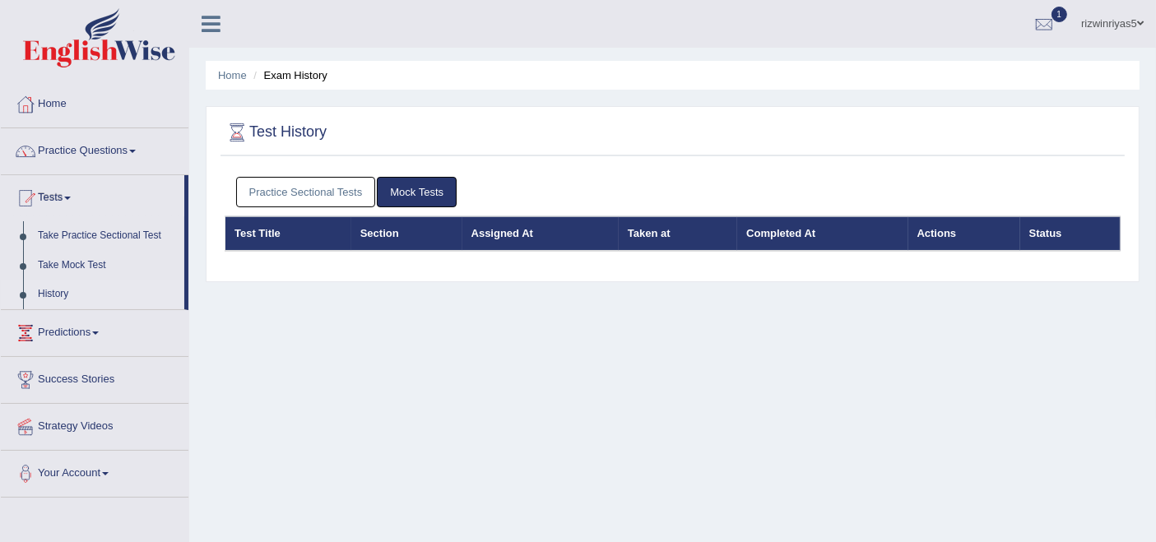
click at [324, 187] on link "Practice Sectional Tests" at bounding box center [306, 192] width 140 height 30
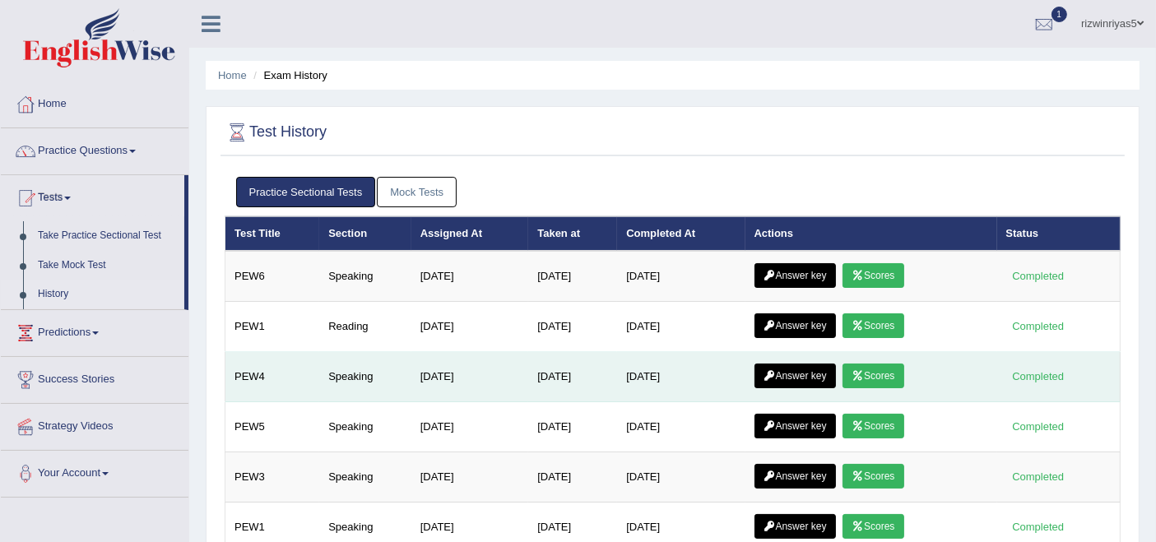
click at [870, 373] on link "Scores" at bounding box center [872, 376] width 61 height 25
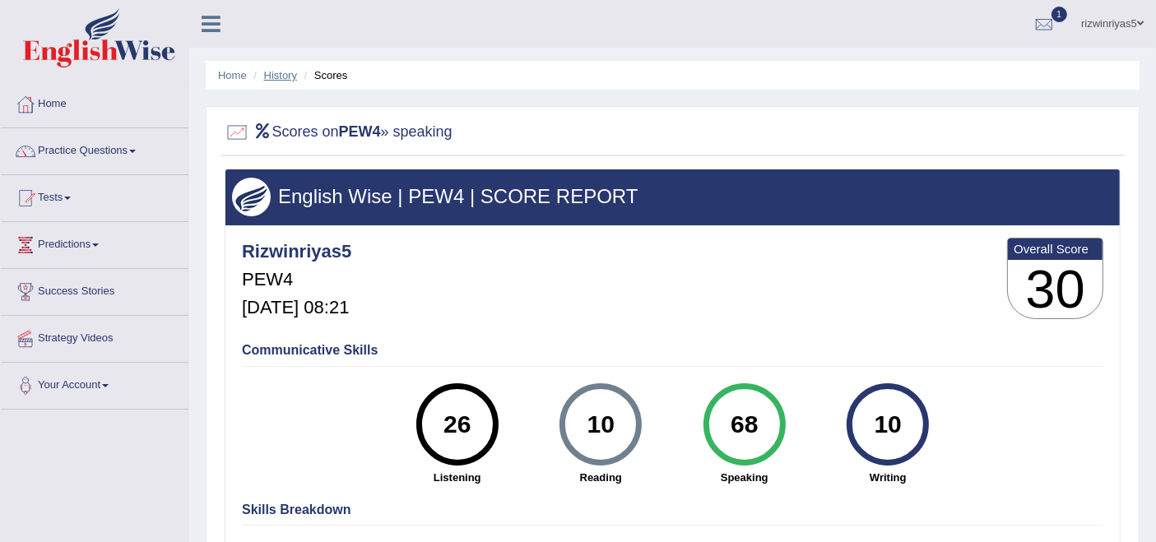
click at [275, 74] on link "History" at bounding box center [280, 75] width 33 height 12
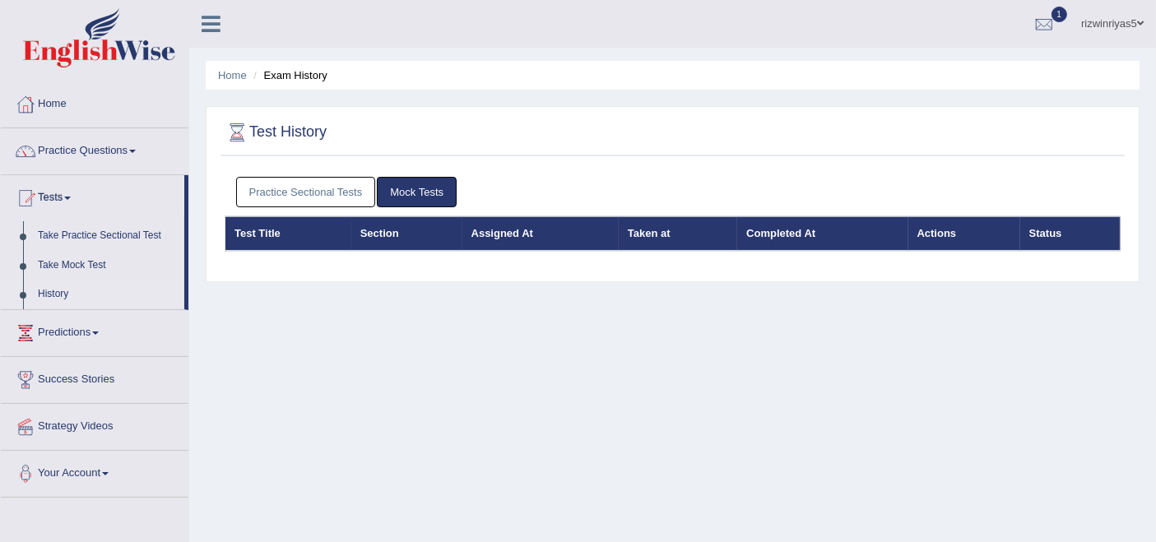
click at [291, 171] on div "Practice Sectional Tests Mock Tests" at bounding box center [673, 193] width 896 height 48
click at [291, 194] on link "Practice Sectional Tests" at bounding box center [306, 192] width 140 height 30
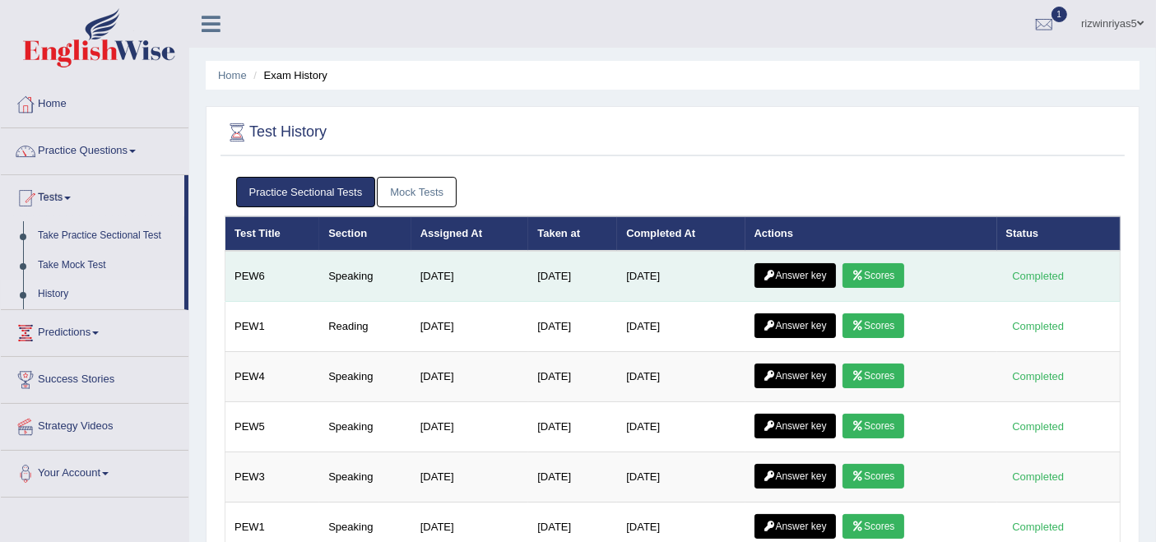
click at [883, 268] on link "Scores" at bounding box center [872, 275] width 61 height 25
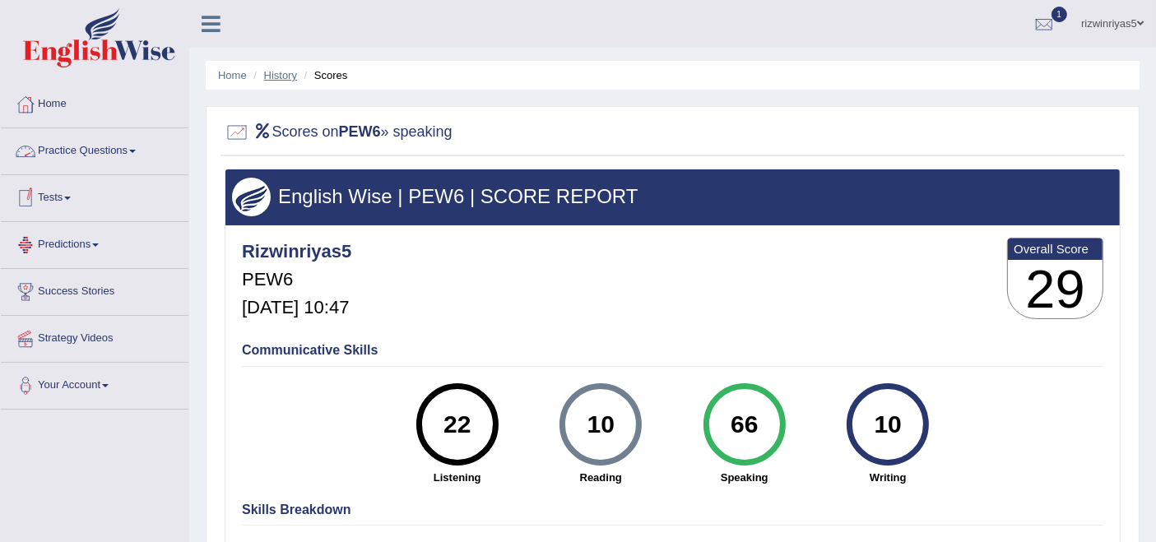
click at [281, 77] on link "History" at bounding box center [280, 75] width 33 height 12
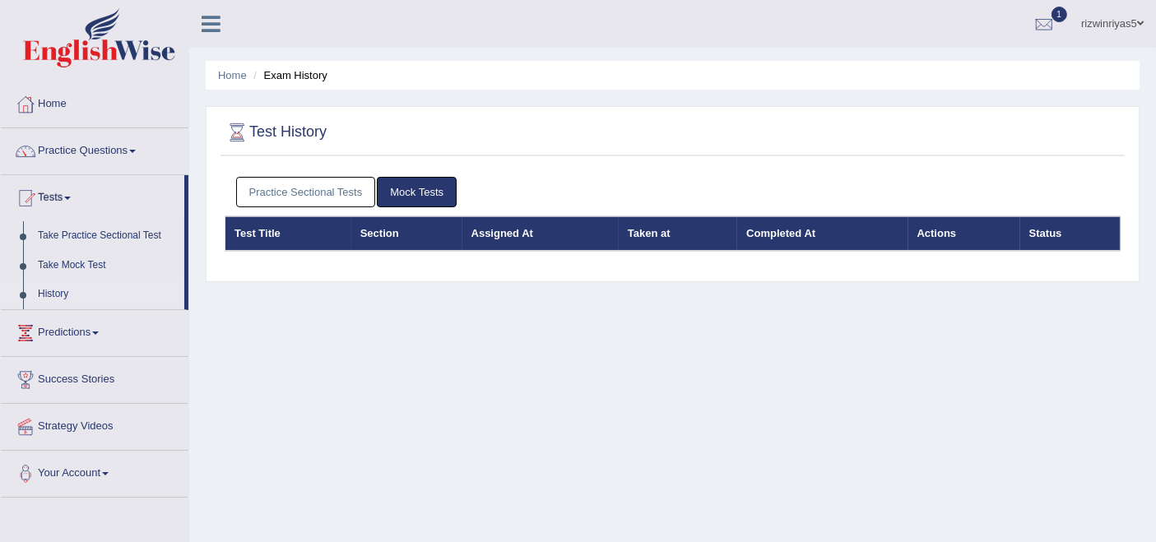
drag, startPoint x: 0, startPoint y: 0, endPoint x: 261, endPoint y: 182, distance: 317.9
click at [261, 182] on link "Practice Sectional Tests" at bounding box center [306, 192] width 140 height 30
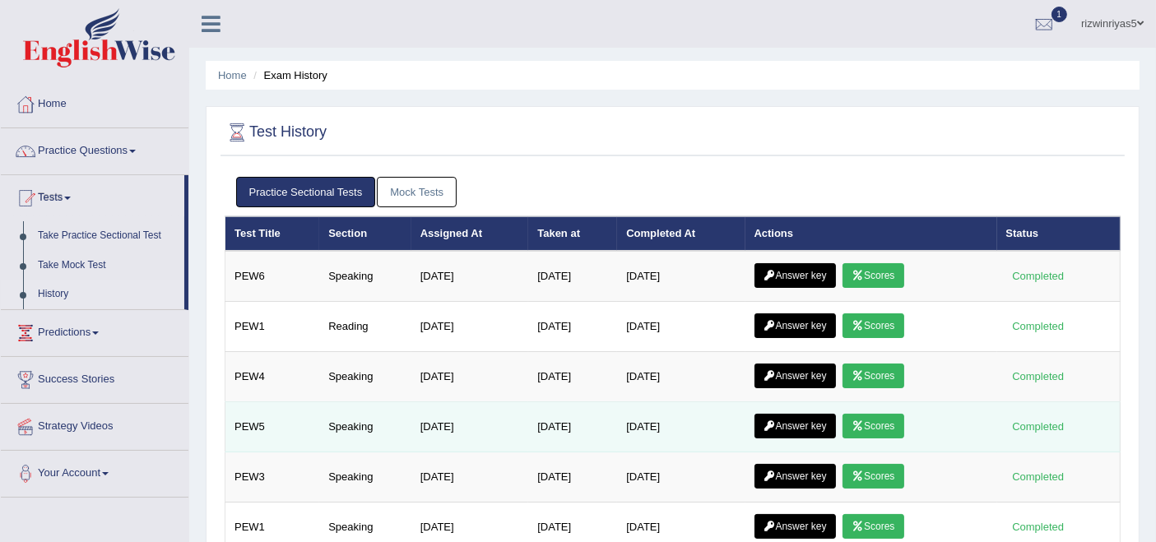
click at [879, 423] on link "Scores" at bounding box center [872, 426] width 61 height 25
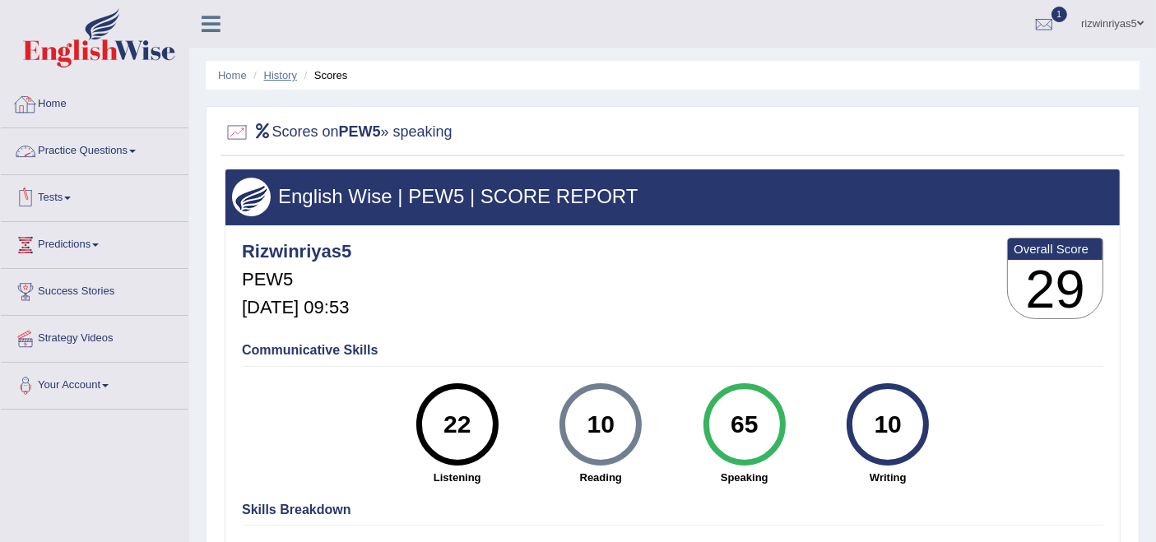
click at [280, 74] on link "History" at bounding box center [280, 75] width 33 height 12
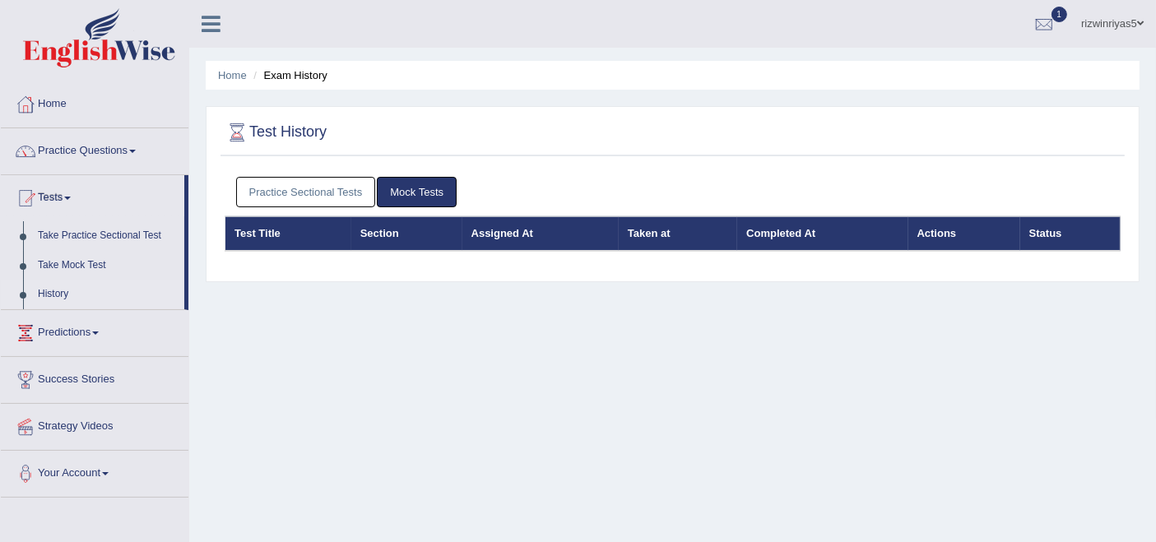
click at [326, 197] on link "Practice Sectional Tests" at bounding box center [306, 192] width 140 height 30
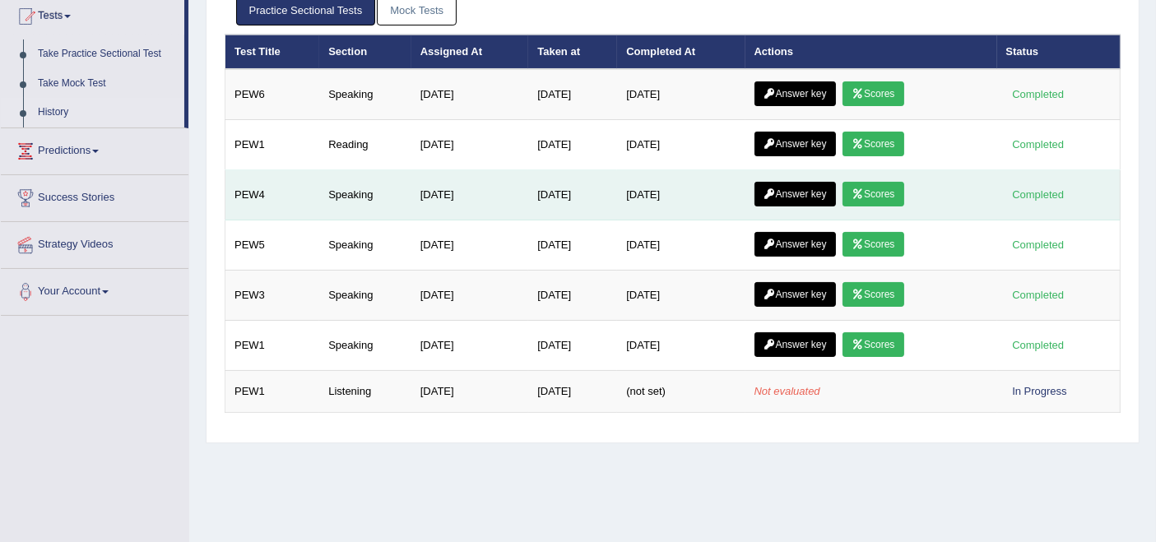
scroll to position [183, 0]
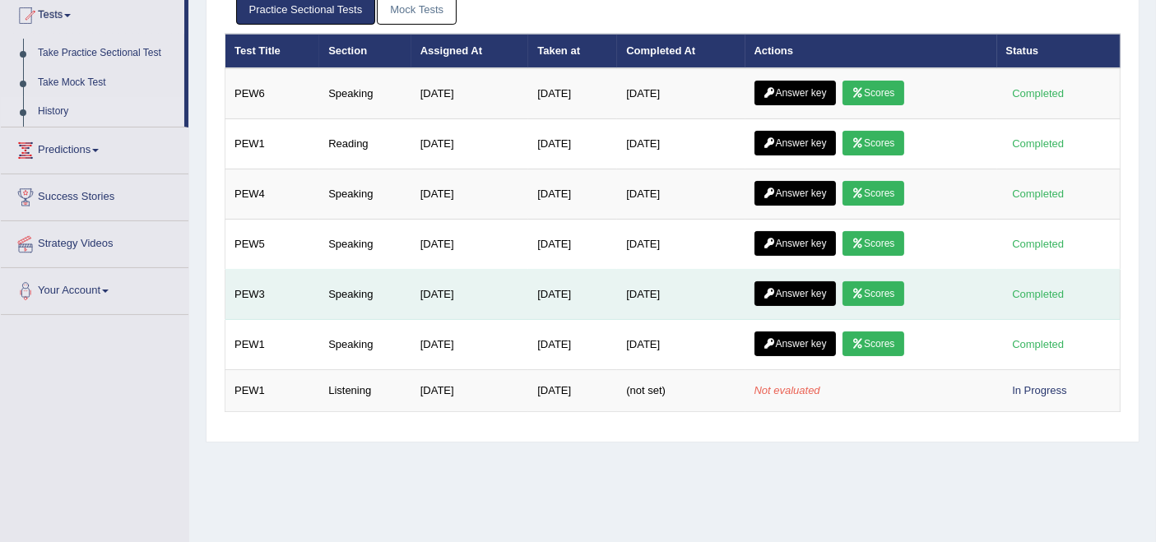
click at [880, 288] on link "Scores" at bounding box center [872, 293] width 61 height 25
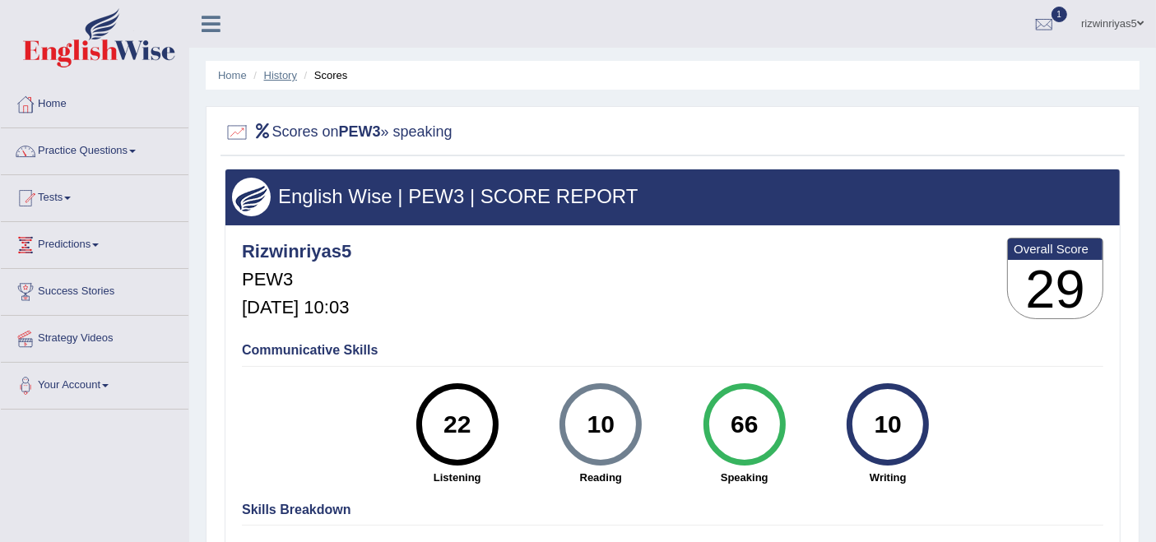
click at [276, 78] on link "History" at bounding box center [280, 75] width 33 height 12
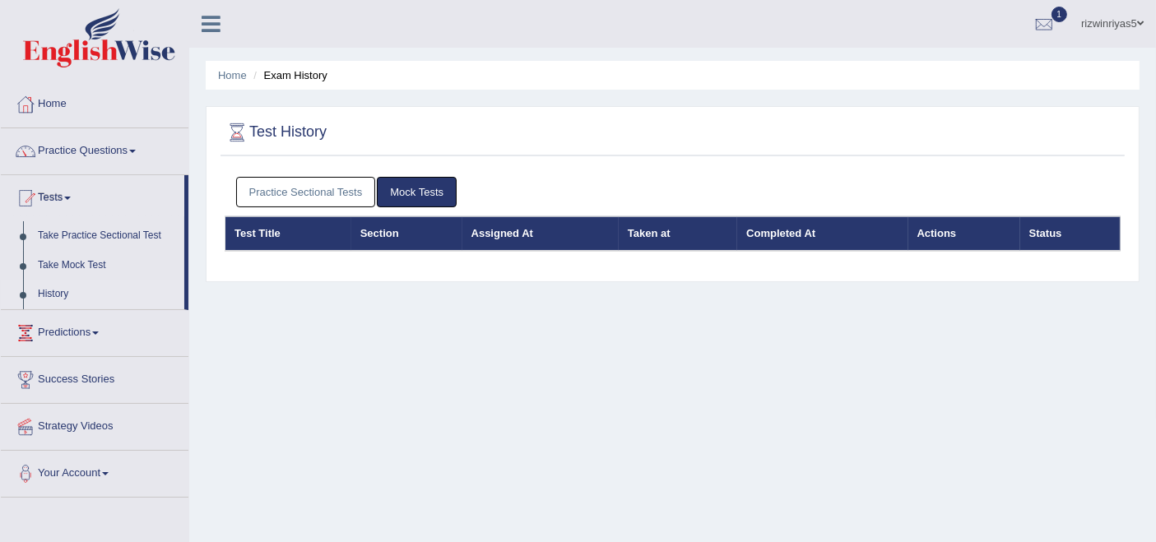
click at [315, 189] on link "Practice Sectional Tests" at bounding box center [306, 192] width 140 height 30
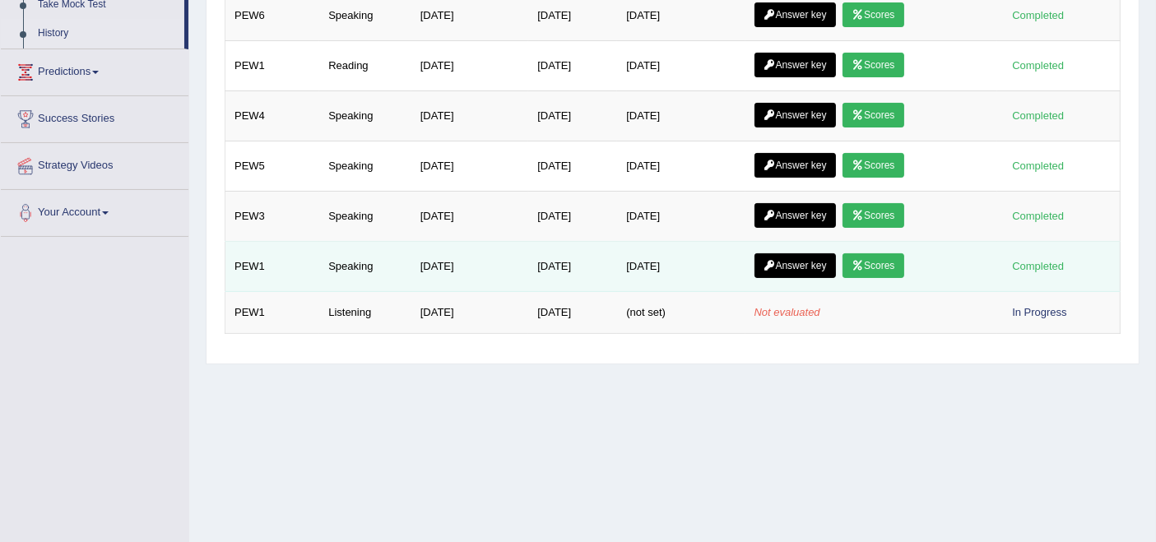
scroll to position [274, 0]
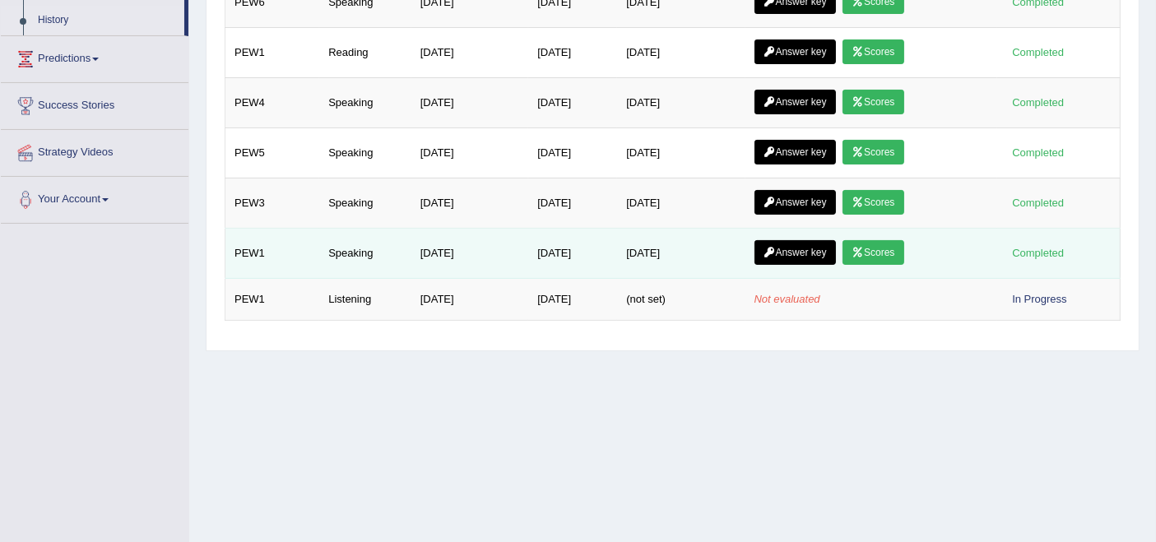
click at [879, 240] on link "Scores" at bounding box center [872, 252] width 61 height 25
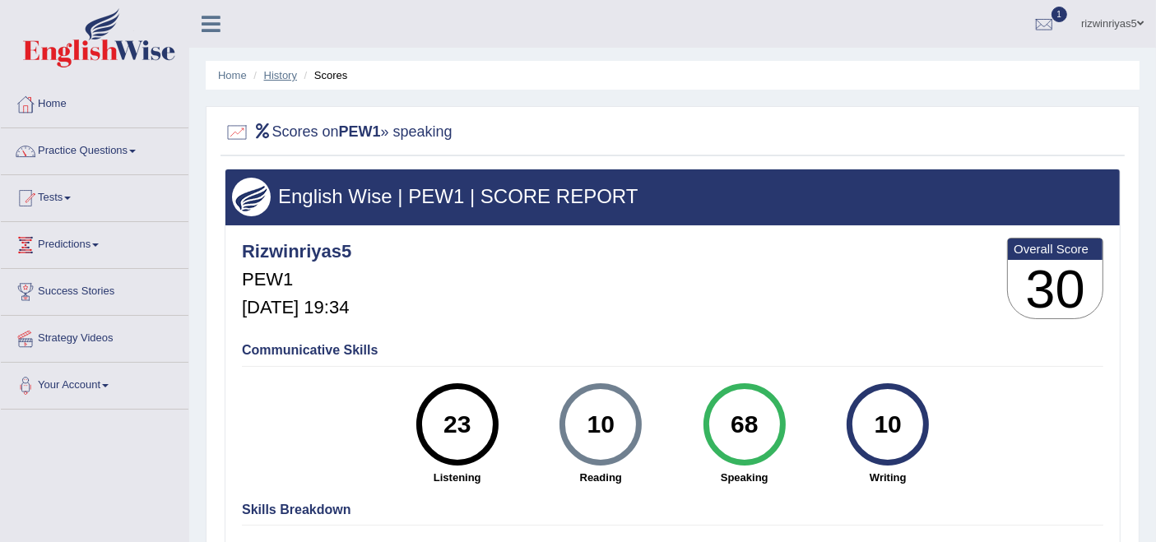
click at [264, 77] on link "History" at bounding box center [280, 75] width 33 height 12
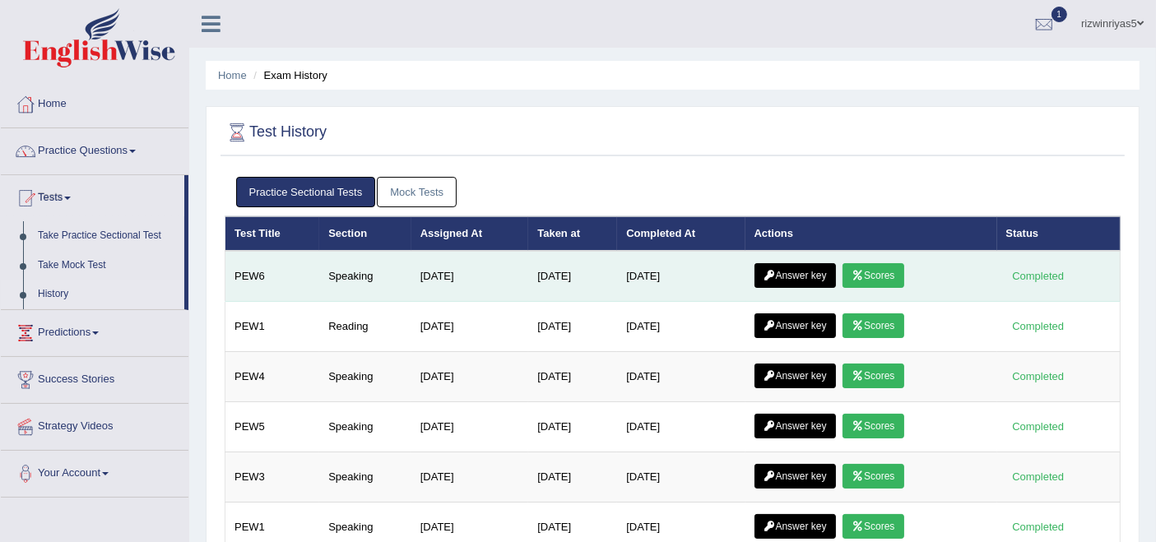
click at [792, 273] on link "Answer key" at bounding box center [794, 275] width 81 height 25
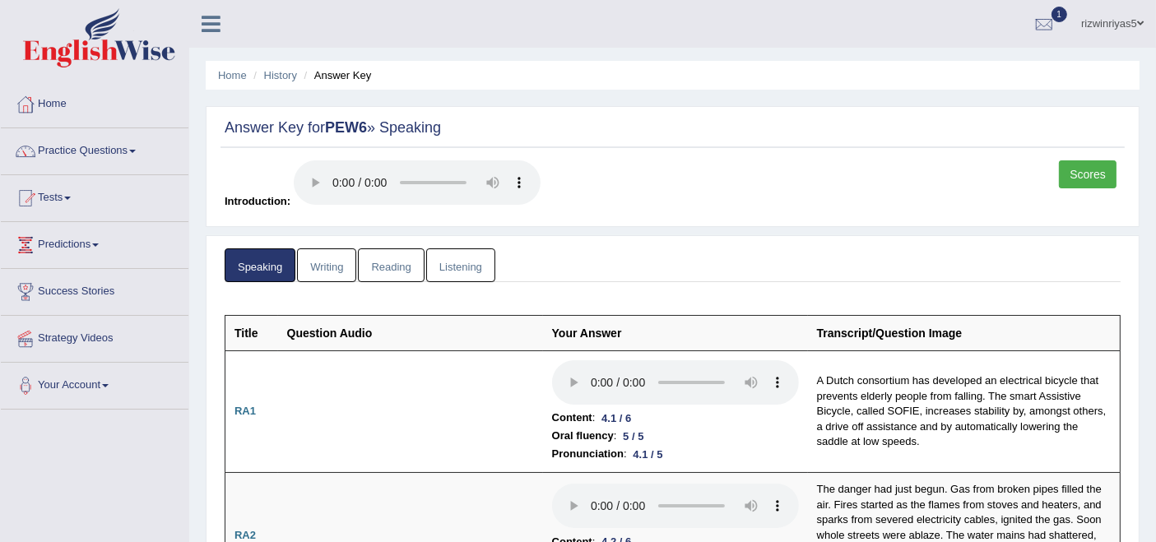
click at [1092, 178] on link "Scores" at bounding box center [1088, 174] width 58 height 28
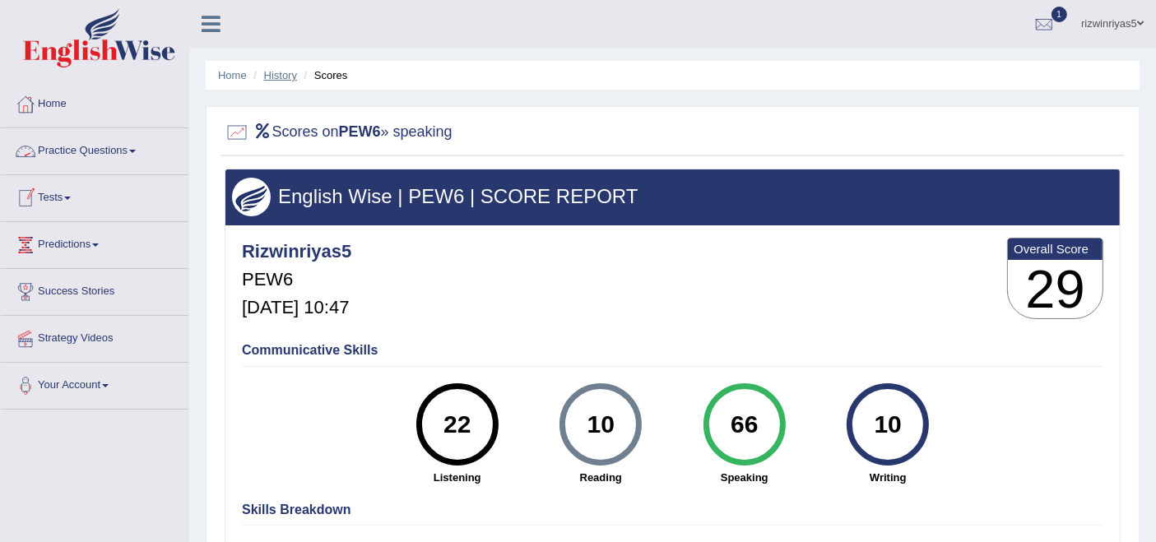
click at [275, 77] on link "History" at bounding box center [280, 75] width 33 height 12
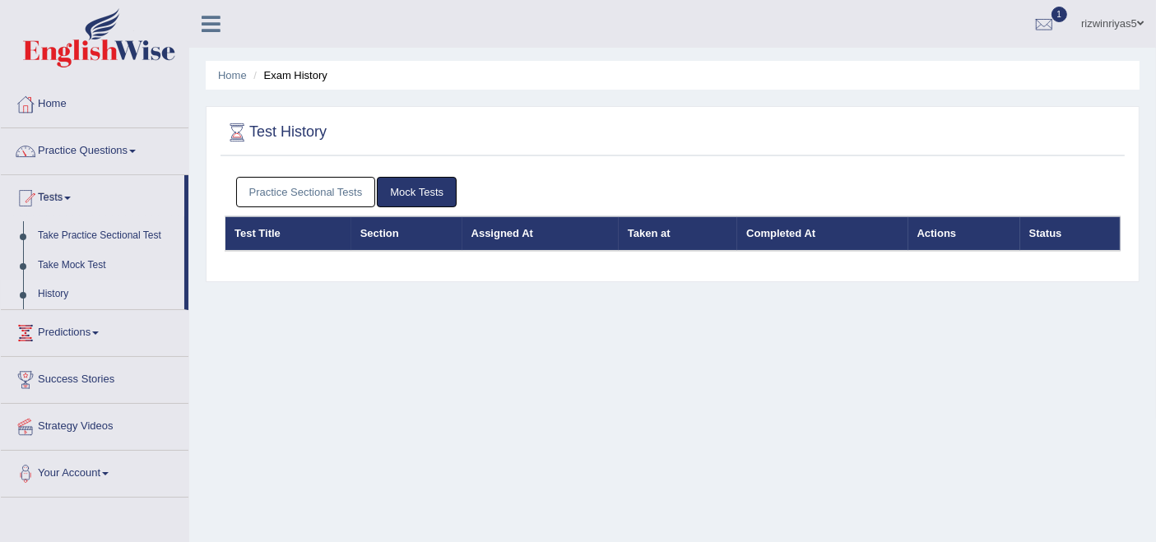
click at [286, 187] on link "Practice Sectional Tests" at bounding box center [306, 192] width 140 height 30
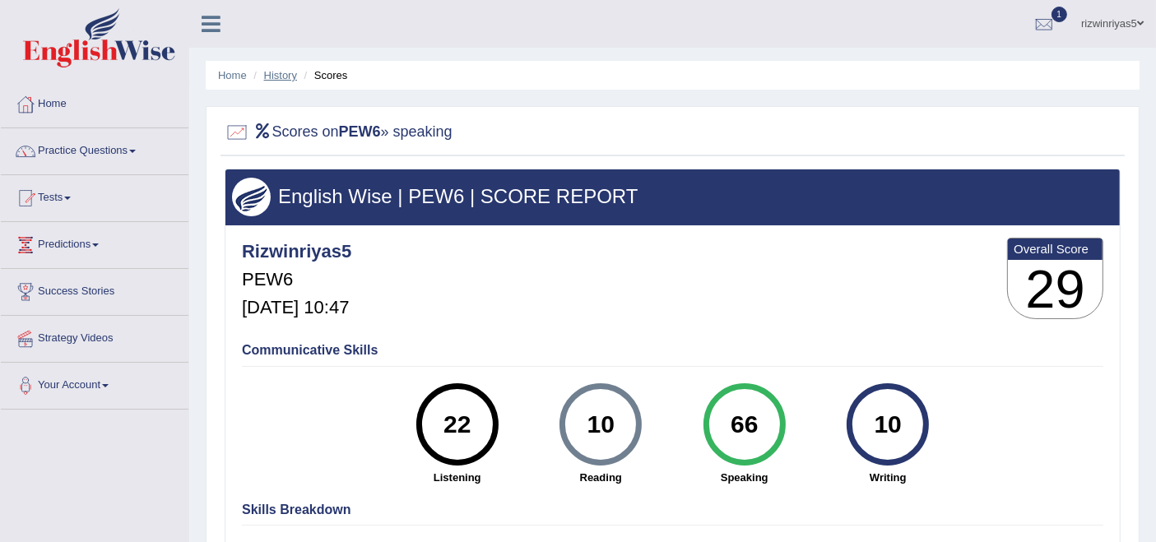
click at [273, 76] on link "History" at bounding box center [280, 75] width 33 height 12
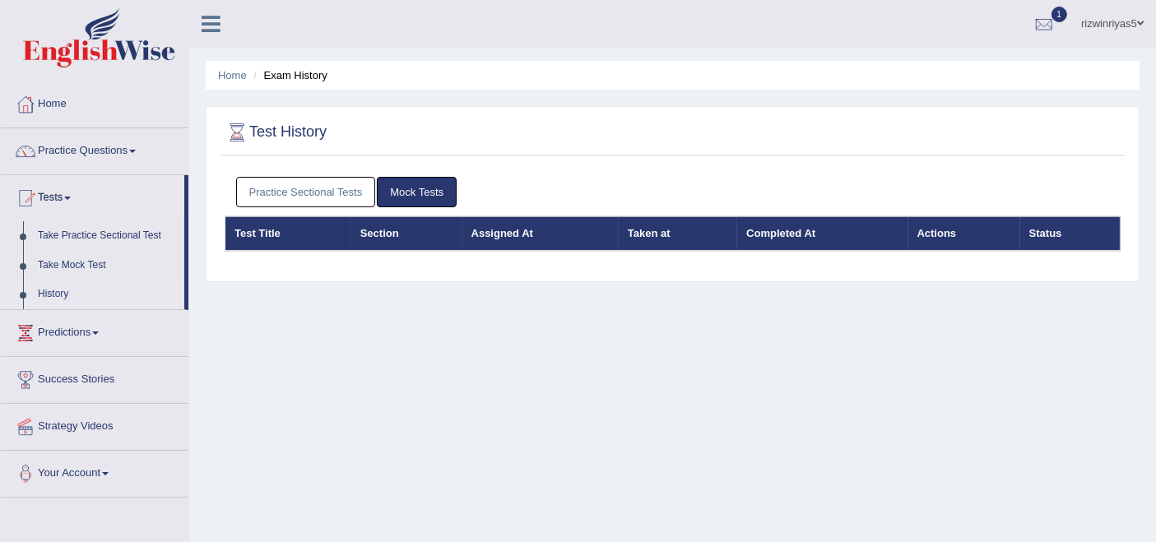
click at [300, 193] on link "Practice Sectional Tests" at bounding box center [306, 192] width 140 height 30
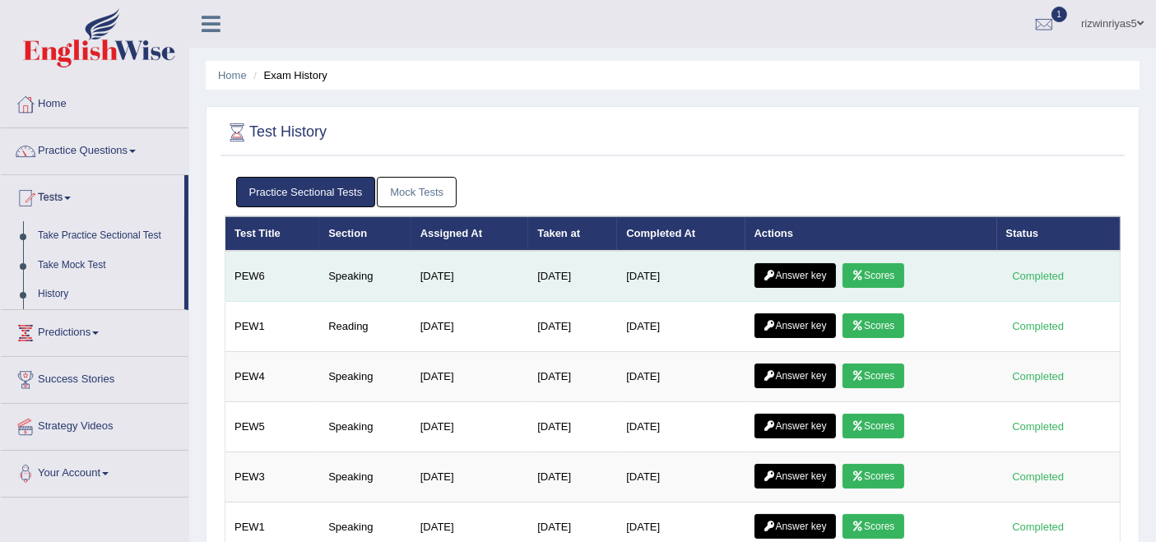
click at [766, 276] on icon at bounding box center [769, 276] width 12 height 10
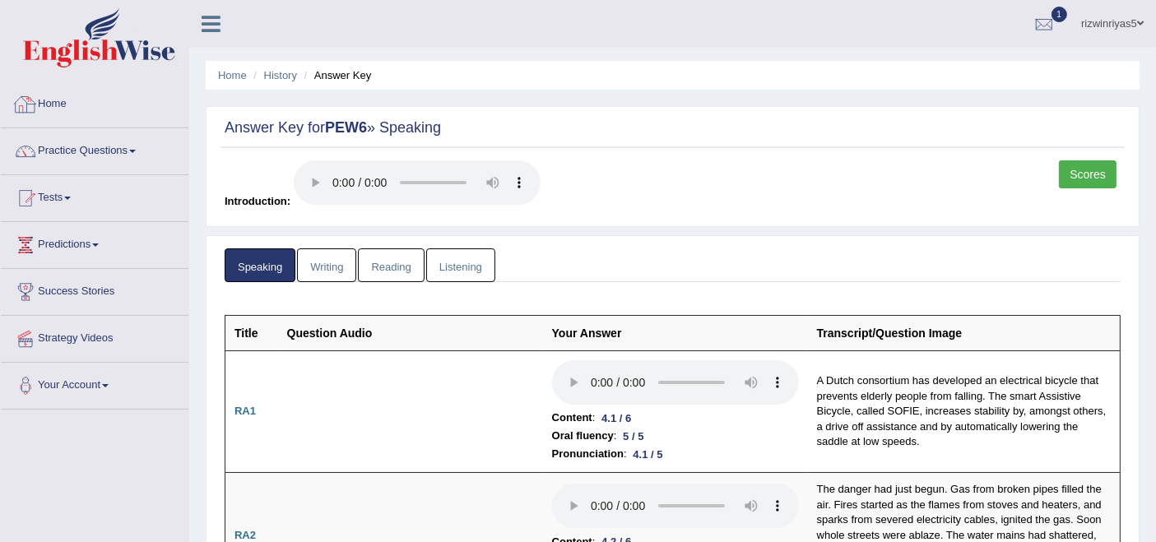
click at [62, 107] on link "Home" at bounding box center [95, 101] width 188 height 41
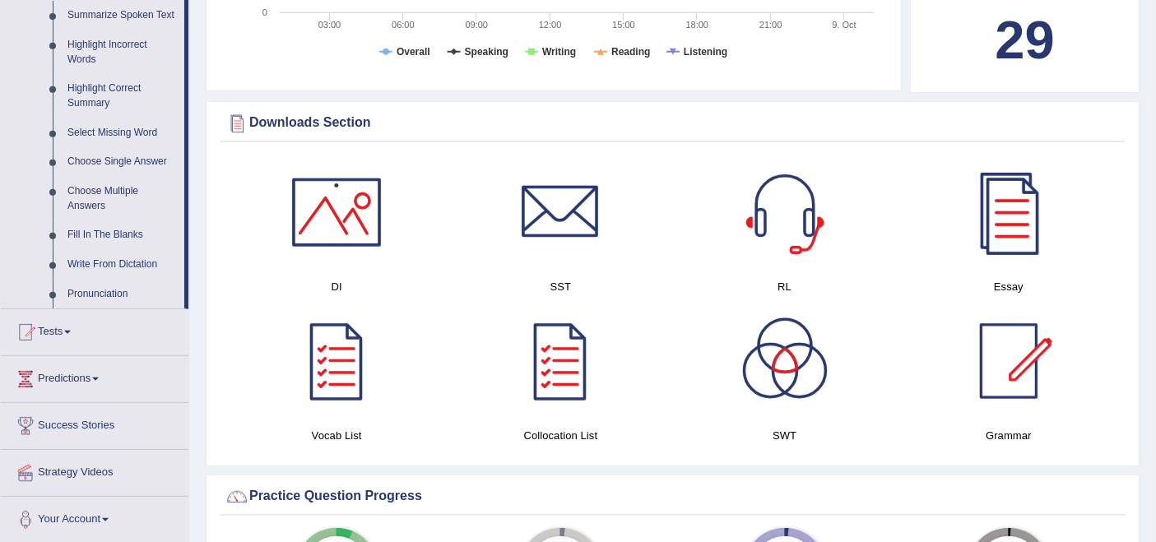
scroll to position [738, 0]
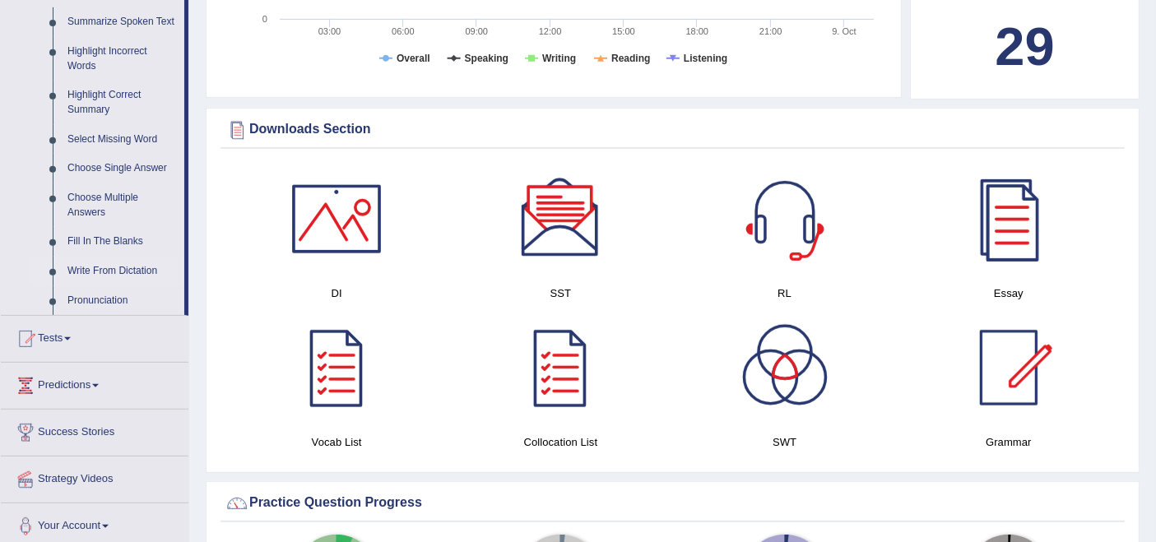
click at [123, 274] on link "Write From Dictation" at bounding box center [122, 272] width 124 height 30
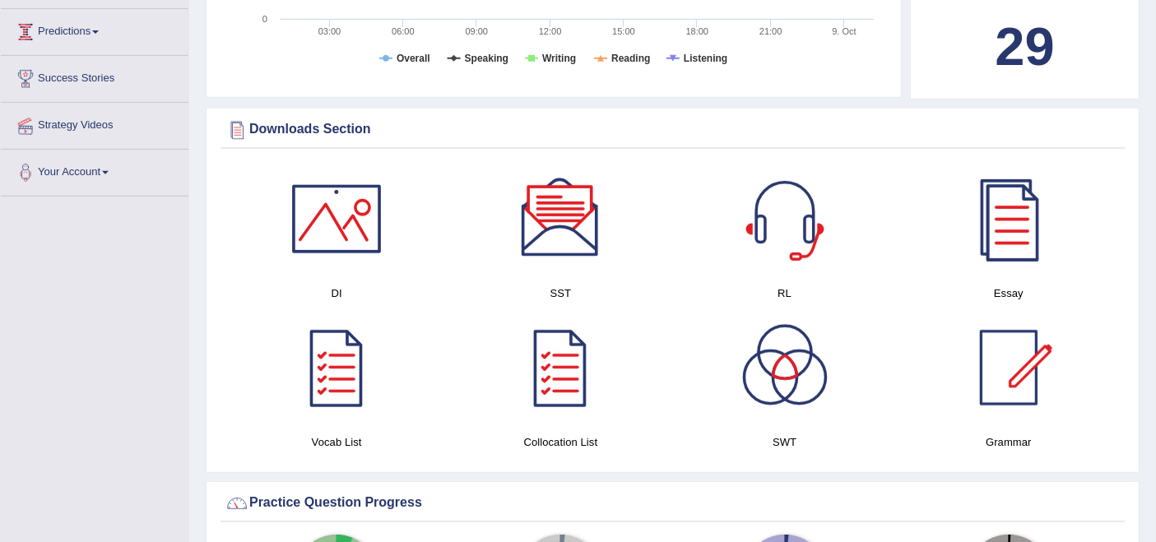
scroll to position [395, 0]
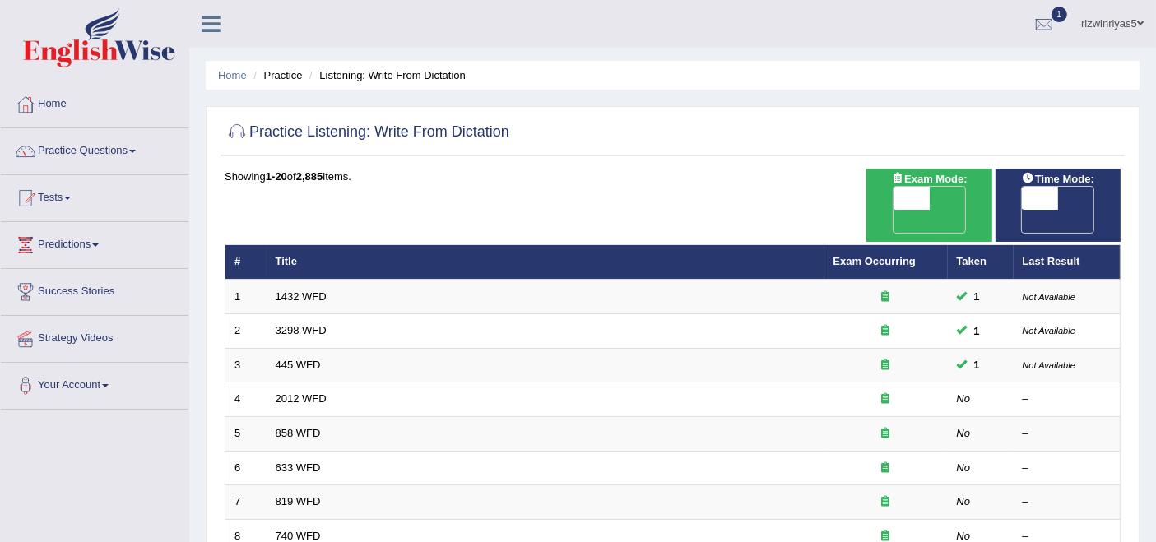
click at [893, 210] on span "OFF" at bounding box center [875, 221] width 36 height 23
checkbox input "true"
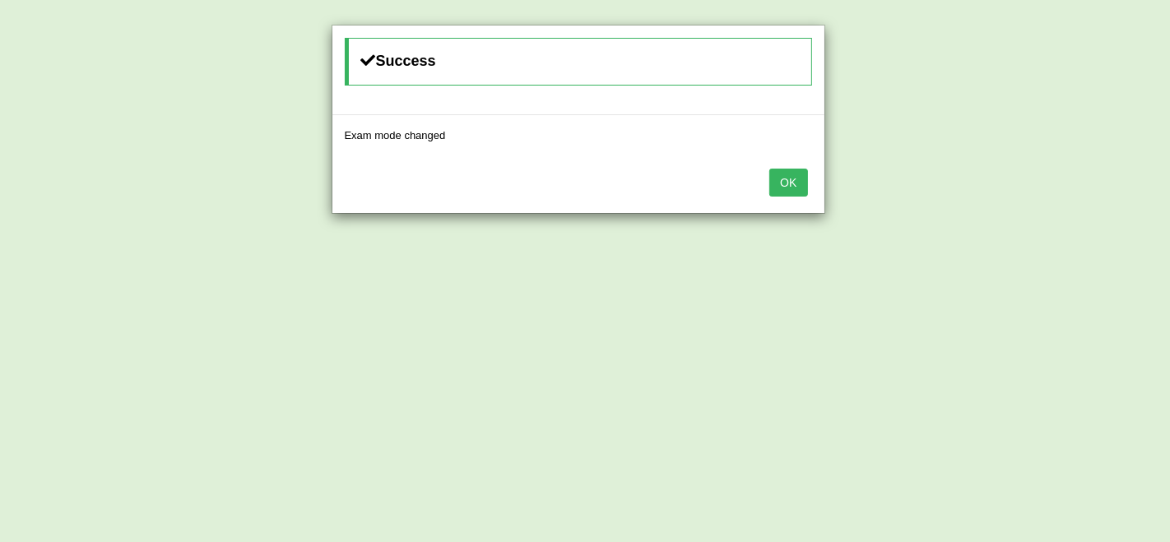
click at [802, 184] on button "OK" at bounding box center [788, 183] width 38 height 28
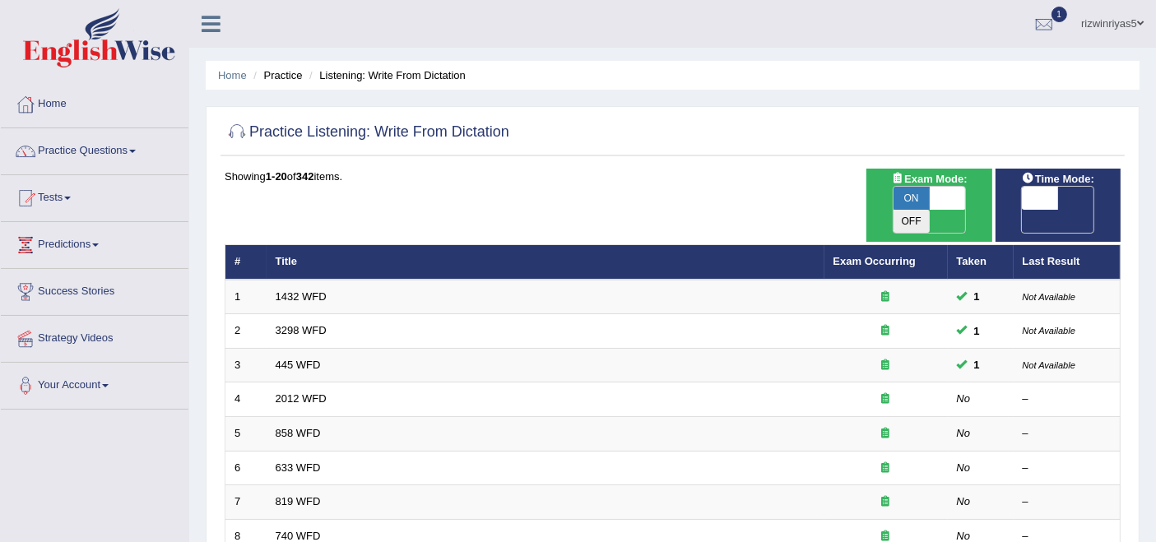
click at [1022, 210] on span "OFF" at bounding box center [1003, 221] width 36 height 23
checkbox input "true"
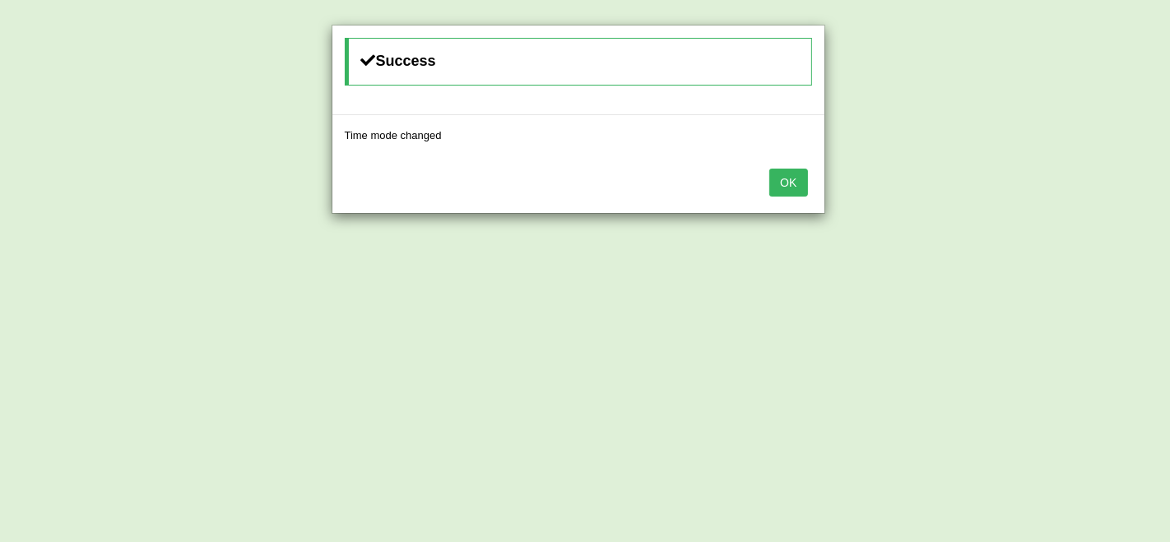
click at [815, 179] on div "OK" at bounding box center [578, 184] width 492 height 58
click at [772, 179] on button "OK" at bounding box center [788, 183] width 38 height 28
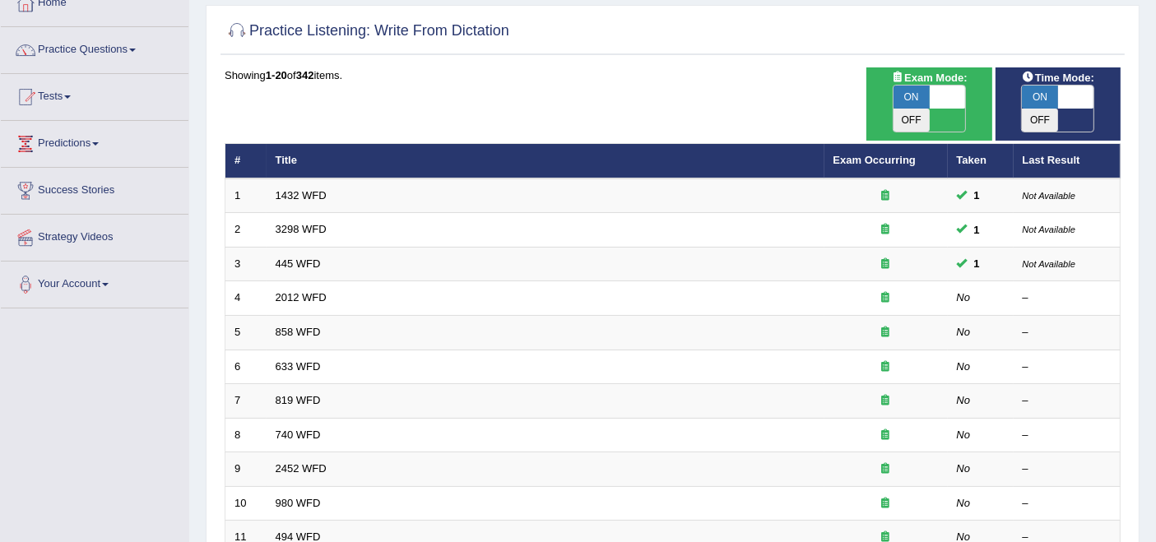
scroll to position [137, 0]
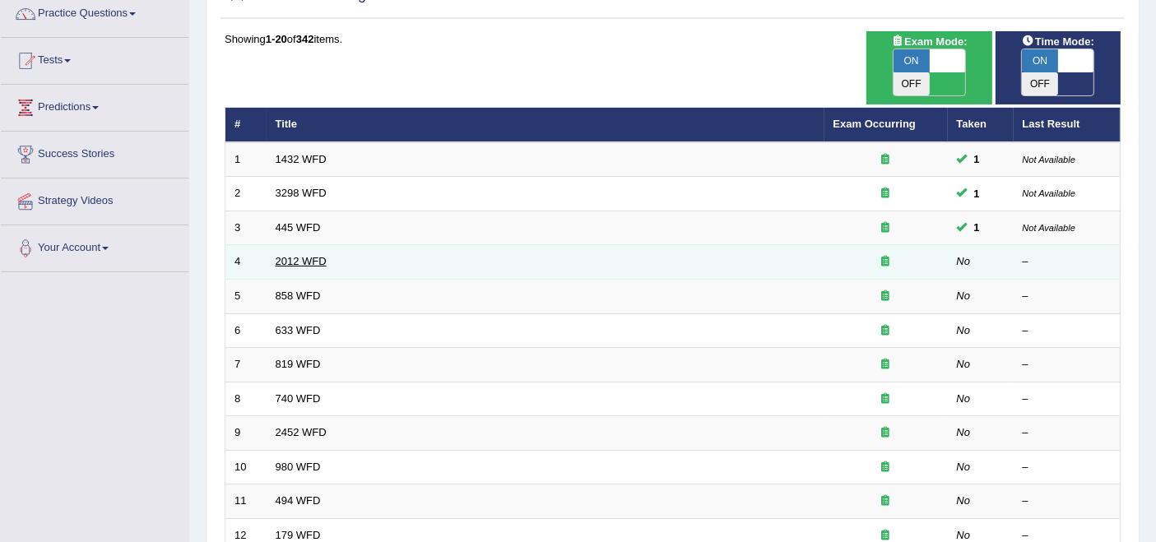
click at [283, 255] on link "2012 WFD" at bounding box center [301, 261] width 51 height 12
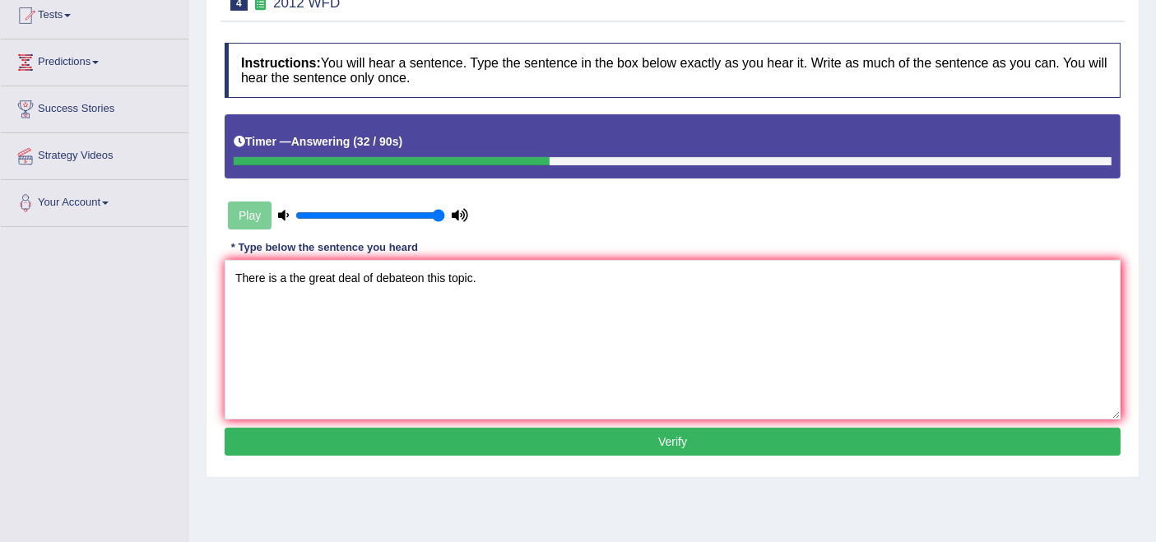
click at [410, 277] on textarea "There is a the great deal of debateon this topic." at bounding box center [673, 340] width 896 height 160
click at [263, 281] on textarea "There is a the great deal of debate on this topic." at bounding box center [673, 340] width 896 height 160
type textarea "There is a the great deal of debate on this topic."
click at [485, 438] on button "Verify" at bounding box center [673, 442] width 896 height 28
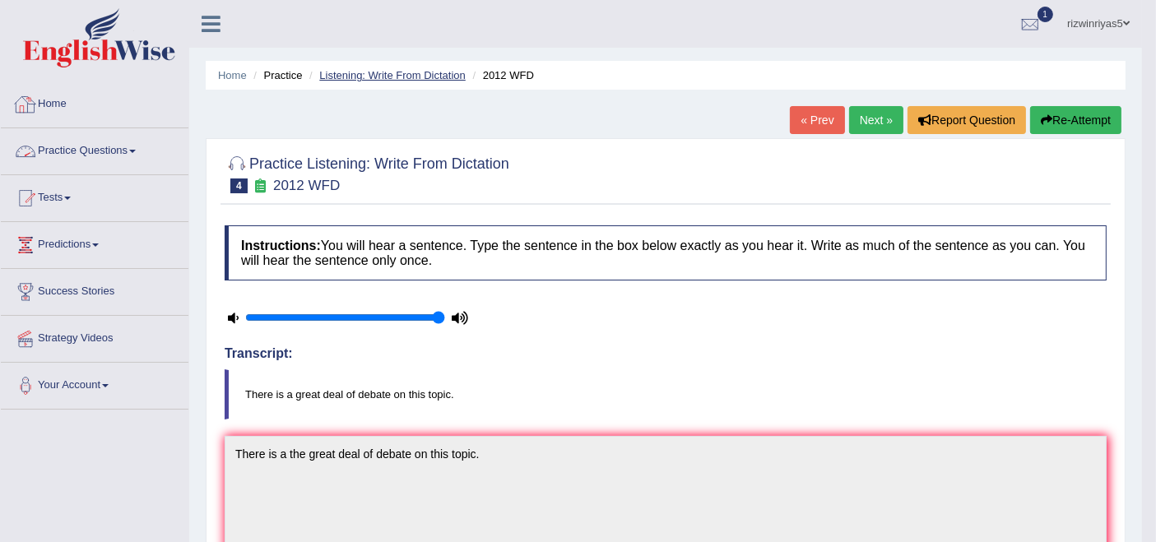
click at [385, 69] on link "Listening: Write From Dictation" at bounding box center [392, 75] width 146 height 12
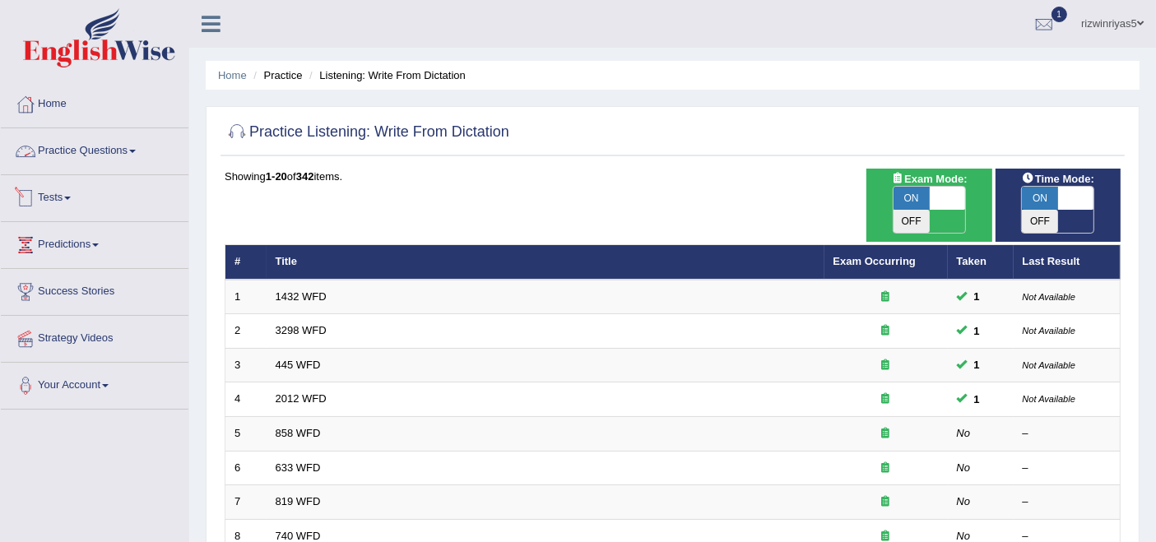
drag, startPoint x: 66, startPoint y: 152, endPoint x: 80, endPoint y: 184, distance: 35.0
click at [67, 154] on link "Practice Questions" at bounding box center [95, 148] width 188 height 41
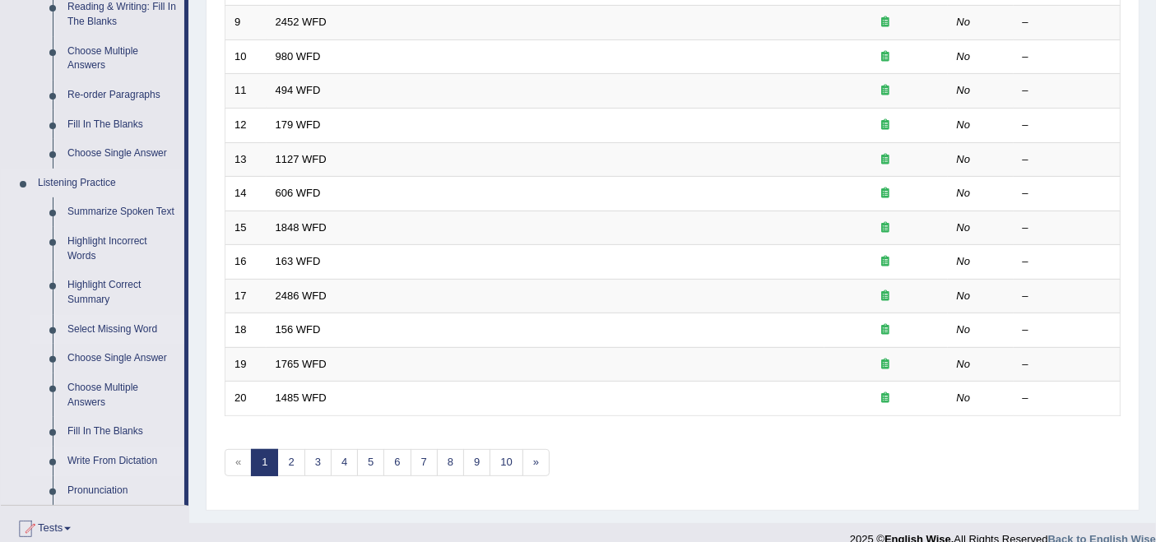
scroll to position [639, 0]
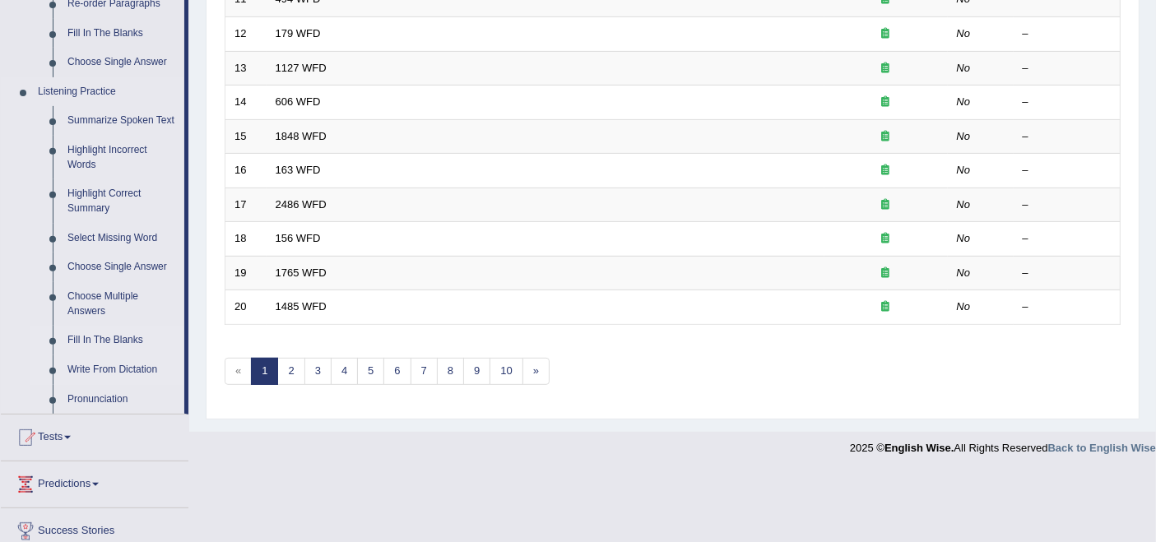
click at [104, 337] on link "Fill In The Blanks" at bounding box center [122, 341] width 124 height 30
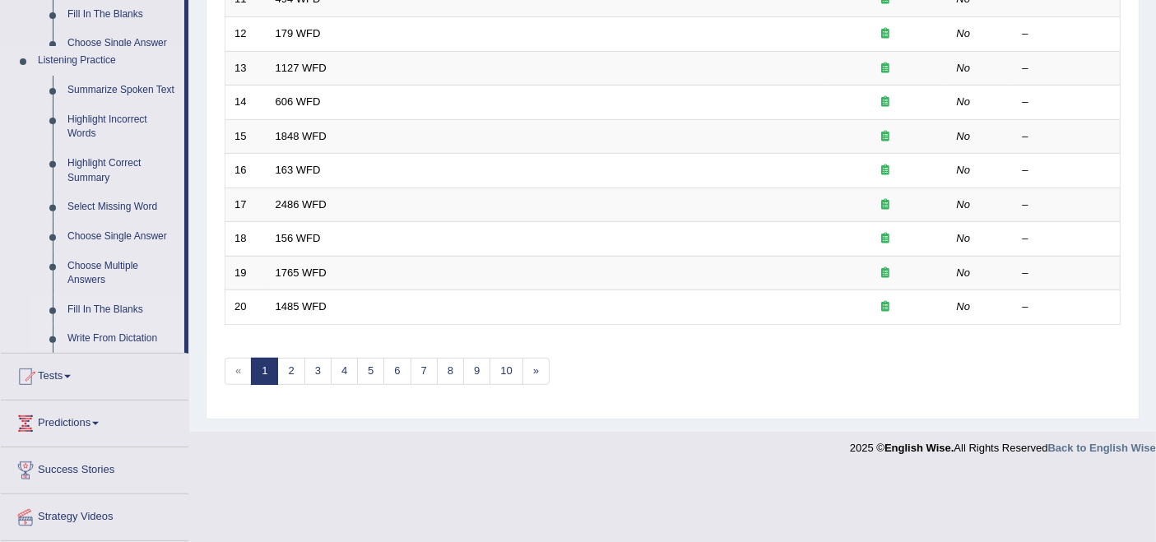
scroll to position [411, 0]
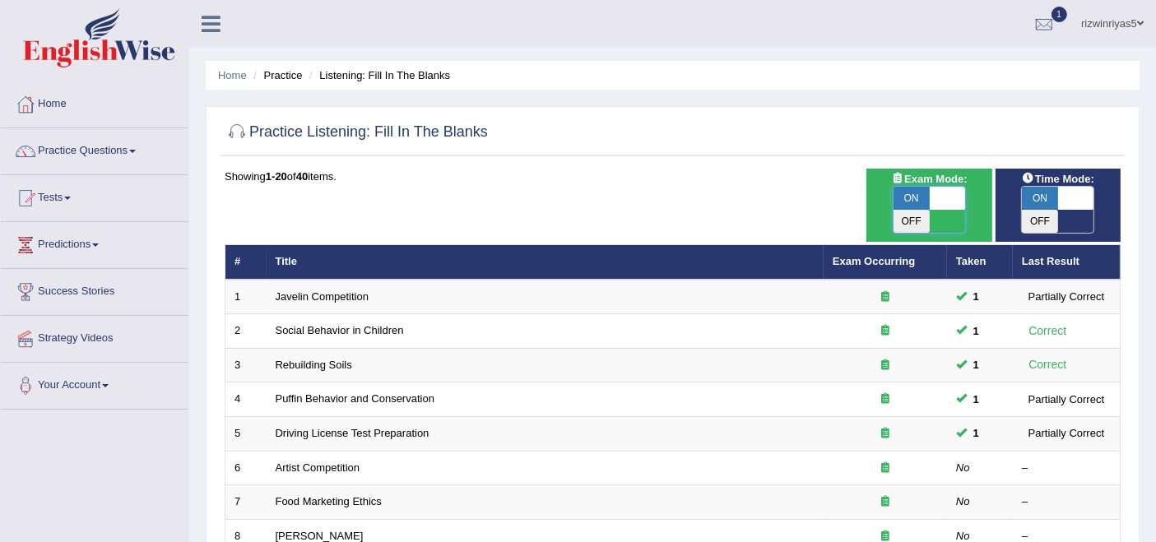
click at [938, 202] on span at bounding box center [948, 198] width 36 height 23
checkbox input "false"
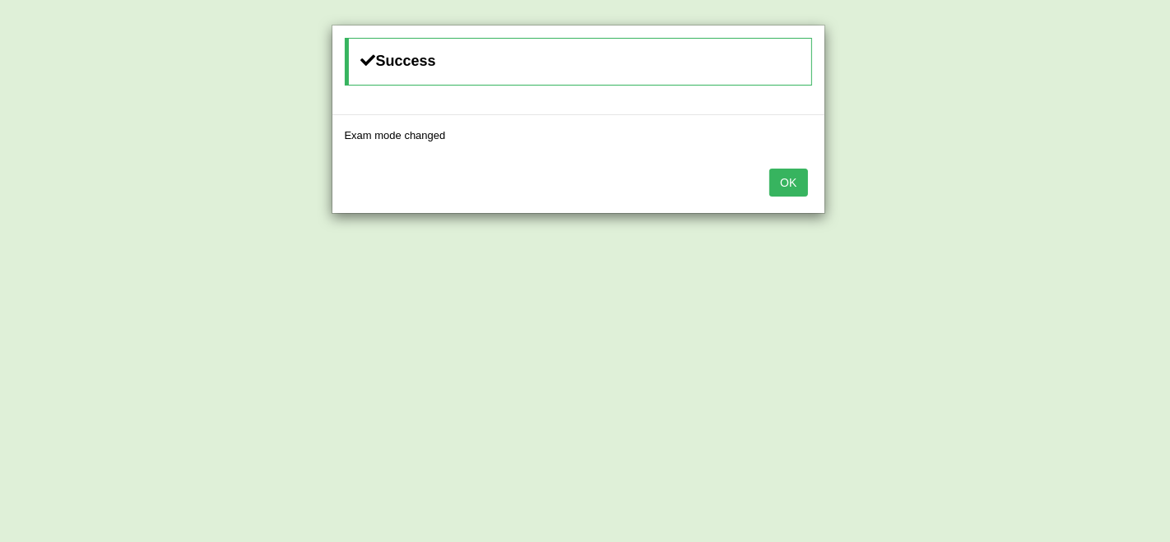
click at [778, 189] on button "OK" at bounding box center [788, 183] width 38 height 28
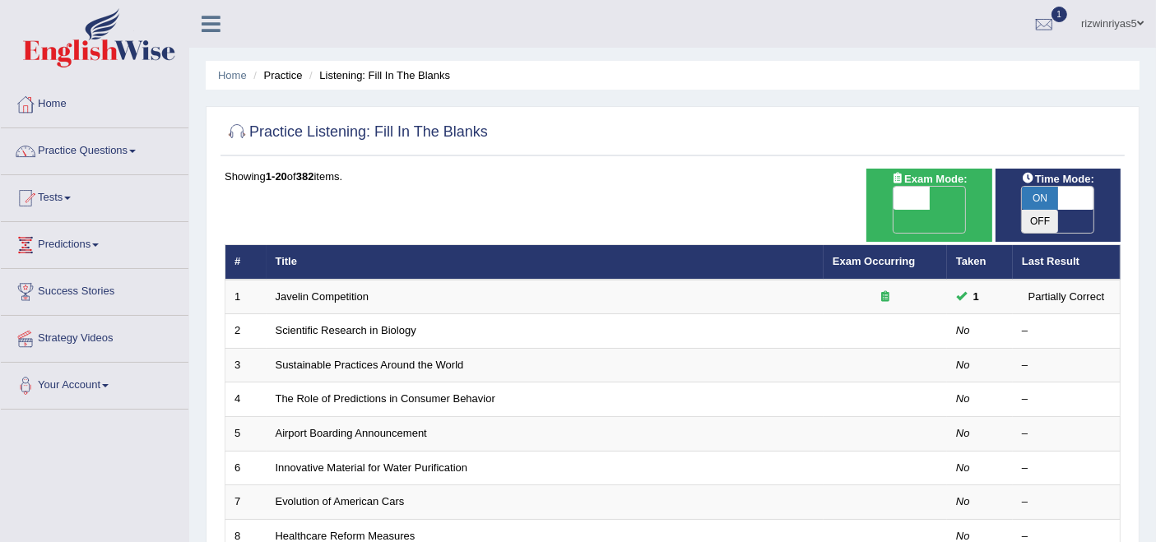
drag, startPoint x: 0, startPoint y: 0, endPoint x: 1067, endPoint y: 206, distance: 1086.7
click at [1067, 206] on span at bounding box center [1076, 198] width 36 height 23
checkbox input "false"
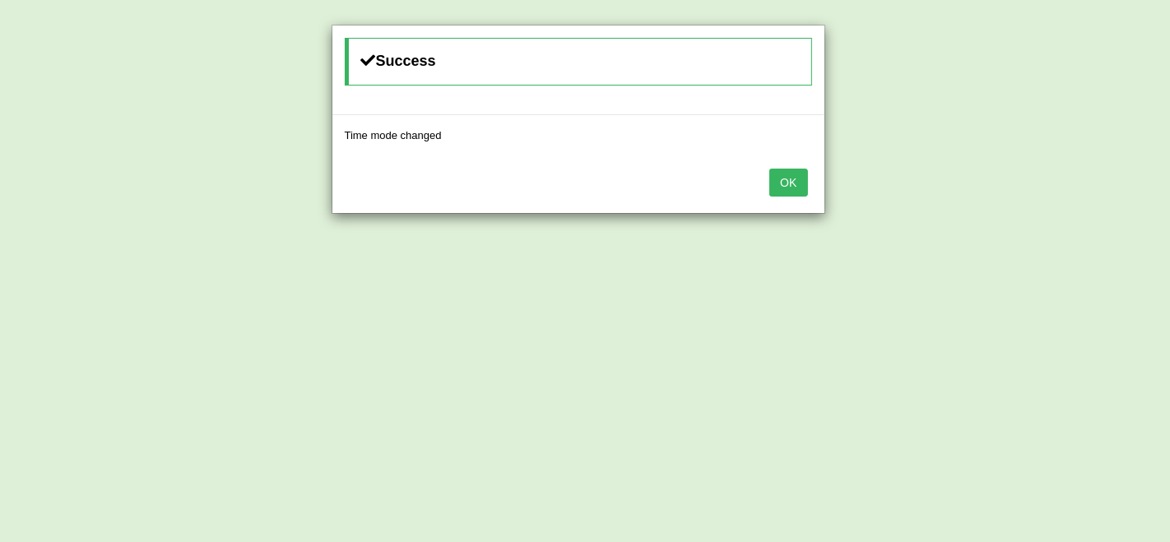
click at [798, 189] on button "OK" at bounding box center [788, 183] width 38 height 28
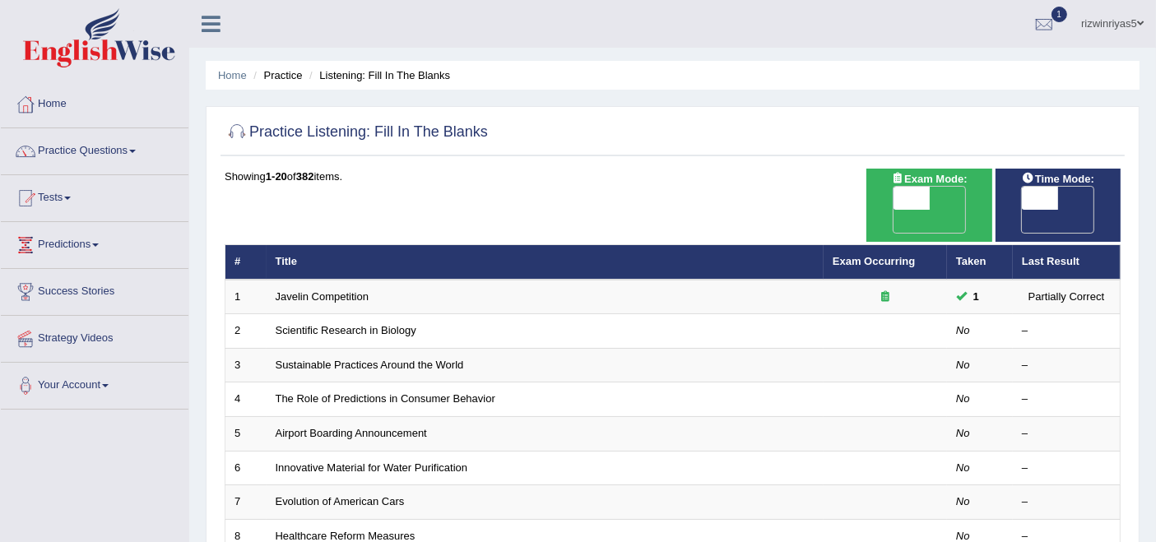
click at [893, 210] on span "OFF" at bounding box center [875, 221] width 36 height 23
checkbox input "true"
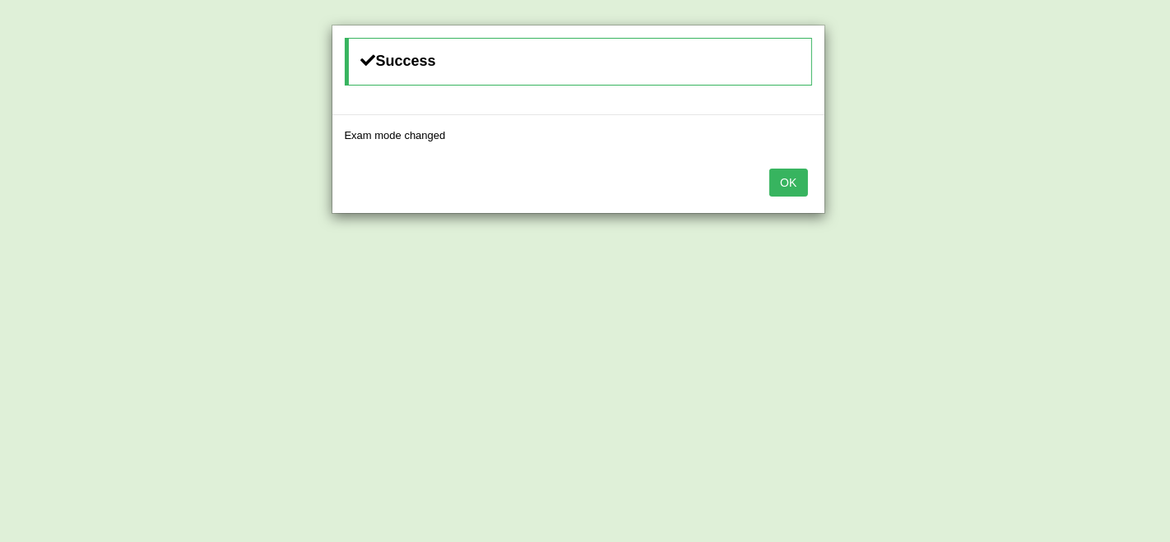
click at [772, 183] on button "OK" at bounding box center [788, 183] width 38 height 28
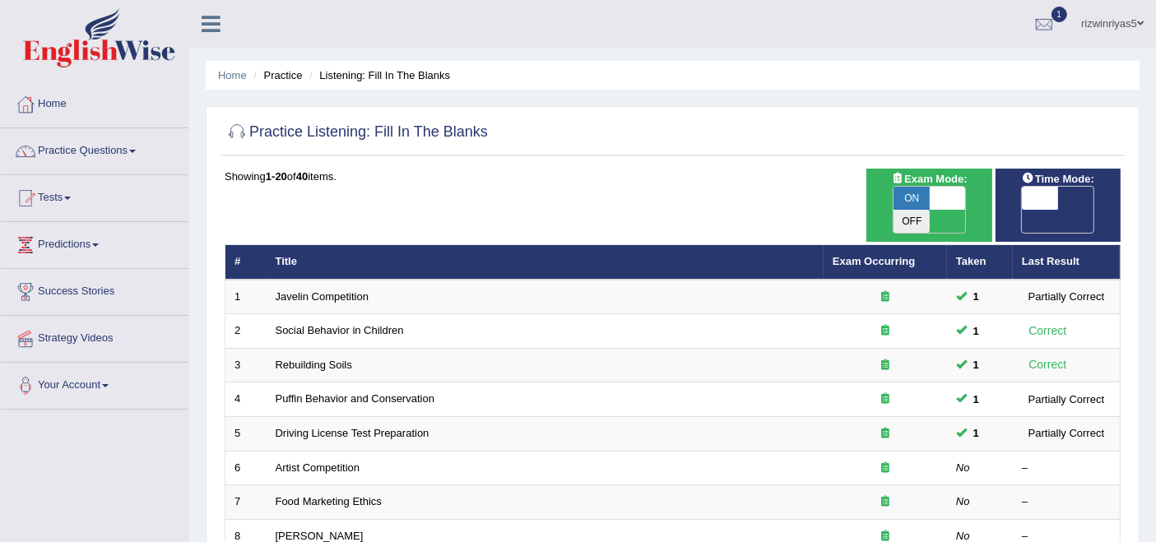
drag, startPoint x: 0, startPoint y: 0, endPoint x: 1069, endPoint y: 192, distance: 1086.6
click at [1022, 210] on span "OFF" at bounding box center [1003, 221] width 36 height 23
checkbox input "true"
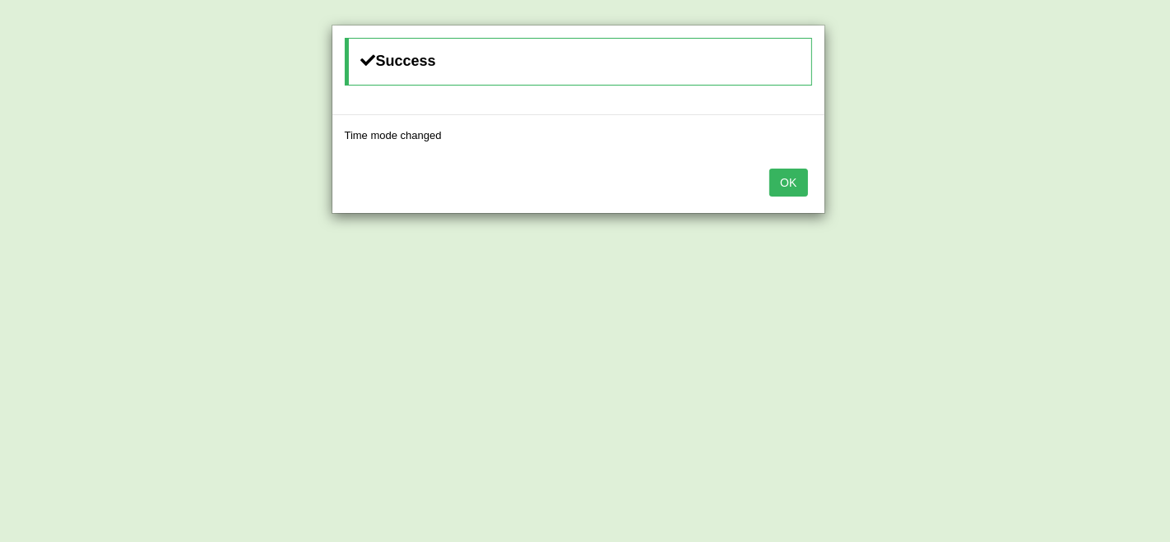
click at [777, 184] on button "OK" at bounding box center [788, 183] width 38 height 28
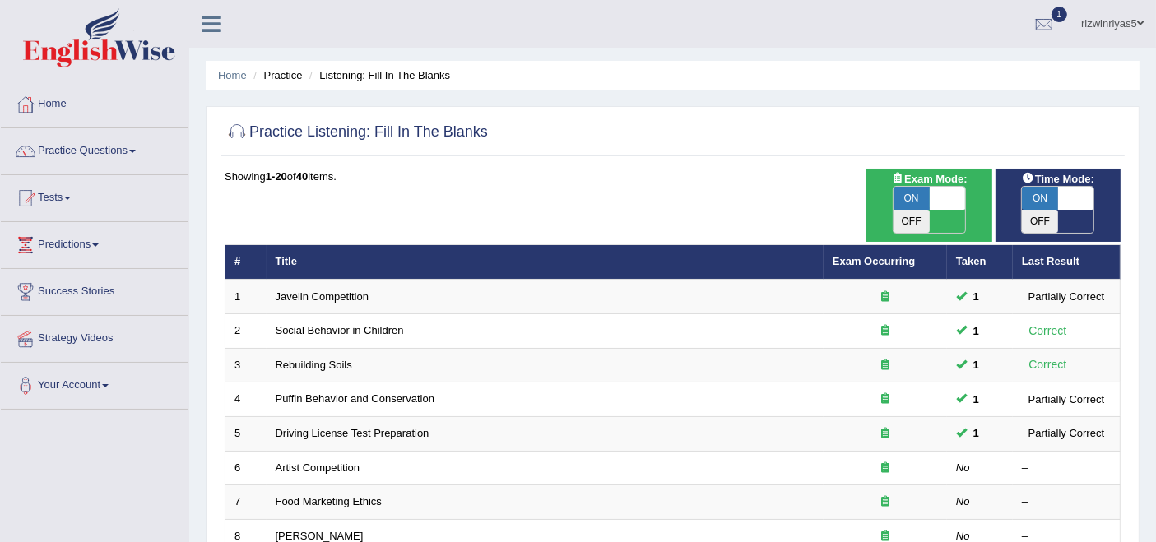
click at [941, 210] on div "Exam Mode: ON OFF" at bounding box center [928, 205] width 125 height 73
click at [942, 194] on span at bounding box center [948, 198] width 36 height 23
checkbox input "false"
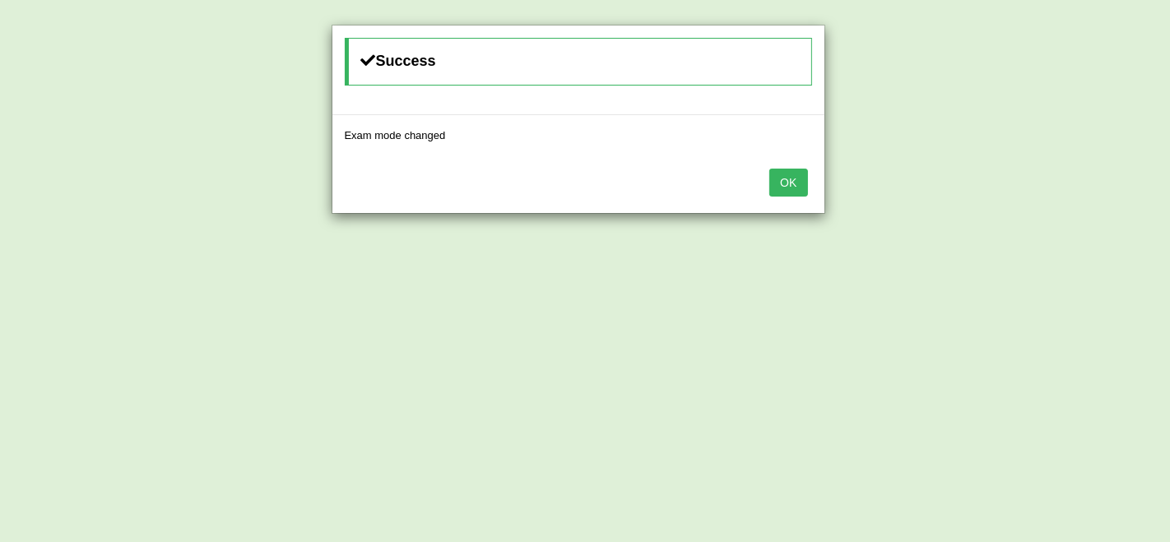
click at [795, 176] on button "OK" at bounding box center [788, 183] width 38 height 28
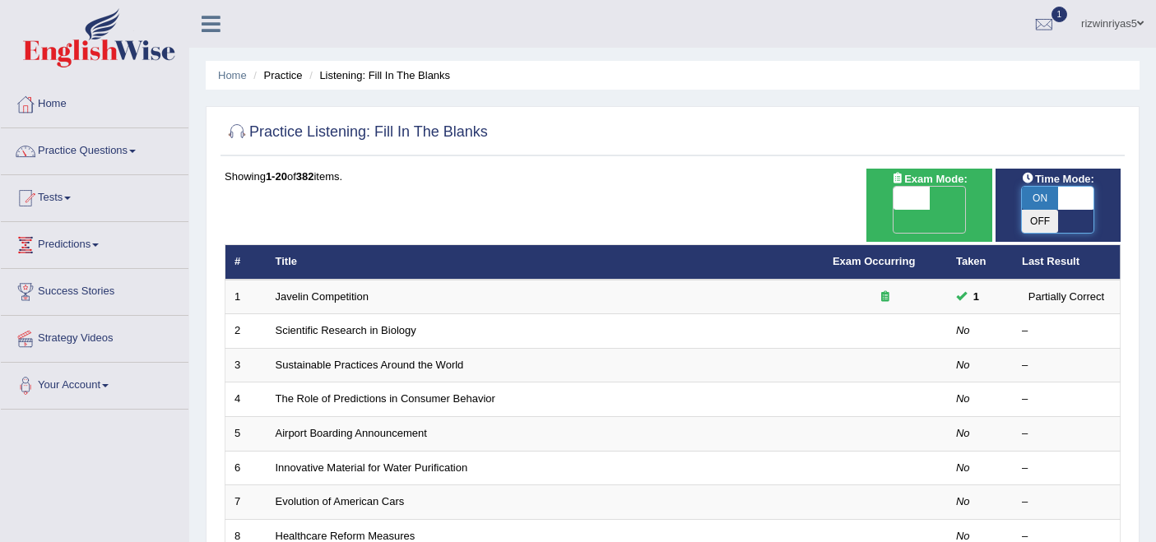
click at [1065, 198] on span at bounding box center [1076, 198] width 36 height 23
checkbox input "false"
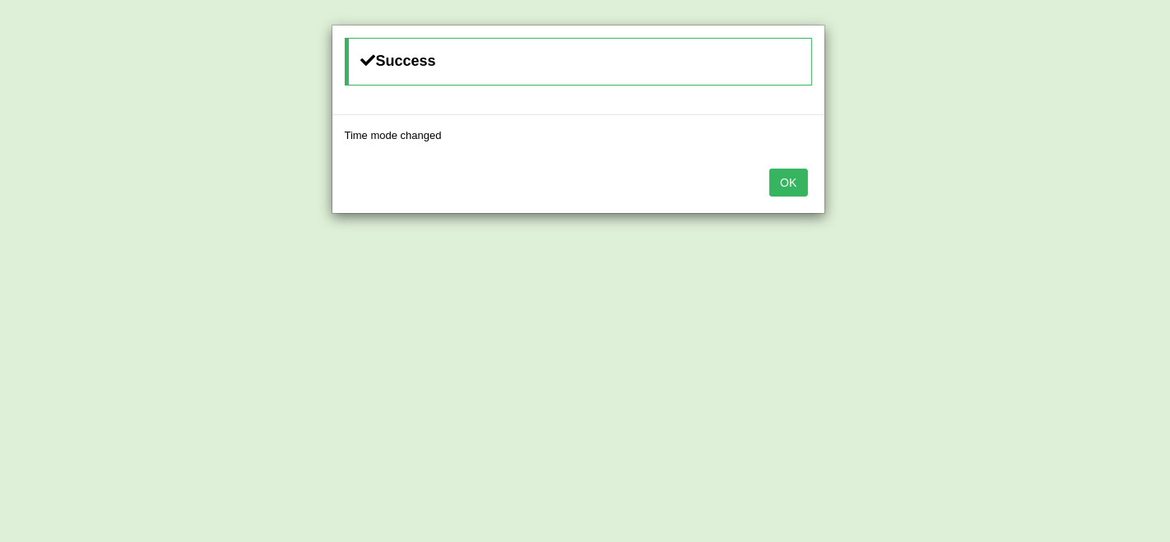
click at [779, 174] on button "OK" at bounding box center [788, 183] width 38 height 28
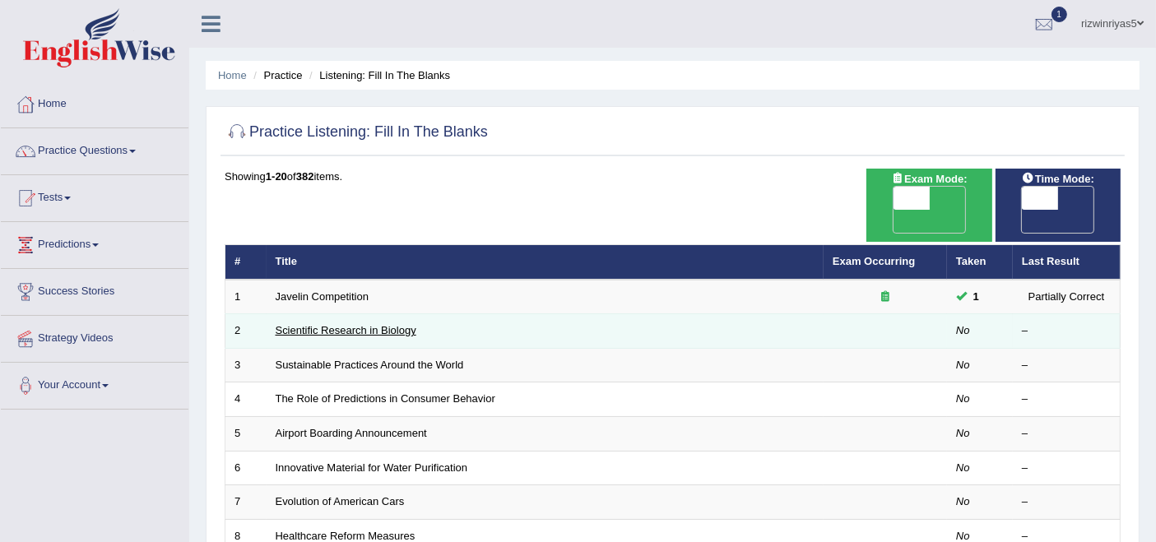
click at [329, 324] on link "Scientific Research in Biology" at bounding box center [346, 330] width 141 height 12
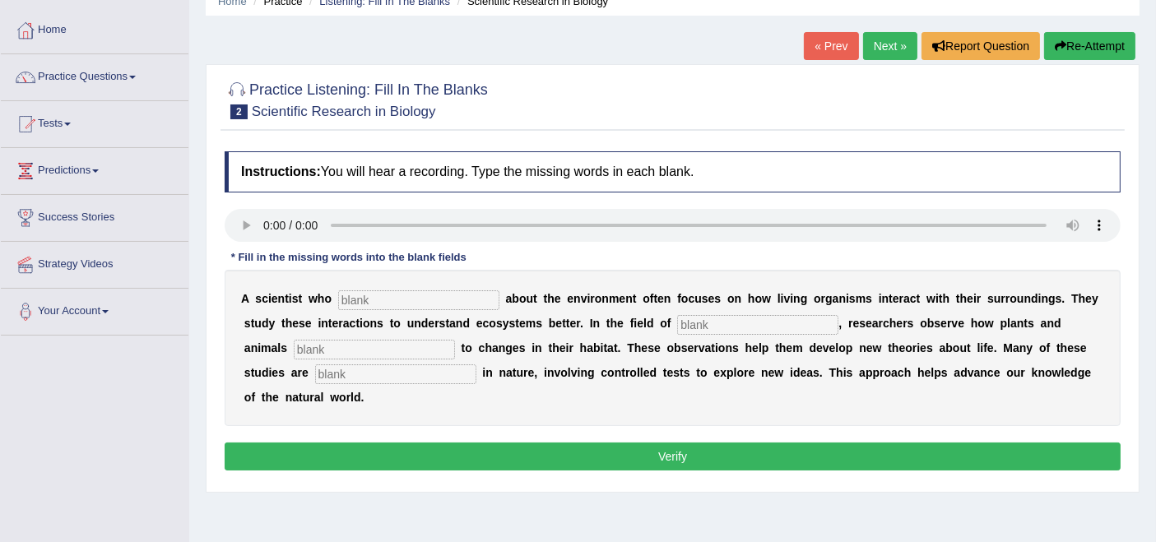
scroll to position [91, 0]
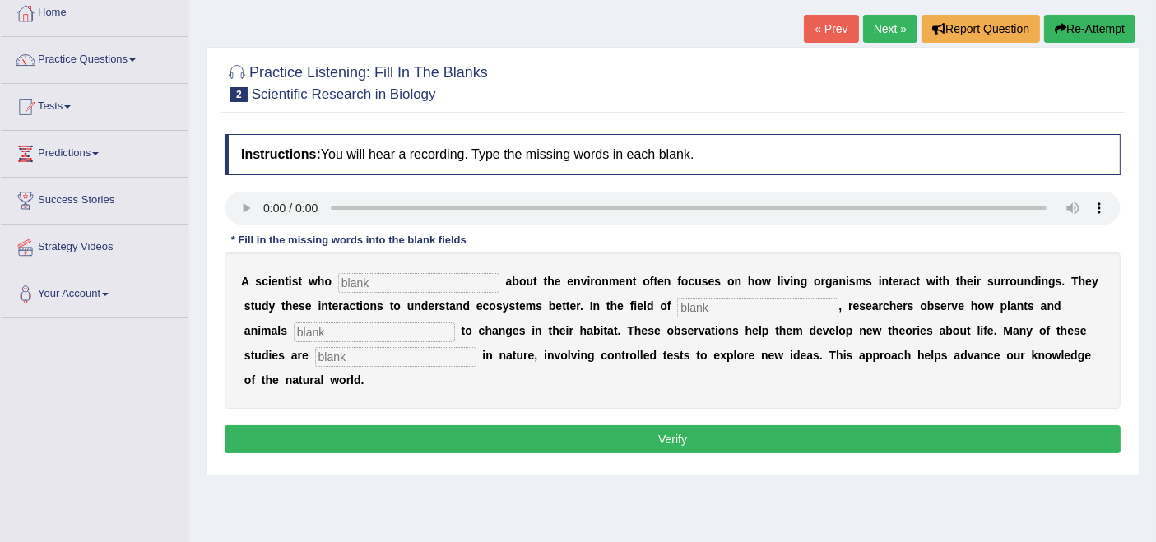
click at [880, 17] on link "Next »" at bounding box center [890, 29] width 54 height 28
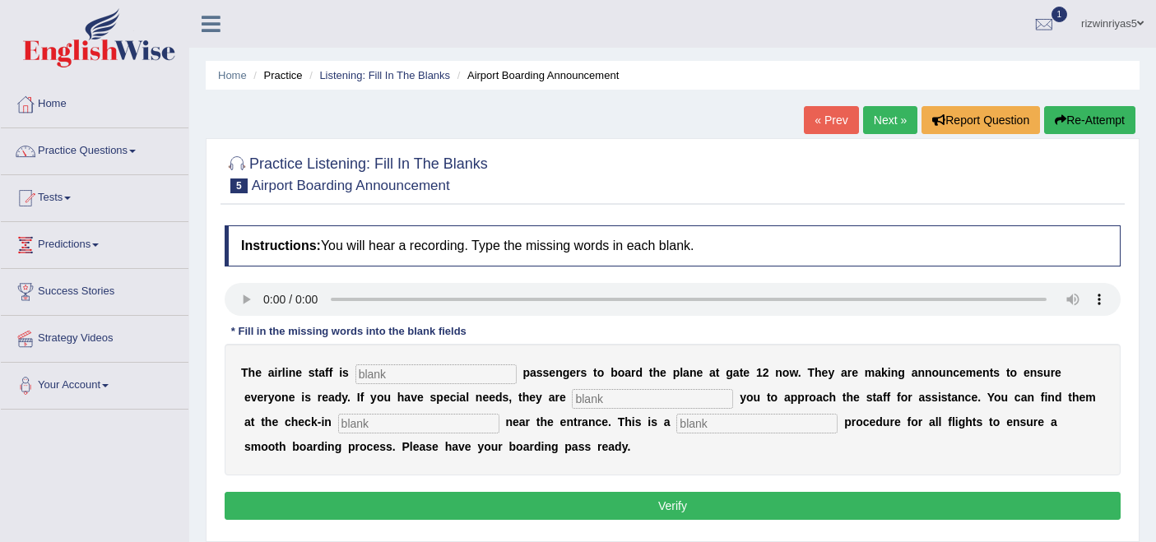
click at [893, 118] on link "Next »" at bounding box center [890, 120] width 54 height 28
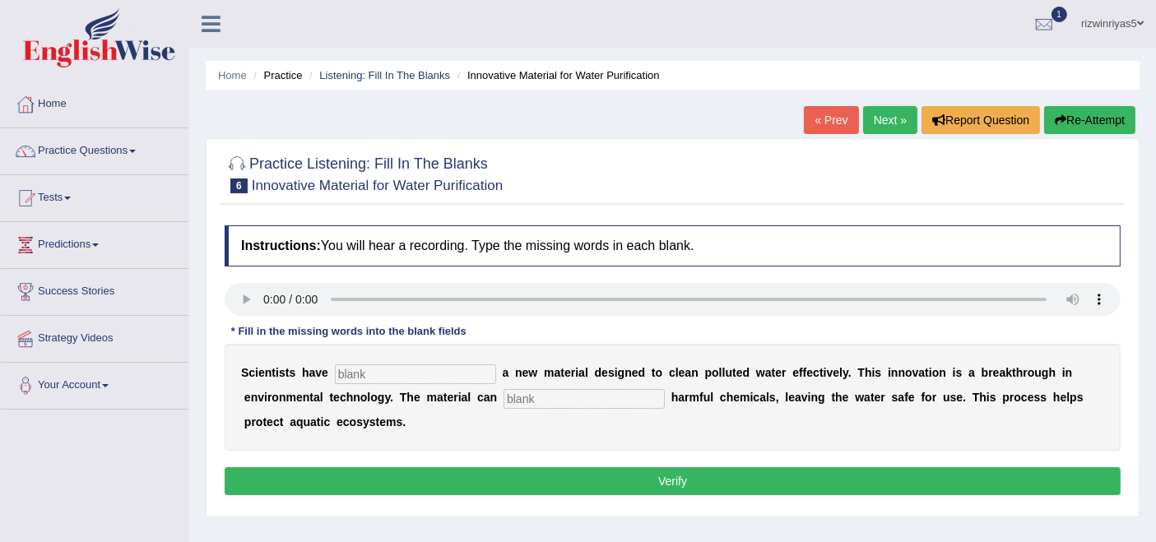
click at [866, 116] on link "Next »" at bounding box center [890, 120] width 54 height 28
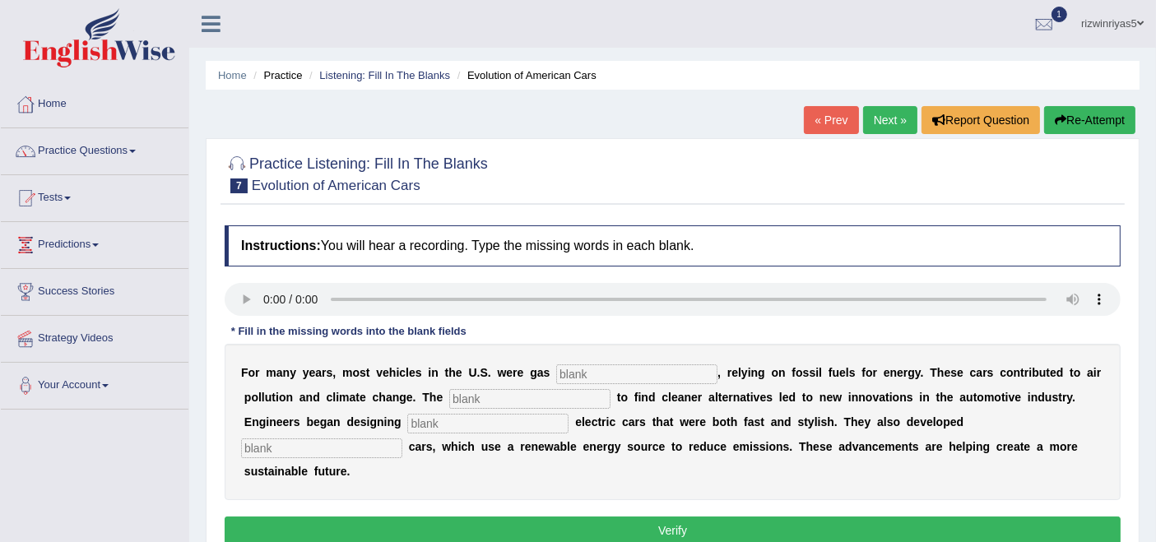
click at [885, 111] on link "Next »" at bounding box center [890, 120] width 54 height 28
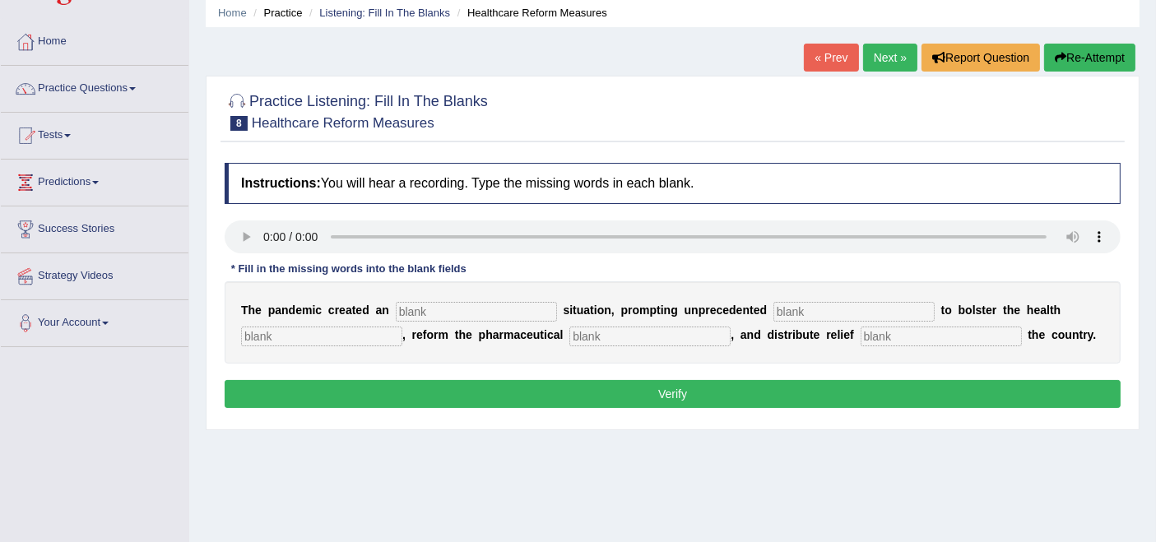
scroll to position [91, 0]
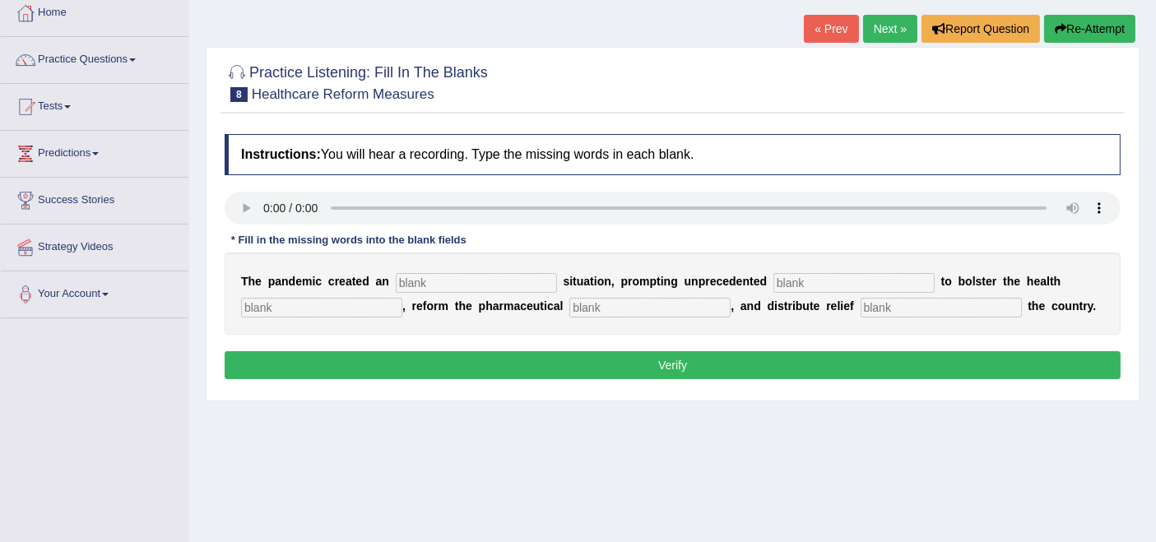
click at [444, 285] on input "text" at bounding box center [476, 283] width 161 height 20
type input "urgent"
click at [801, 276] on input "text" at bounding box center [853, 283] width 161 height 20
type input "contribution"
click at [290, 302] on input "text" at bounding box center [321, 308] width 161 height 20
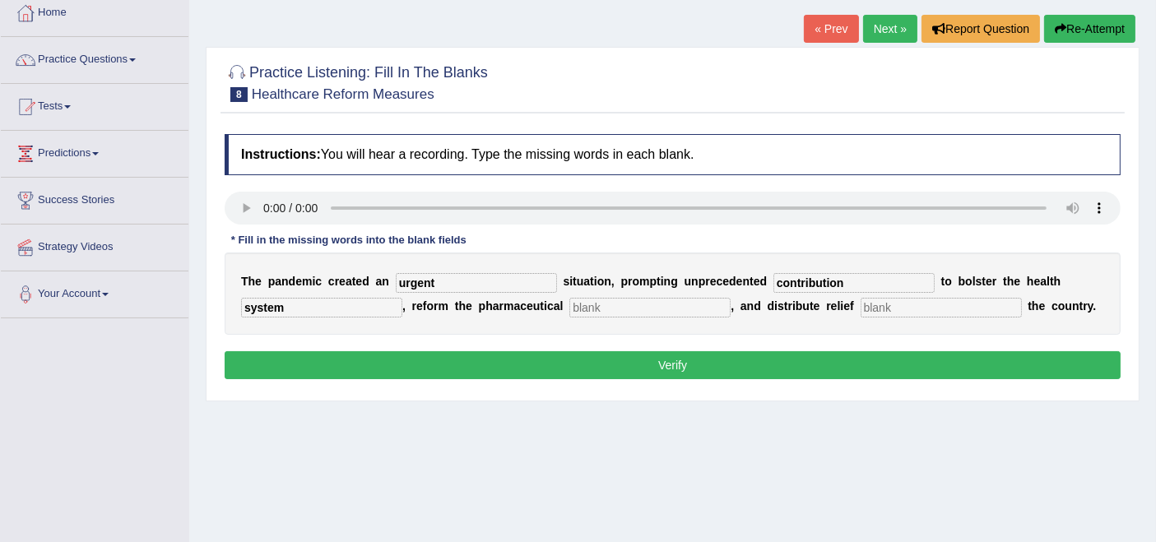
type input "system"
click at [626, 299] on input "text" at bounding box center [649, 308] width 161 height 20
type input "steps"
click at [902, 304] on input "text" at bounding box center [940, 308] width 161 height 20
type input "throughout"
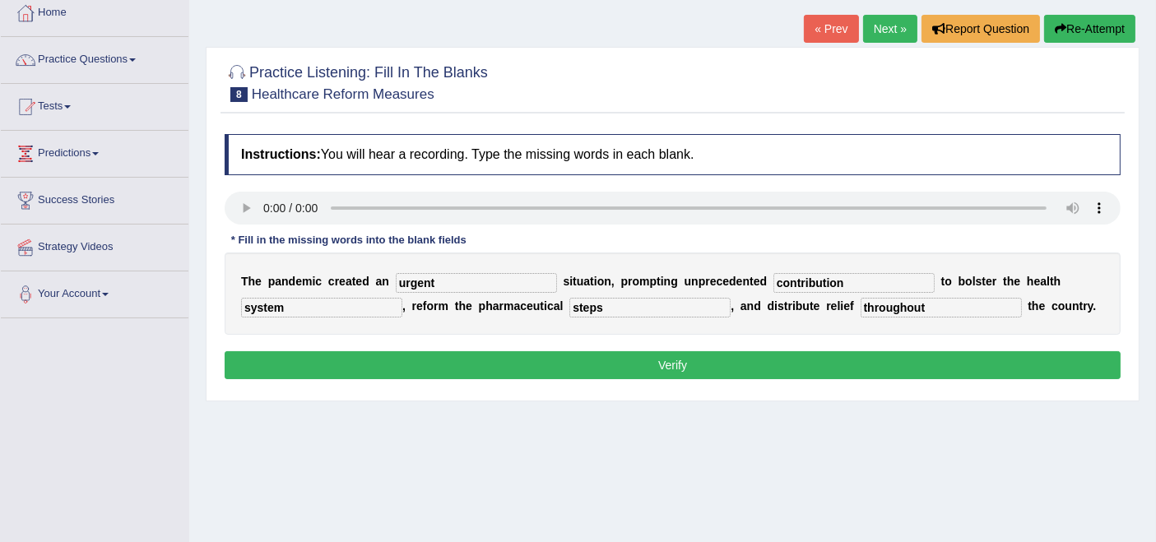
click at [766, 367] on button "Verify" at bounding box center [673, 365] width 896 height 28
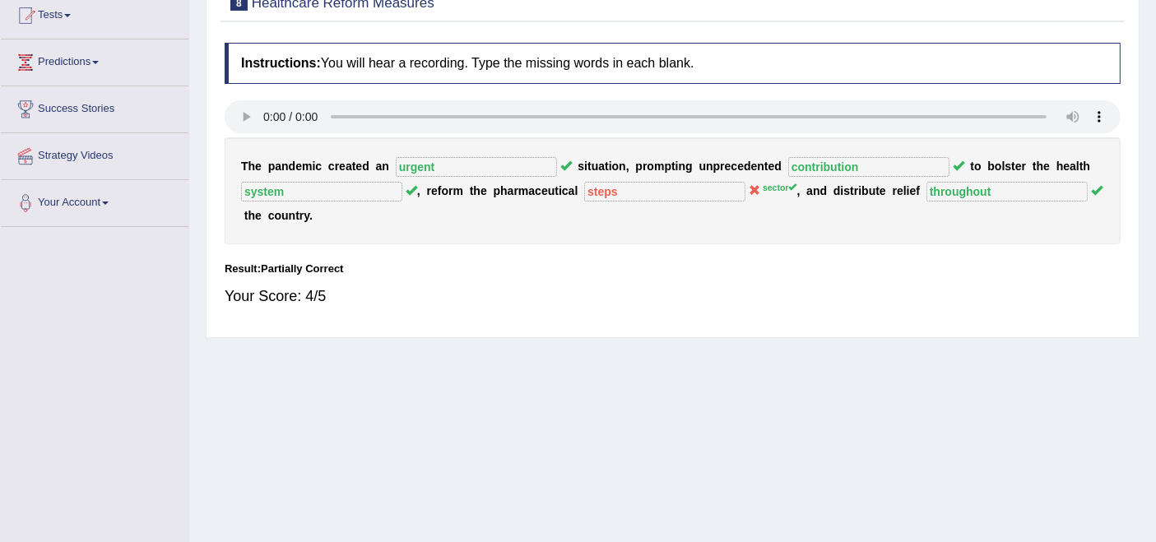
scroll to position [0, 0]
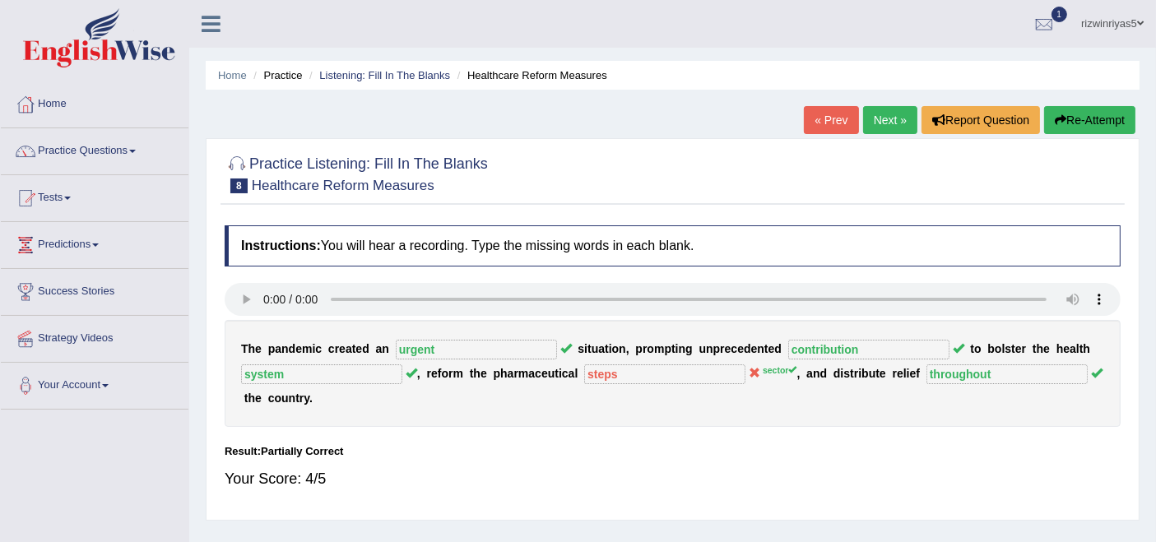
click at [883, 122] on link "Next »" at bounding box center [890, 120] width 54 height 28
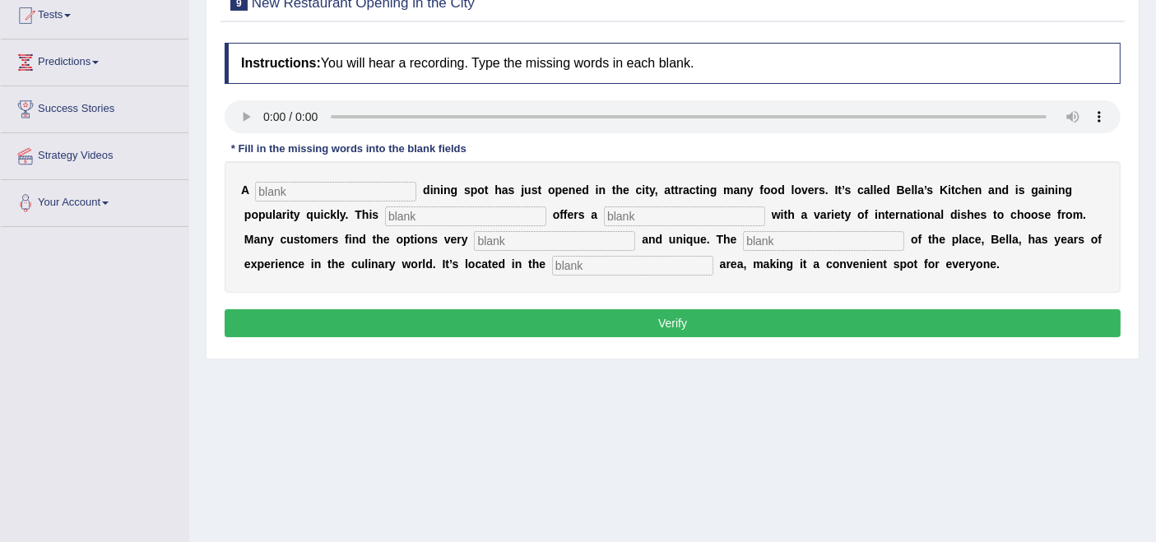
click at [318, 190] on input "text" at bounding box center [335, 192] width 161 height 20
type input "new"
click at [413, 206] on input "text" at bounding box center [465, 216] width 161 height 20
type input "restaurant"
click at [679, 216] on input "text" at bounding box center [684, 216] width 161 height 20
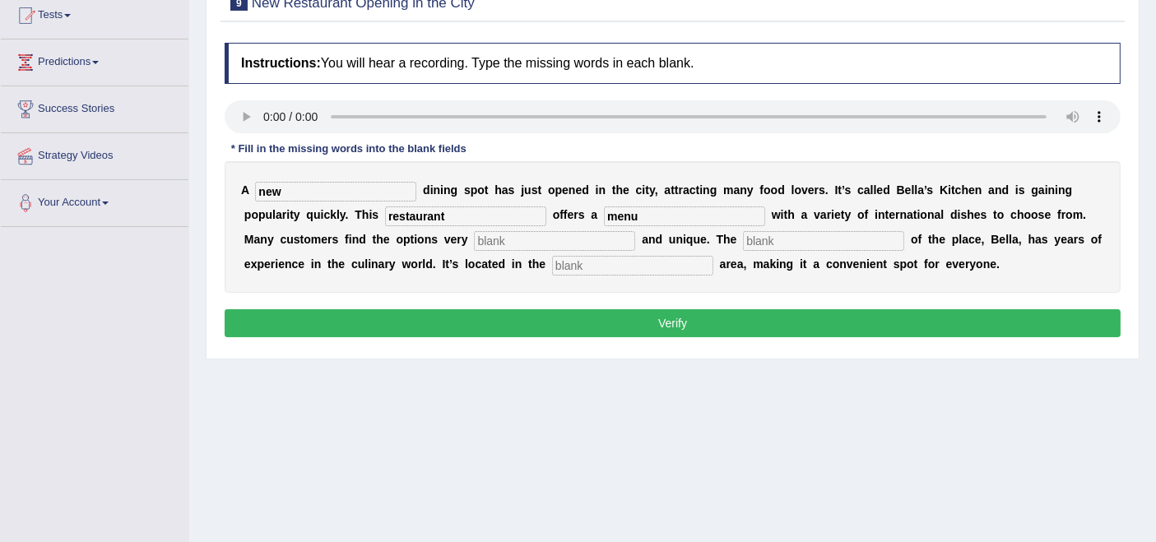
type input "menu"
click at [503, 231] on input "text" at bounding box center [554, 241] width 161 height 20
type input "interesting"
click at [794, 237] on input "text" at bounding box center [823, 241] width 161 height 20
type input "h"
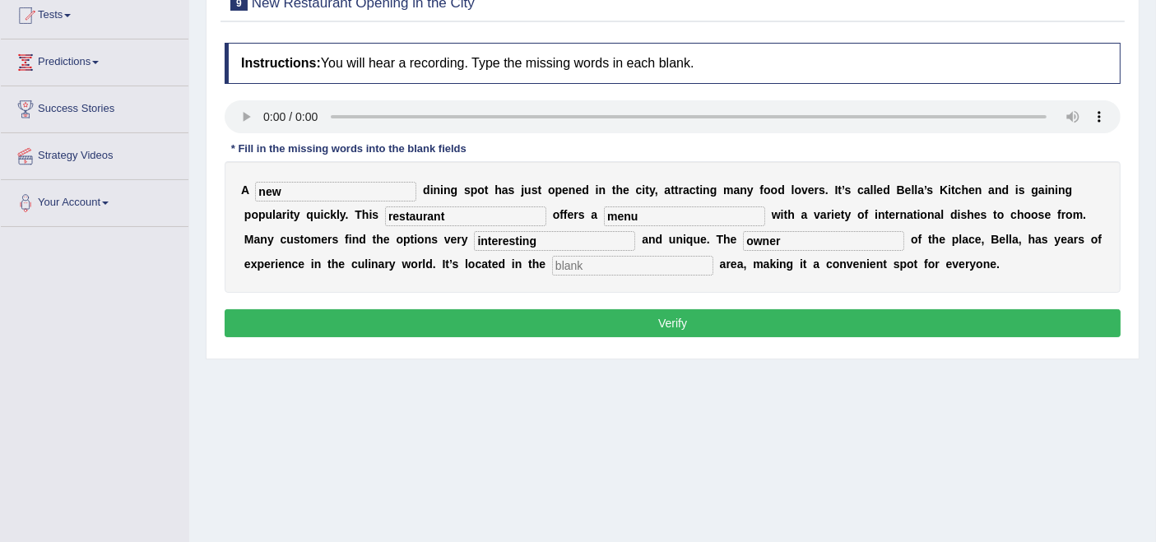
type input "owner"
click at [595, 266] on input "text" at bounding box center [632, 266] width 161 height 20
type input "downtown"
click at [574, 327] on button "Verify" at bounding box center [673, 323] width 896 height 28
